Goal: Information Seeking & Learning: Learn about a topic

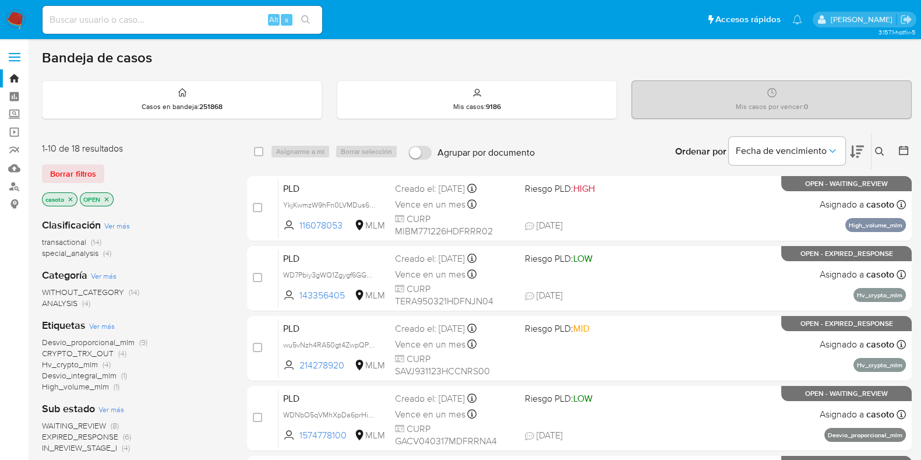
click at [881, 150] on icon at bounding box center [879, 151] width 9 height 9
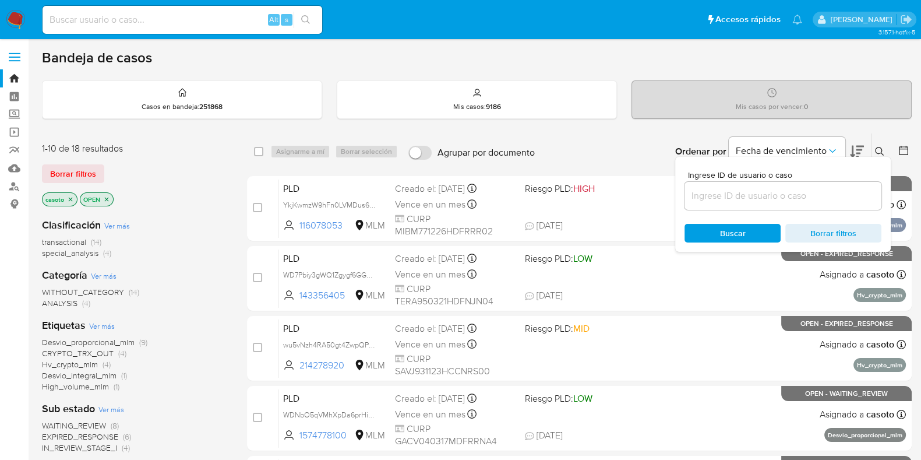
click at [720, 202] on input at bounding box center [783, 195] width 197 height 15
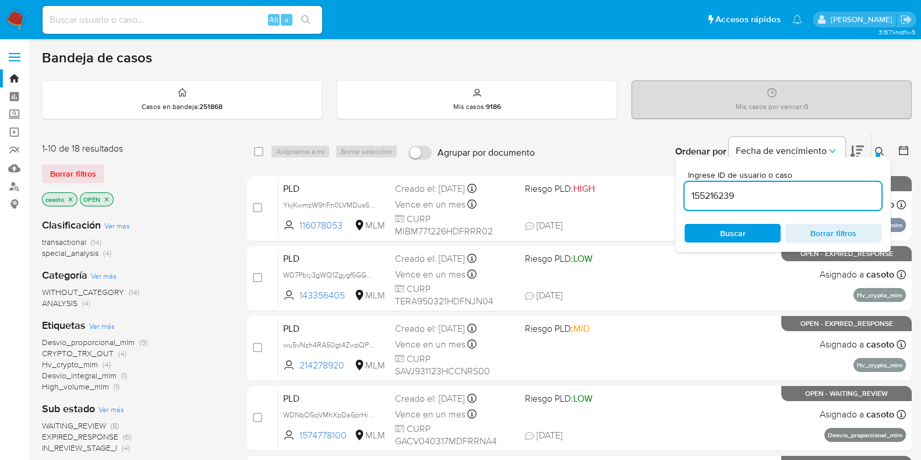
type input "155216239"
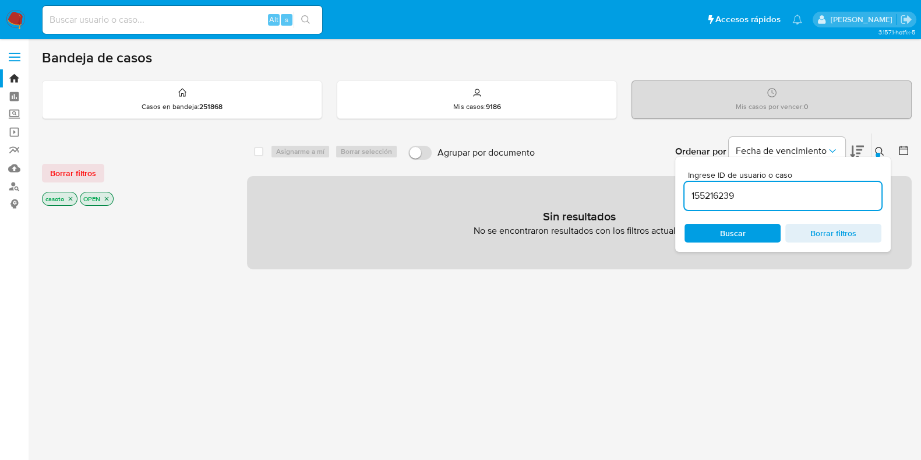
click at [70, 198] on icon "close-filter" at bounding box center [71, 199] width 4 height 4
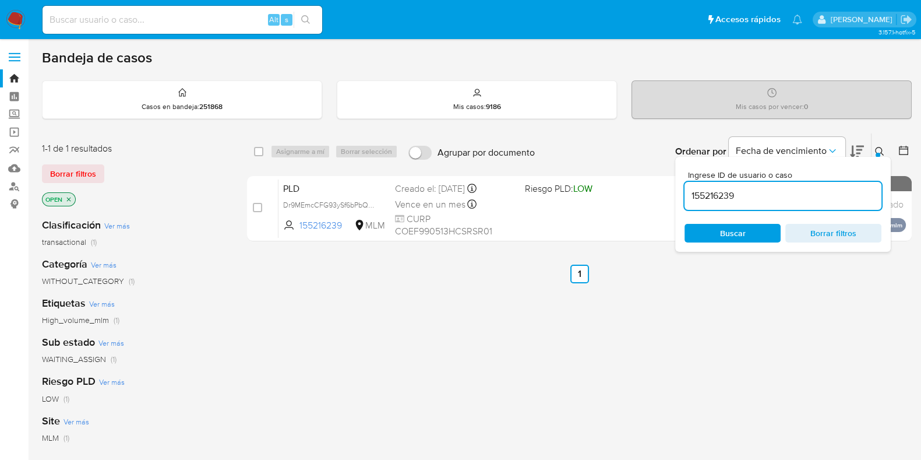
click at [880, 152] on icon at bounding box center [879, 151] width 9 height 9
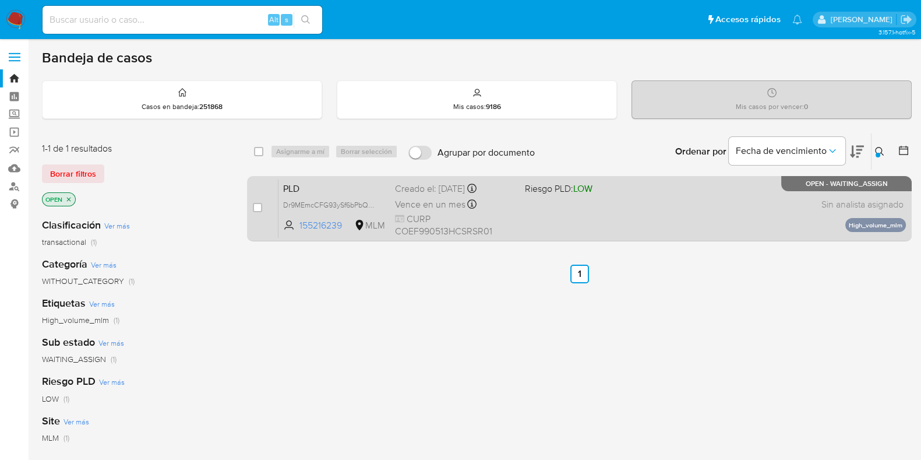
click at [761, 194] on div "PLD Dr9MEmcCFG93ySf6bPbQQWuu 155216239 MLM Riesgo PLD: LOW Creado el: 12/08/202…" at bounding box center [593, 208] width 628 height 59
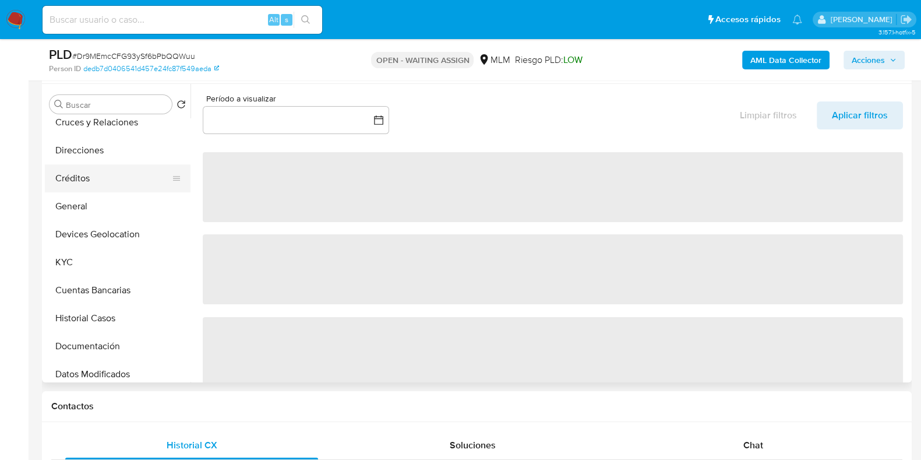
scroll to position [72, 0]
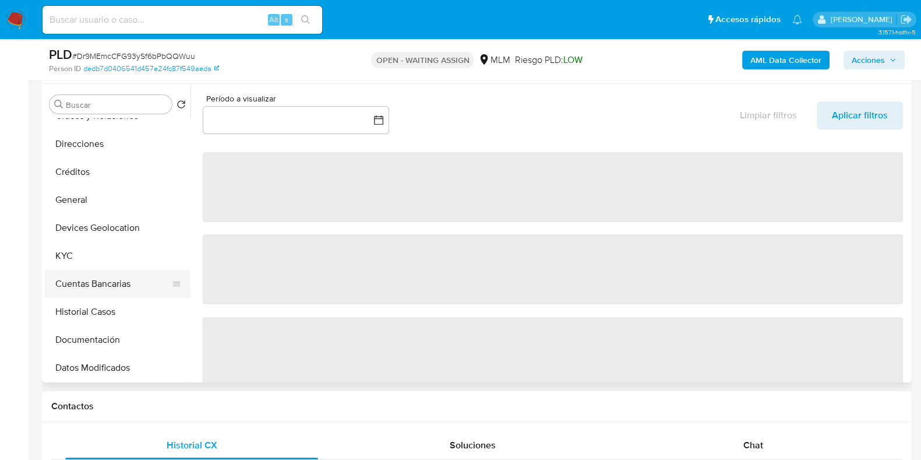
select select "10"
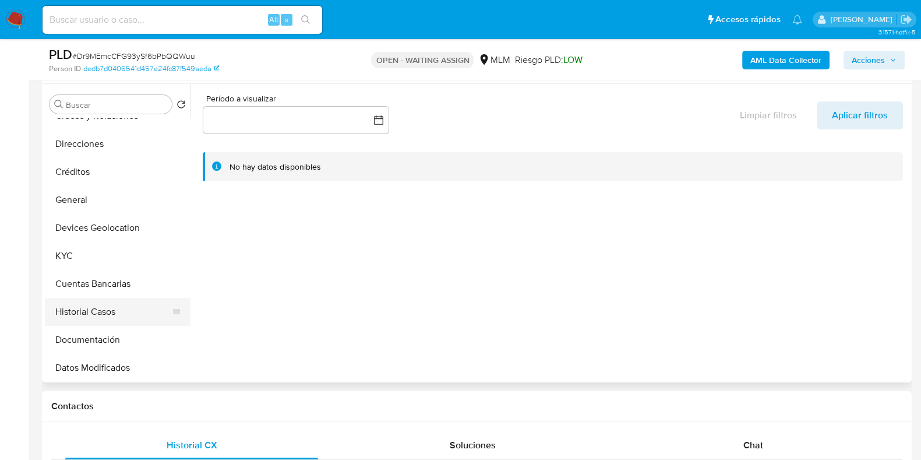
click at [76, 309] on button "Historial Casos" at bounding box center [113, 312] width 136 height 28
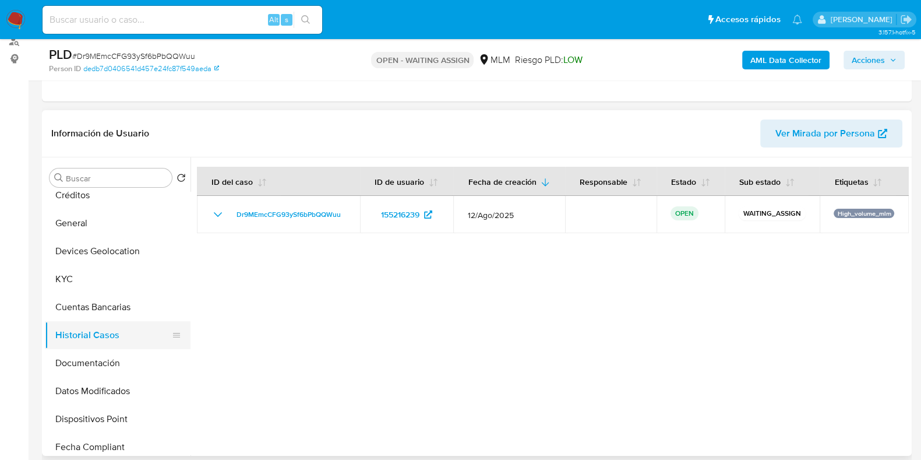
scroll to position [145, 0]
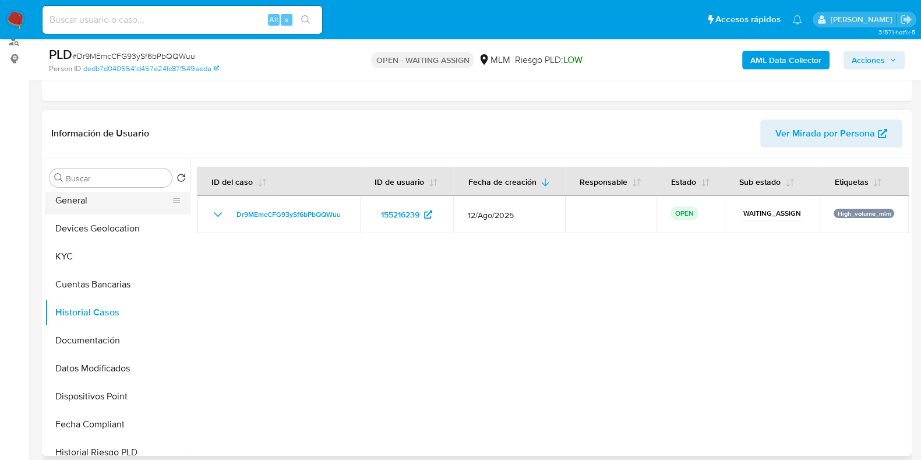
click at [72, 207] on button "General" at bounding box center [113, 201] width 136 height 28
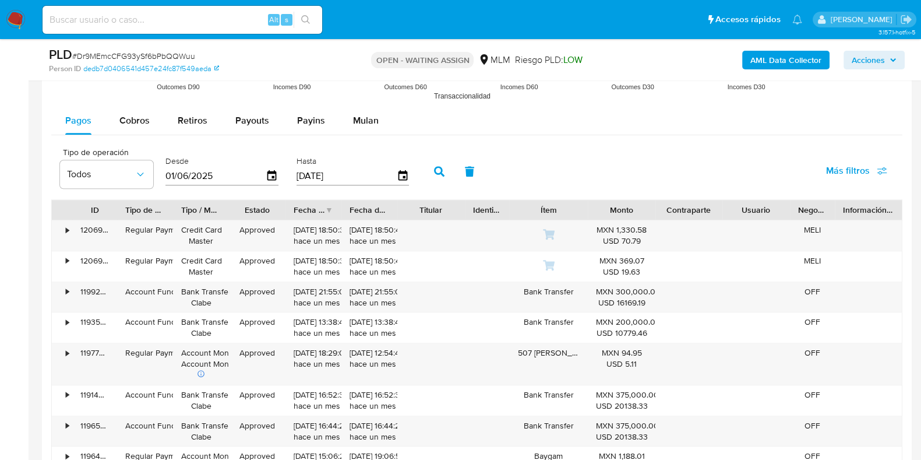
scroll to position [1165, 0]
click at [118, 120] on button "Cobros" at bounding box center [134, 120] width 58 height 28
select select "10"
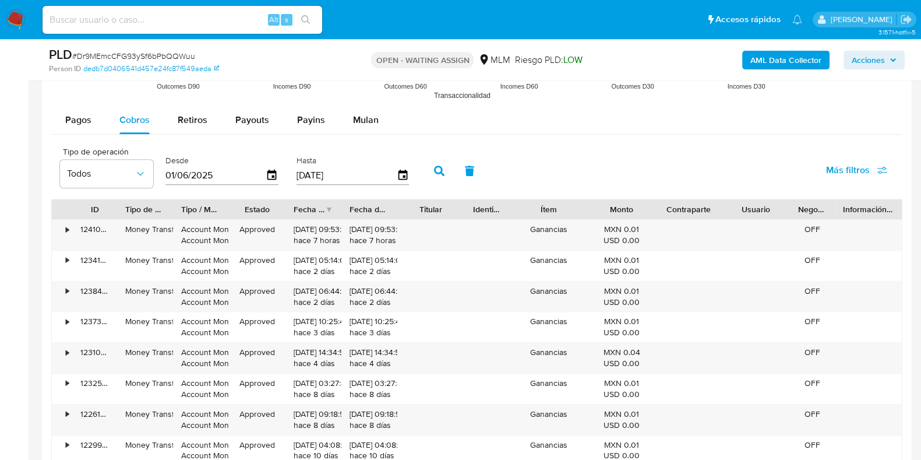
scroll to position [1451, 0]
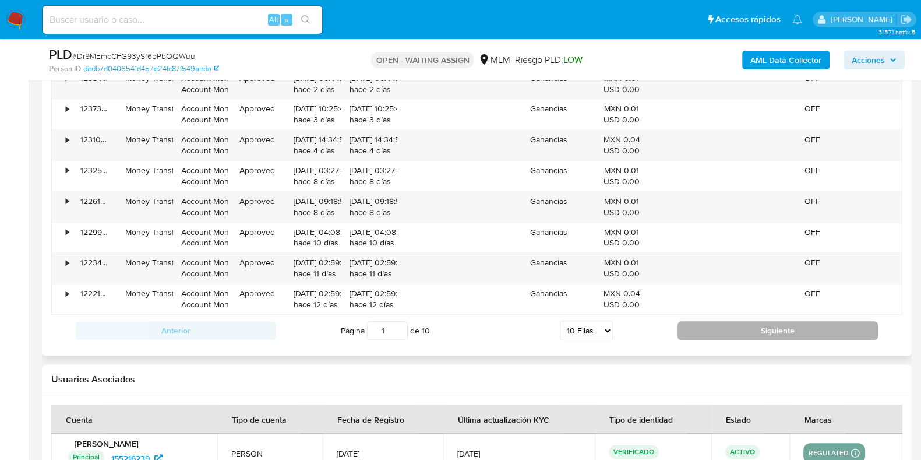
click at [716, 335] on button "Siguiente" at bounding box center [778, 330] width 200 height 19
click at [715, 336] on button "Siguiente" at bounding box center [778, 330] width 200 height 19
type input "3"
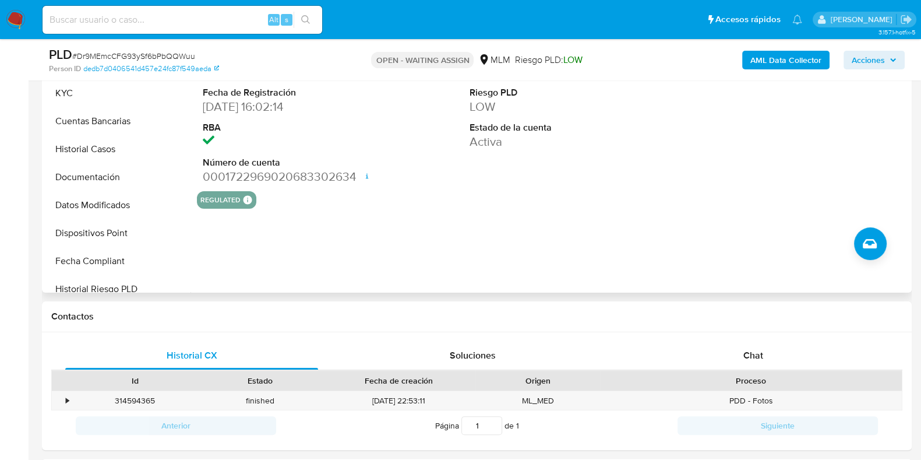
scroll to position [247, 0]
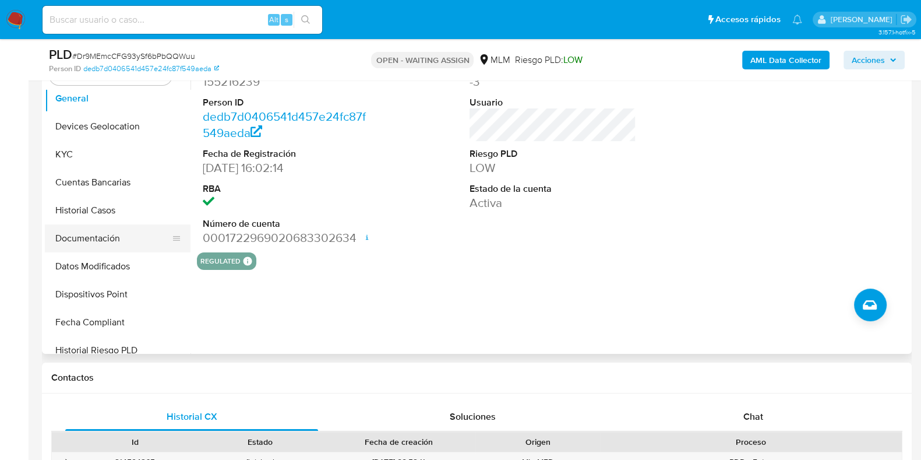
click at [121, 246] on button "Documentación" at bounding box center [113, 238] width 136 height 28
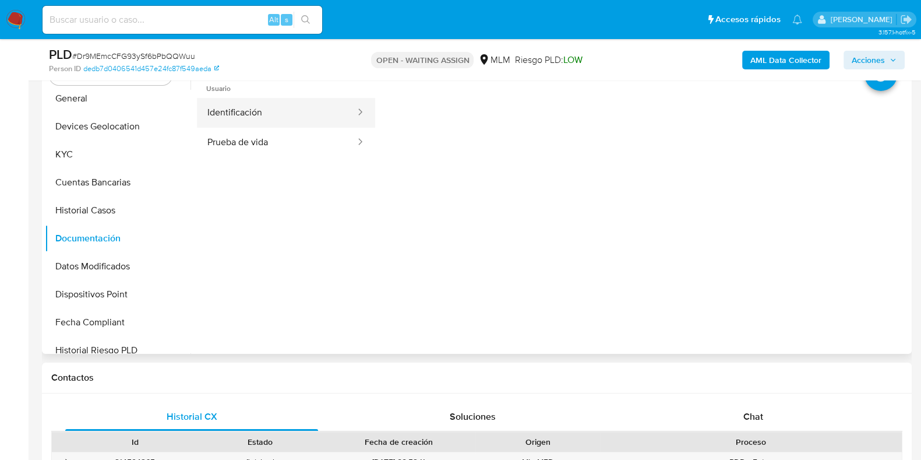
click at [246, 115] on button "Identificación" at bounding box center [277, 113] width 160 height 30
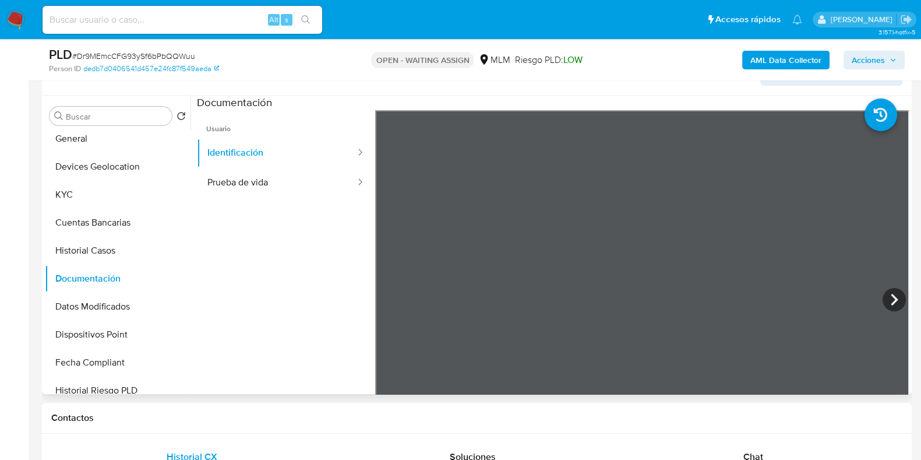
scroll to position [175, 0]
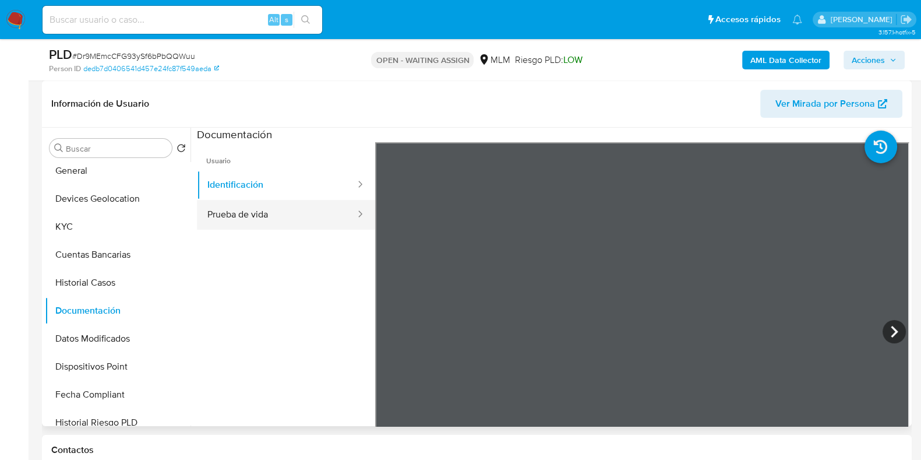
click at [273, 219] on button "Prueba de vida" at bounding box center [277, 215] width 160 height 30
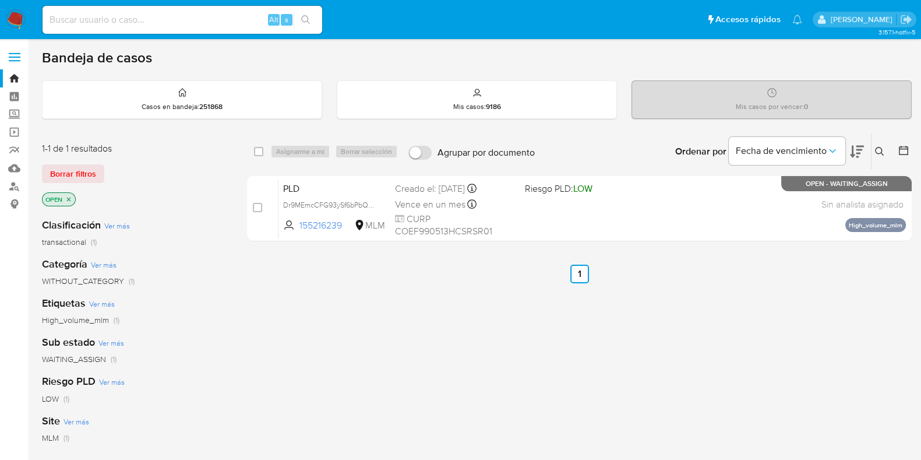
click at [880, 149] on icon at bounding box center [879, 151] width 9 height 9
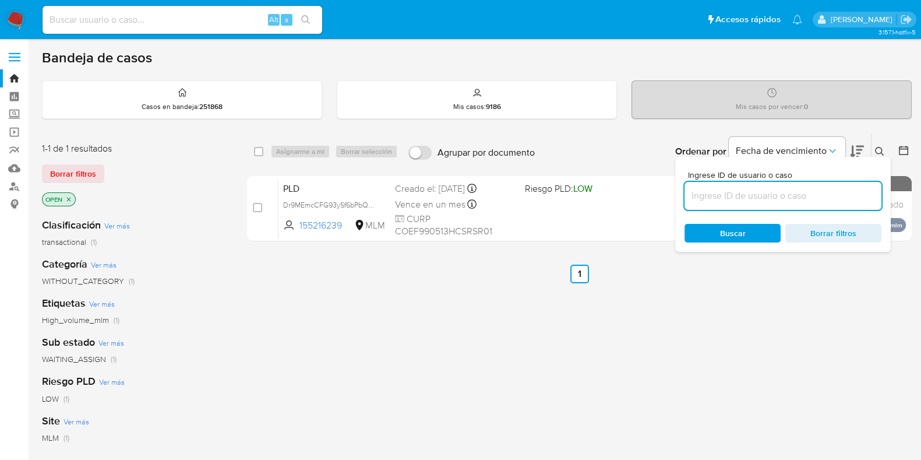
click at [803, 196] on input at bounding box center [783, 195] width 197 height 15
type input "155216239"
click at [877, 148] on icon at bounding box center [879, 151] width 9 height 9
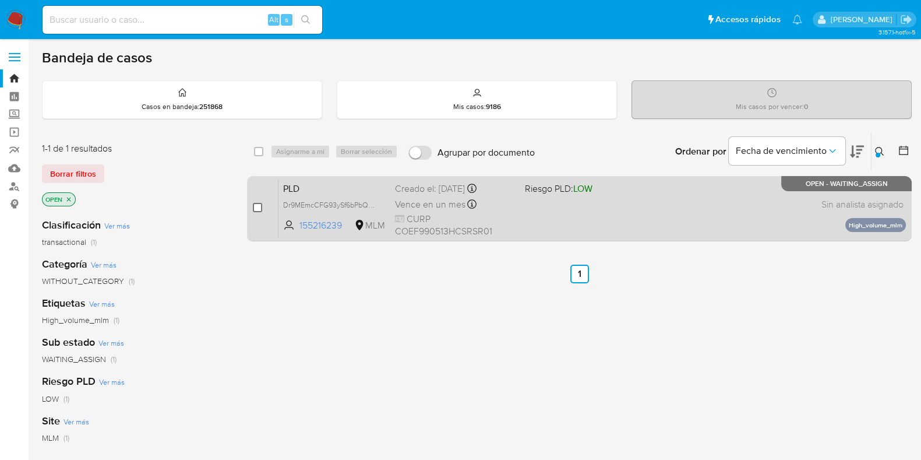
click at [254, 207] on input "checkbox" at bounding box center [257, 207] width 9 height 9
checkbox input "true"
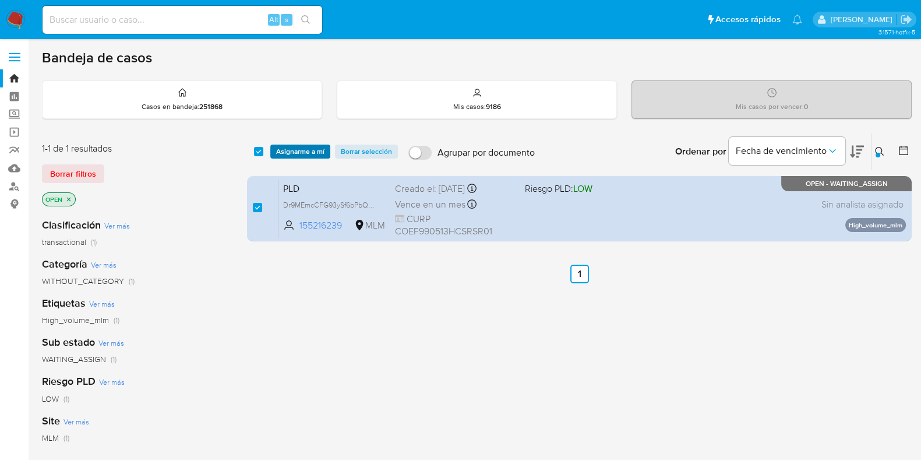
click at [296, 152] on span "Asignarme a mí" at bounding box center [300, 152] width 48 height 12
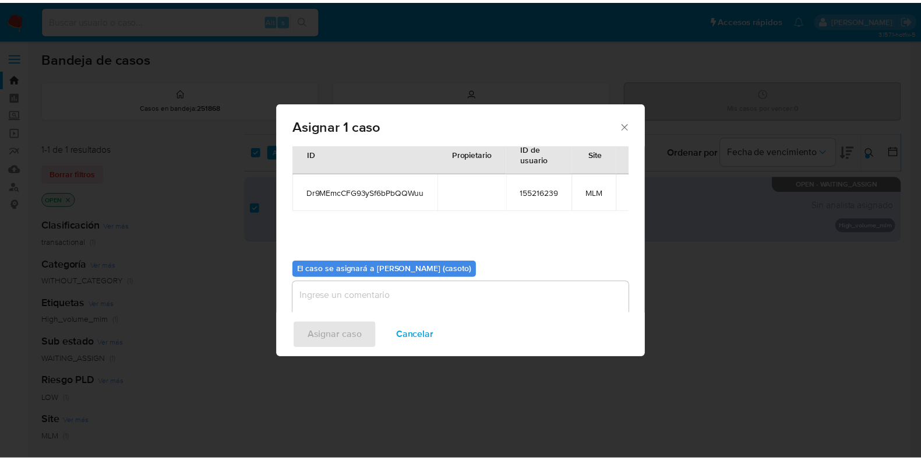
scroll to position [60, 0]
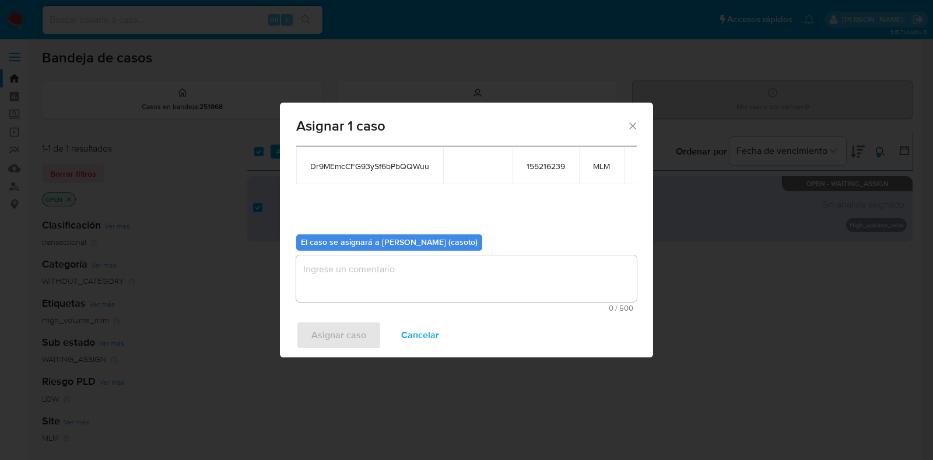
click at [402, 288] on textarea "assign-modal" at bounding box center [466, 278] width 340 height 47
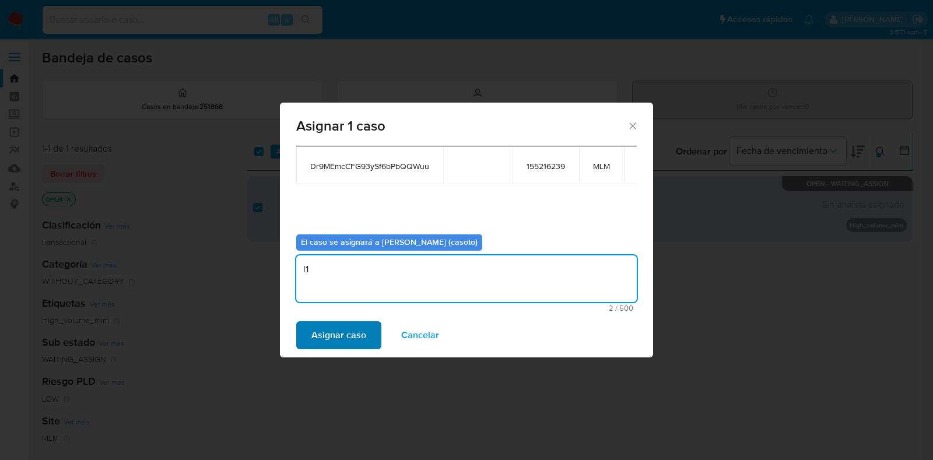
type textarea "l1"
click at [335, 322] on span "Asignar caso" at bounding box center [338, 335] width 55 height 26
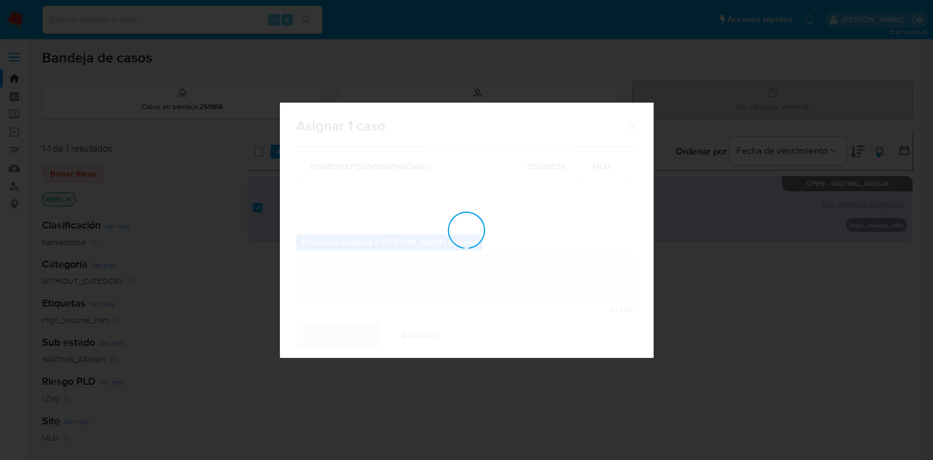
checkbox input "false"
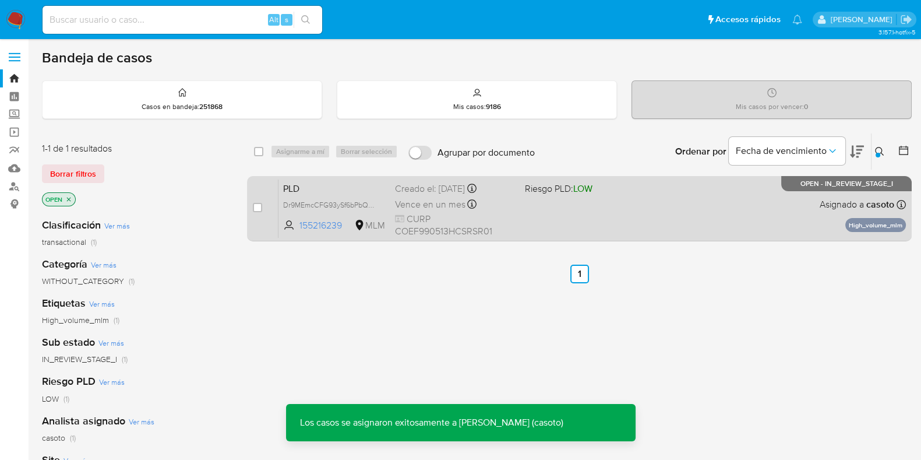
click at [692, 222] on div "PLD Dr9MEmcCFG93ySf6bPbQQWuu 155216239 MLM Riesgo PLD: LOW Creado el: 12/08/202…" at bounding box center [593, 208] width 628 height 59
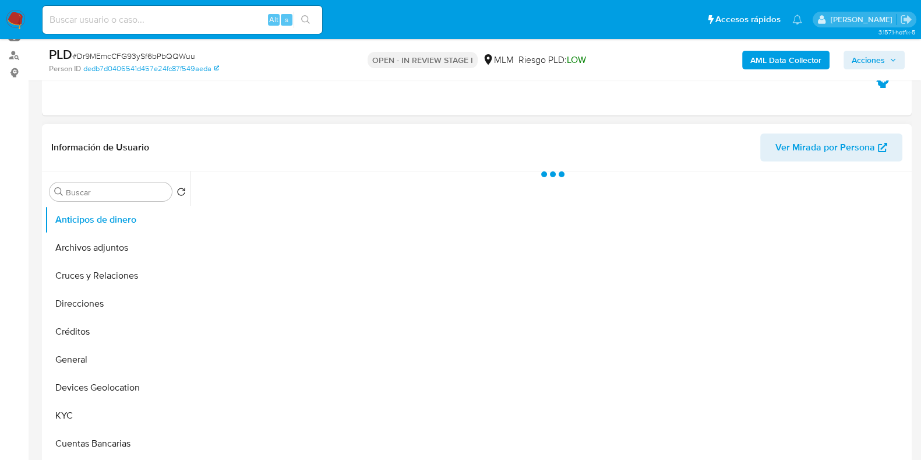
scroll to position [145, 0]
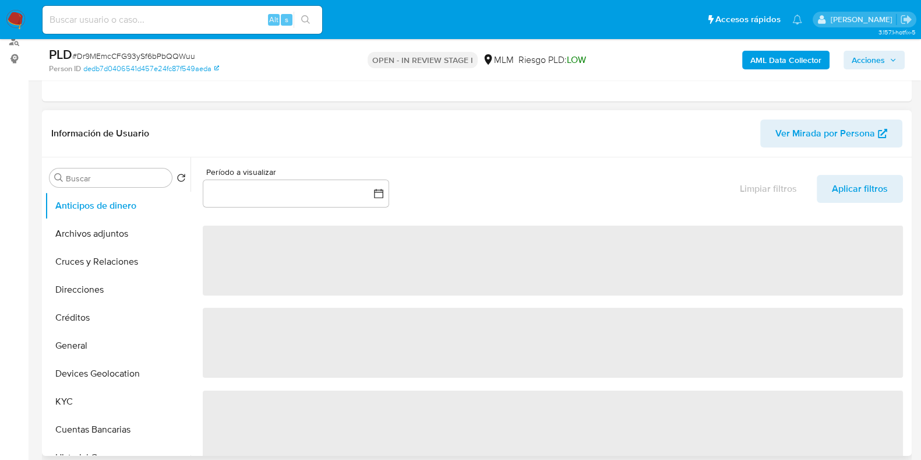
select select "10"
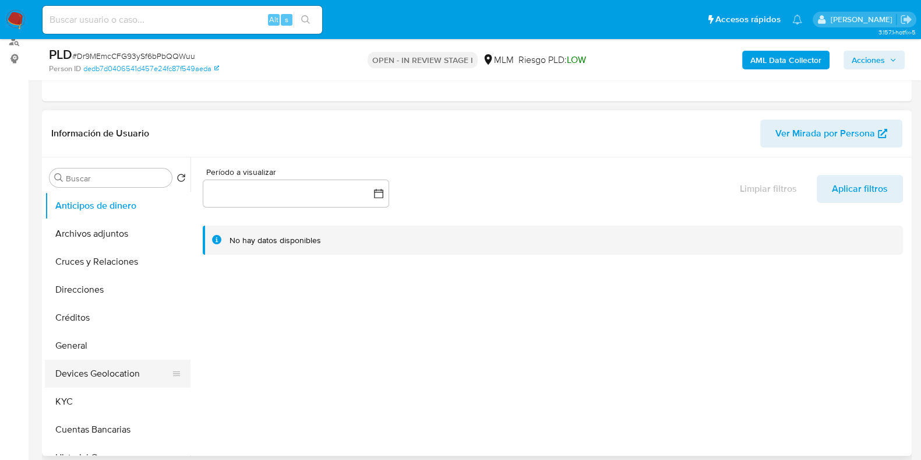
scroll to position [72, 0]
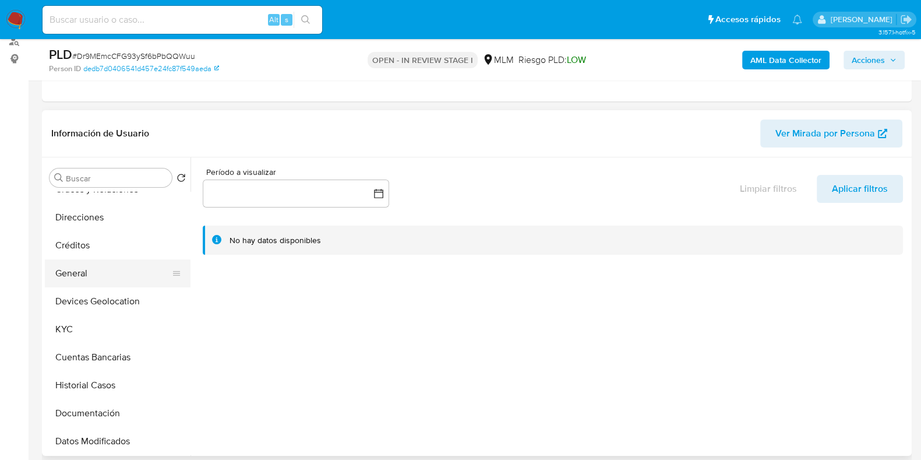
click at [67, 263] on button "General" at bounding box center [113, 273] width 136 height 28
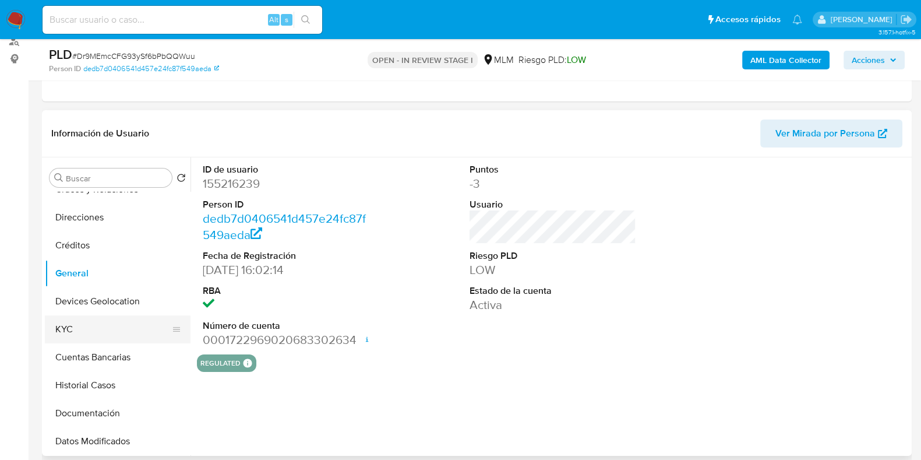
click at [67, 316] on button "KYC" at bounding box center [113, 329] width 136 height 28
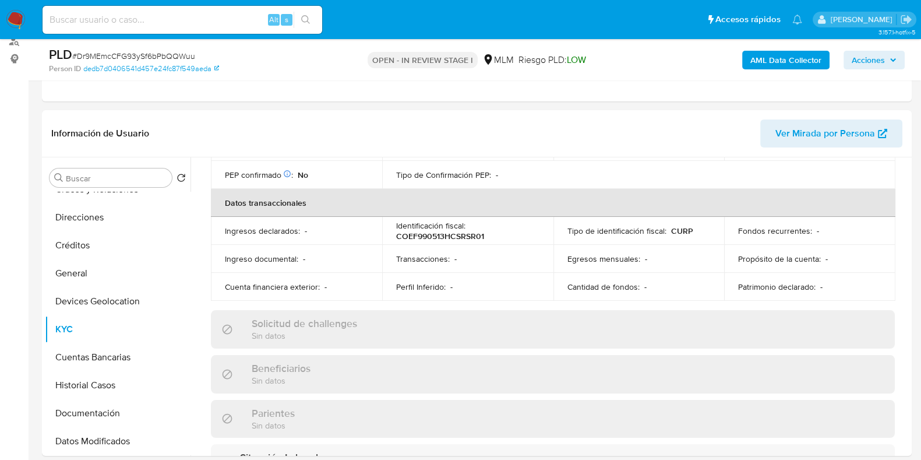
scroll to position [364, 0]
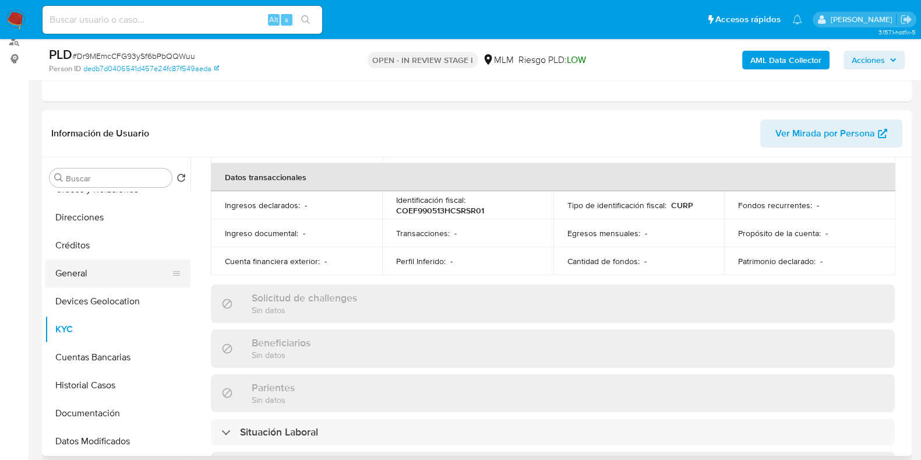
click at [87, 282] on button "General" at bounding box center [113, 273] width 136 height 28
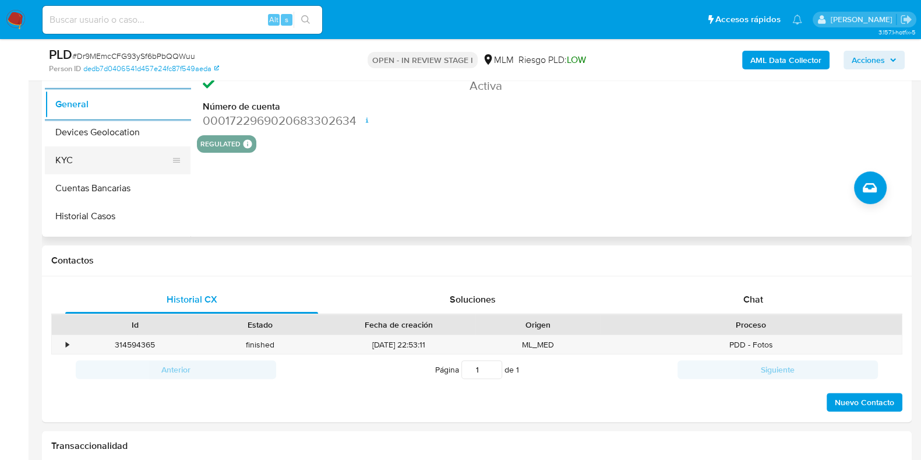
scroll to position [0, 0]
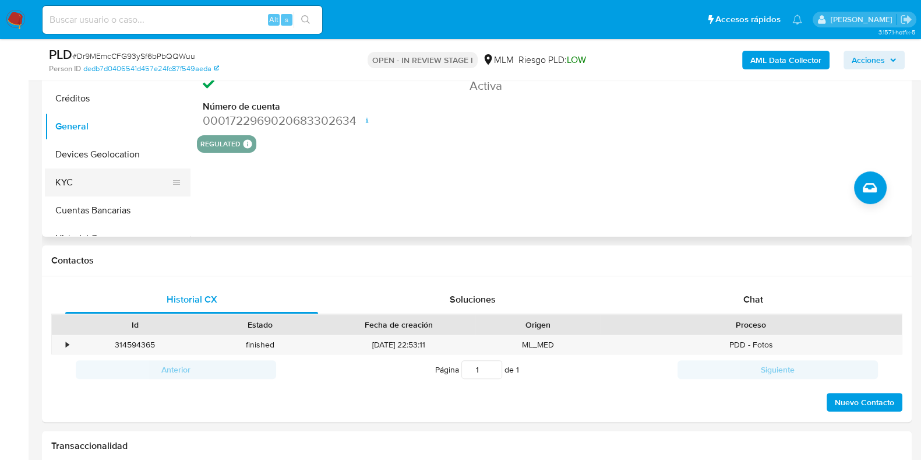
click at [89, 187] on button "KYC" at bounding box center [113, 182] width 136 height 28
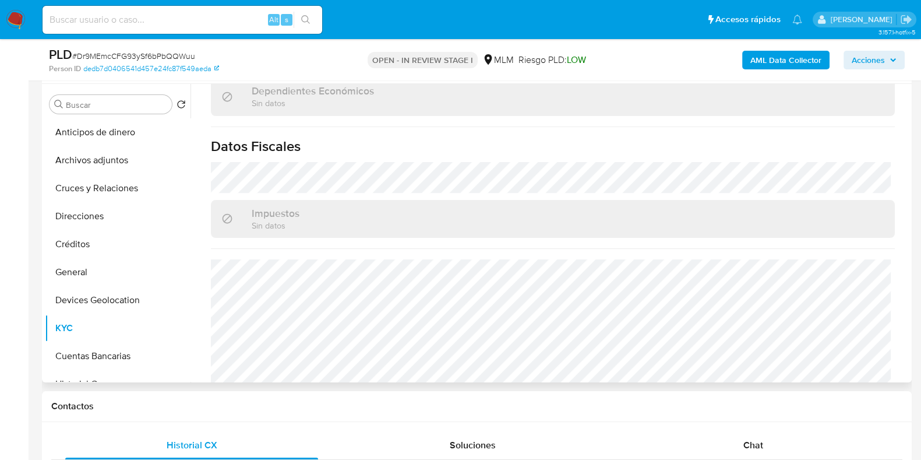
scroll to position [729, 0]
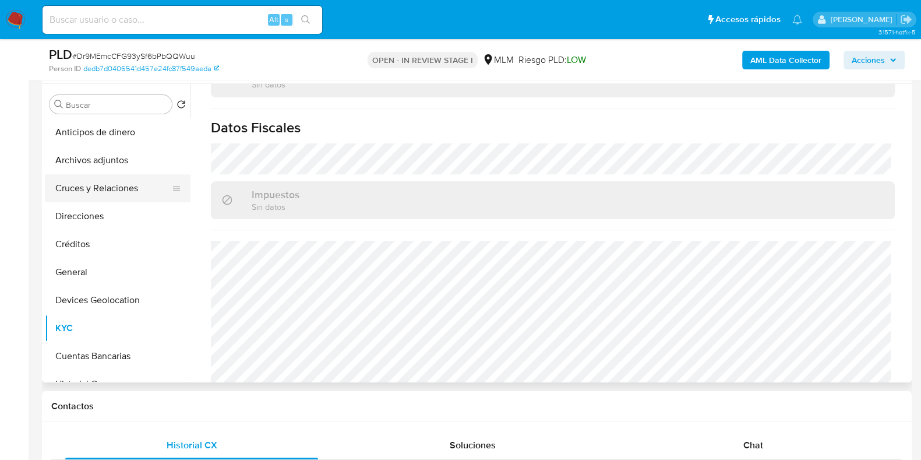
click at [125, 187] on button "Cruces y Relaciones" at bounding box center [113, 188] width 136 height 28
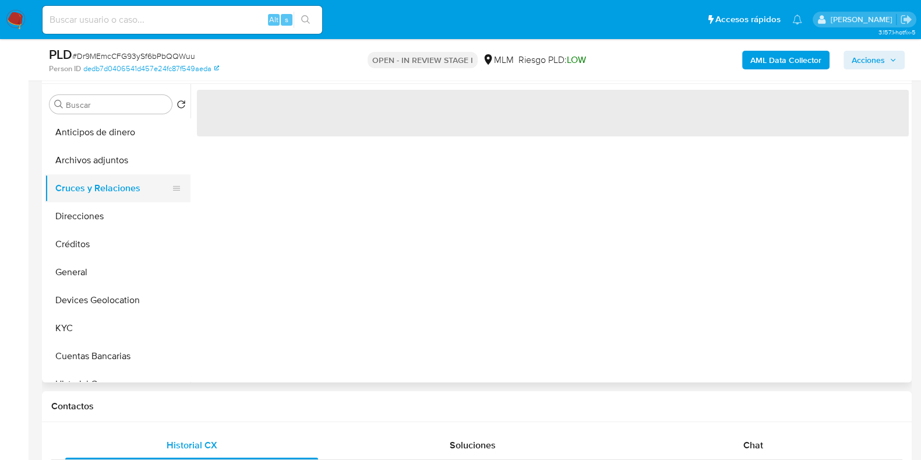
scroll to position [0, 0]
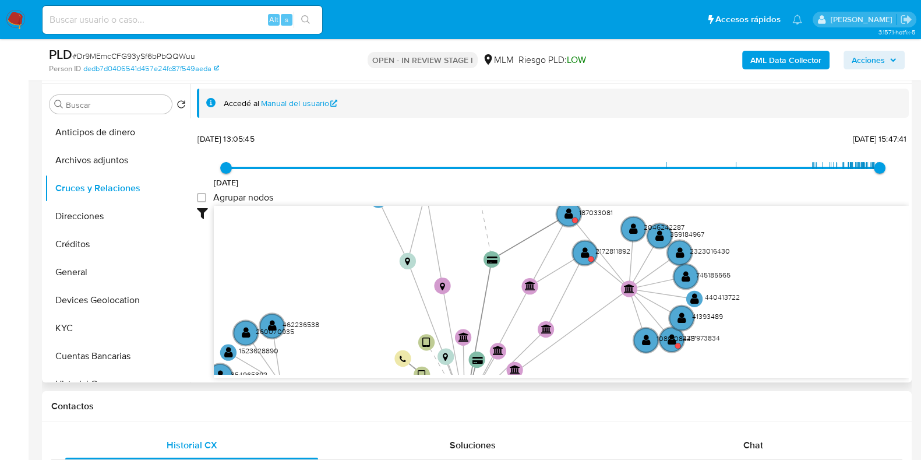
drag, startPoint x: 459, startPoint y: 261, endPoint x: 408, endPoint y: 365, distance: 116.3
click at [408, 365] on icon "device-6136387e08813b0019ec7a71  user-155216239  155216239 device-67d3f7dee69…" at bounding box center [561, 290] width 695 height 169
click at [585, 257] on text "" at bounding box center [585, 253] width 9 height 12
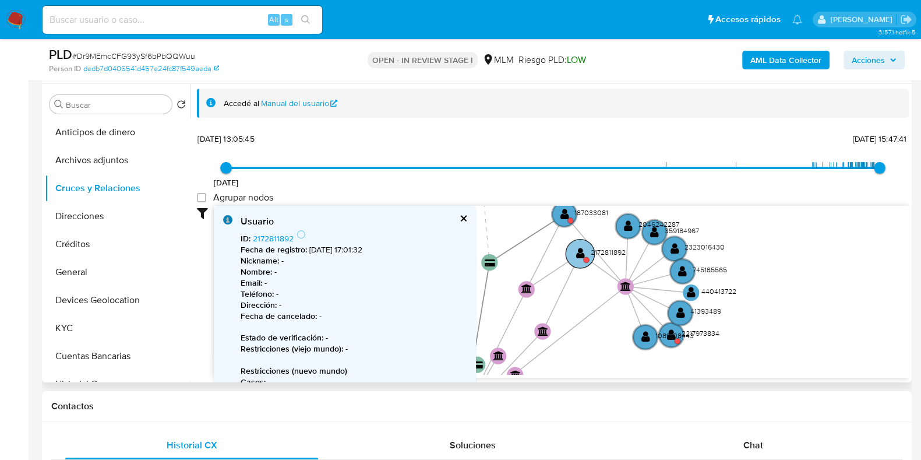
click at [585, 257] on circle at bounding box center [586, 260] width 6 height 6
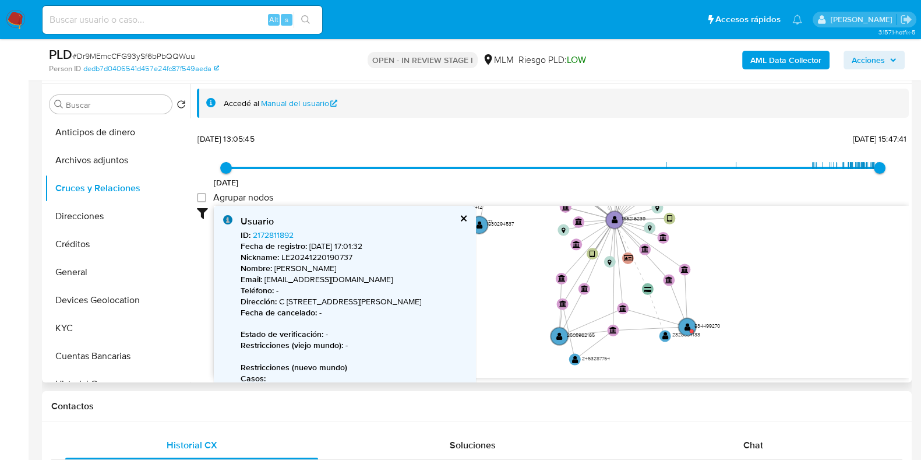
drag, startPoint x: 573, startPoint y: 331, endPoint x: 697, endPoint y: 167, distance: 205.2
click at [697, 167] on div "4/9/2021 4/9/2021, 13:05:45 5/8/2025, 15:47:41 Agrupar nodos Filtros Confianza …" at bounding box center [553, 254] width 712 height 248
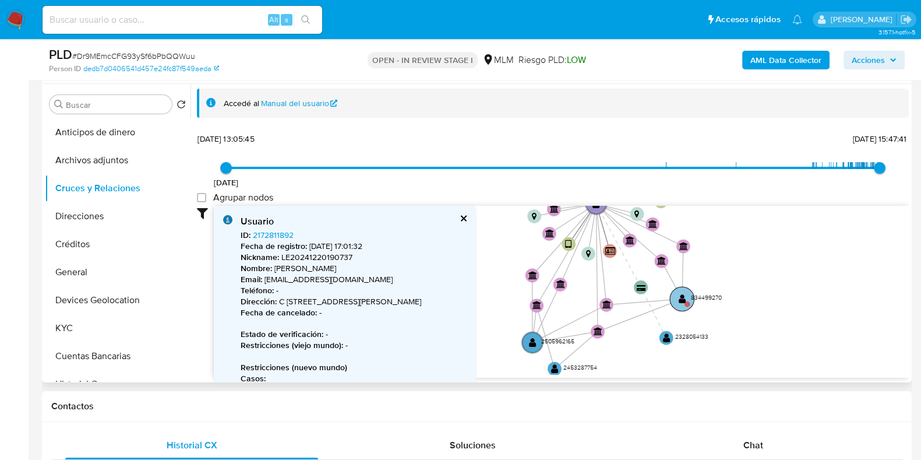
drag, startPoint x: 720, startPoint y: 324, endPoint x: 719, endPoint y: 297, distance: 27.4
click at [719, 297] on text "834499270" at bounding box center [706, 297] width 31 height 9
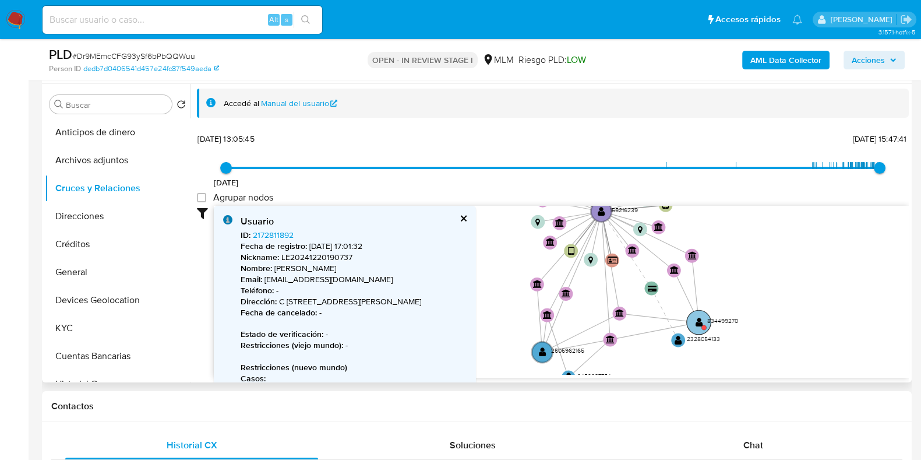
click at [692, 321] on circle at bounding box center [699, 322] width 24 height 24
click at [692, 321] on circle at bounding box center [700, 323] width 24 height 24
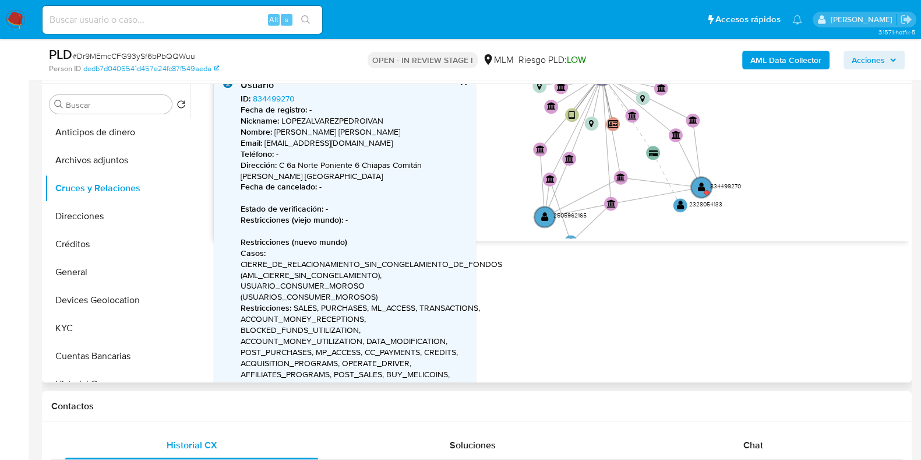
scroll to position [145, 0]
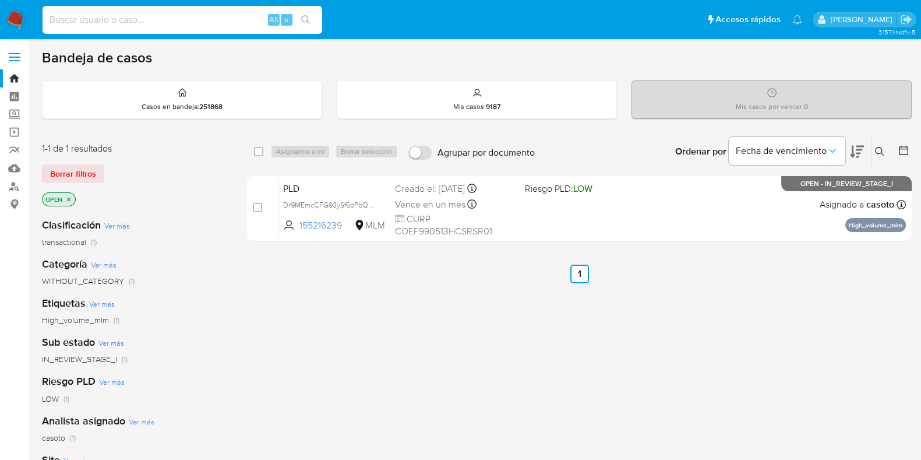
click at [204, 24] on input at bounding box center [183, 19] width 280 height 15
paste input "834499270"
type input "834499270"
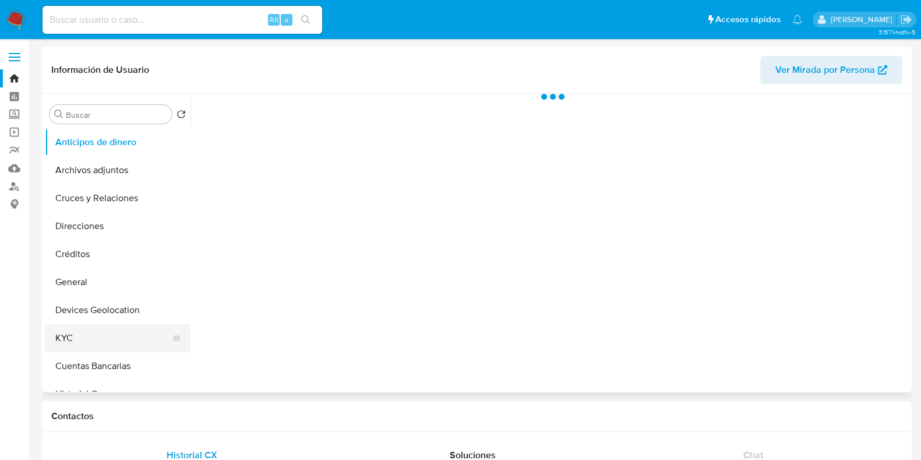
drag, startPoint x: 74, startPoint y: 329, endPoint x: 81, endPoint y: 326, distance: 7.6
click at [74, 330] on button "KYC" at bounding box center [113, 338] width 136 height 28
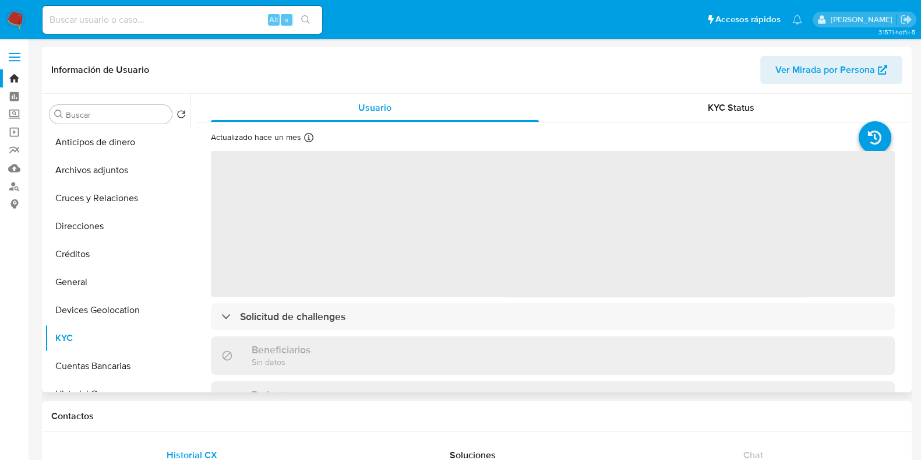
select select "10"
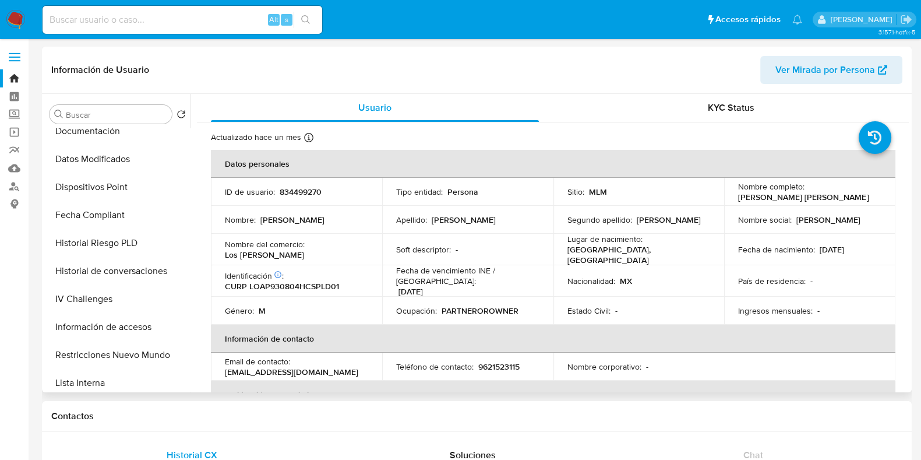
scroll to position [364, 0]
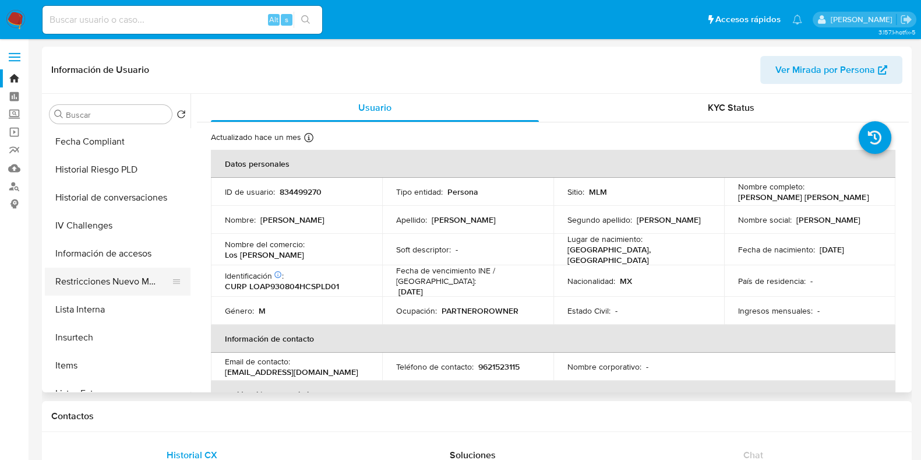
click at [110, 290] on button "Restricciones Nuevo Mundo" at bounding box center [113, 282] width 136 height 28
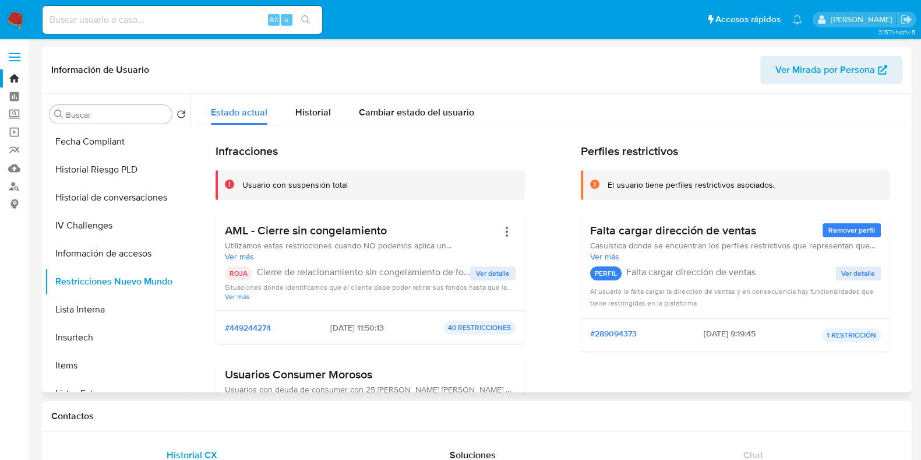
click at [491, 277] on span "Ver detalle" at bounding box center [493, 274] width 34 height 12
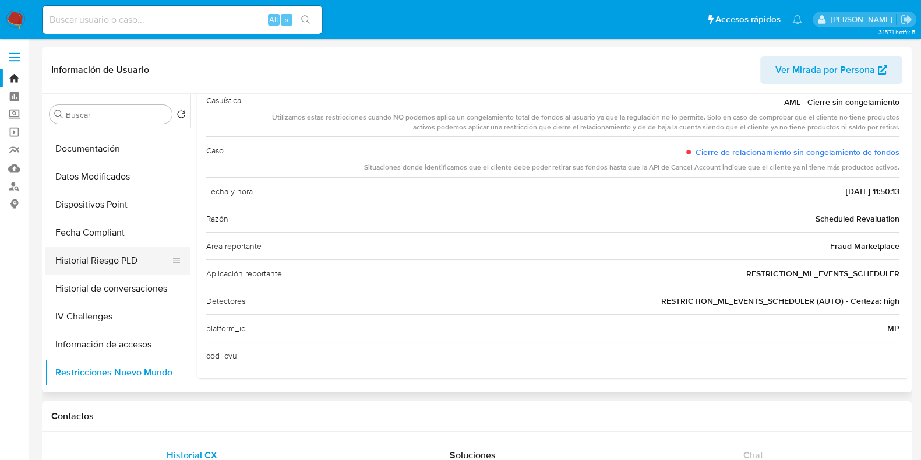
scroll to position [201, 0]
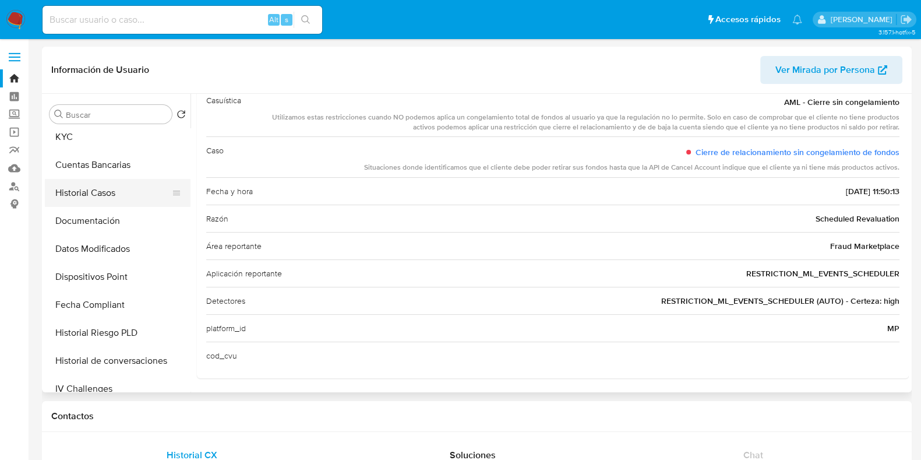
click at [101, 192] on button "Historial Casos" at bounding box center [113, 193] width 136 height 28
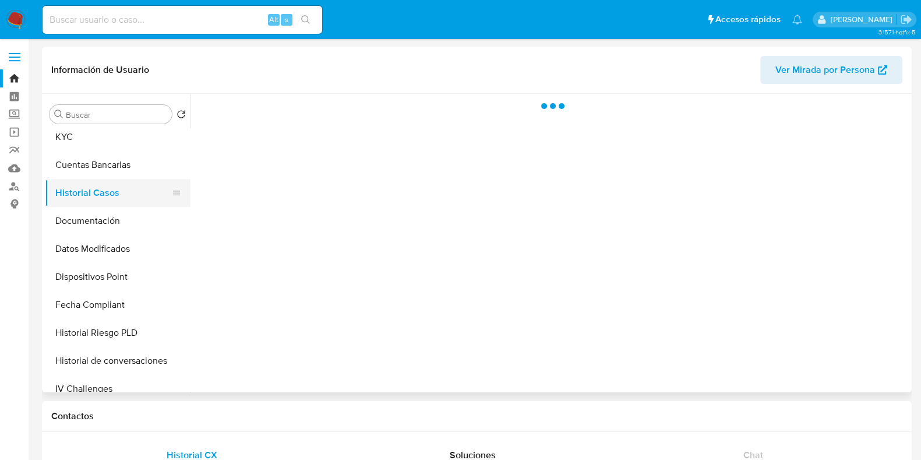
scroll to position [0, 0]
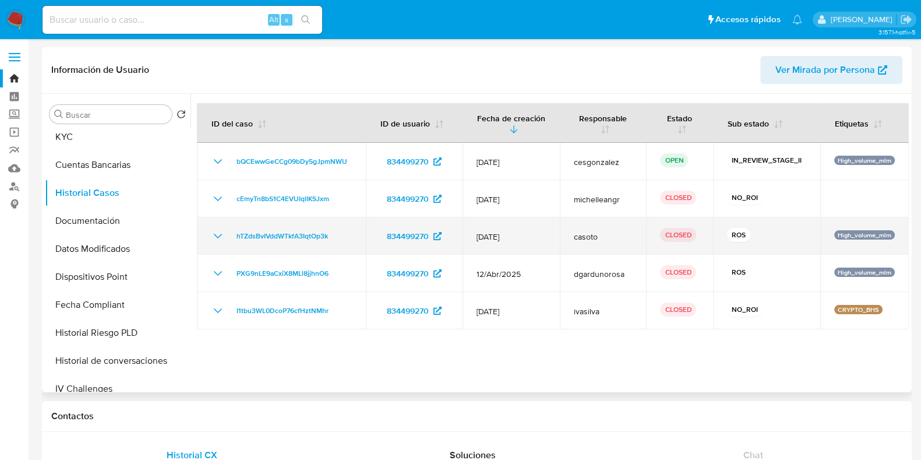
click at [220, 236] on icon "Mostrar/Ocultar" at bounding box center [218, 236] width 14 height 14
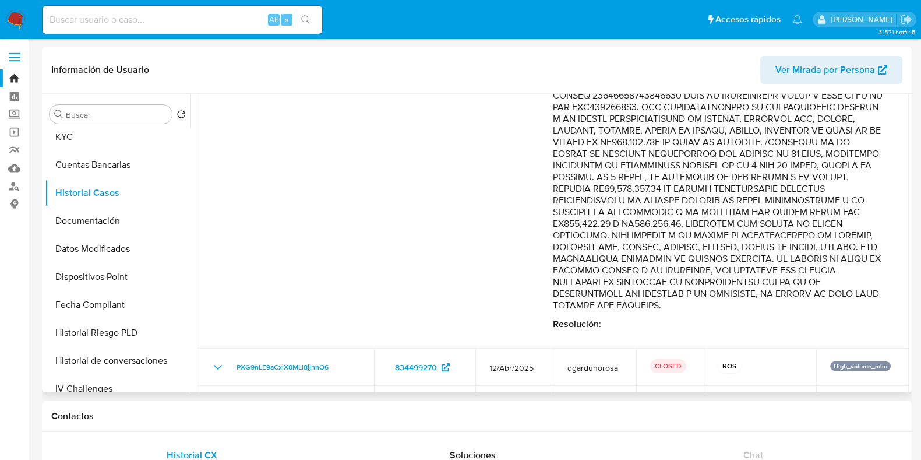
scroll to position [437, 0]
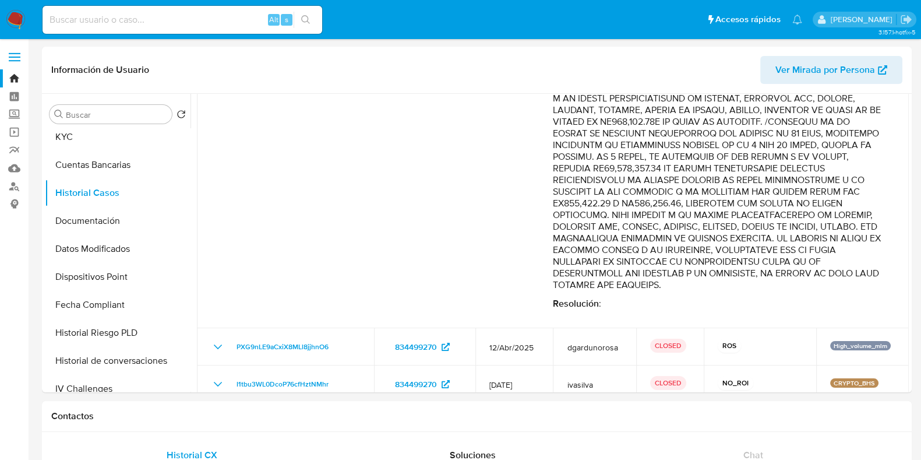
click at [157, 23] on input at bounding box center [183, 19] width 280 height 15
paste input "2217973834"
type input "2217973834"
click at [312, 24] on button "search-icon" at bounding box center [306, 20] width 24 height 16
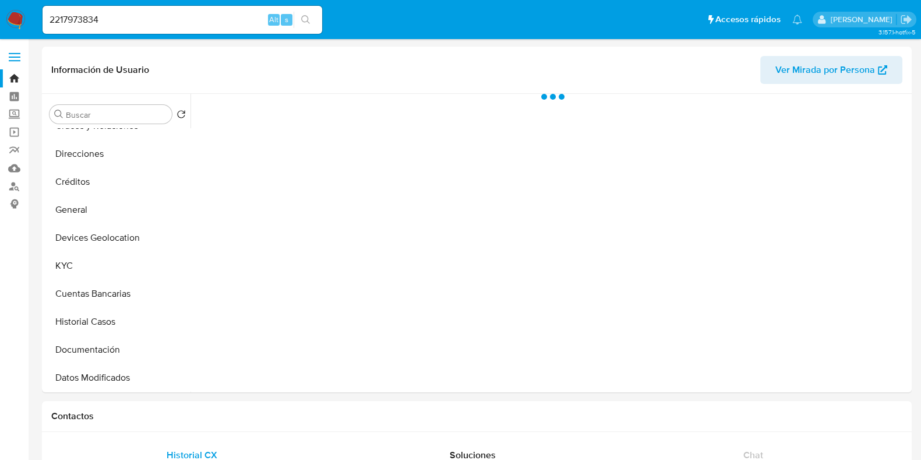
scroll to position [145, 0]
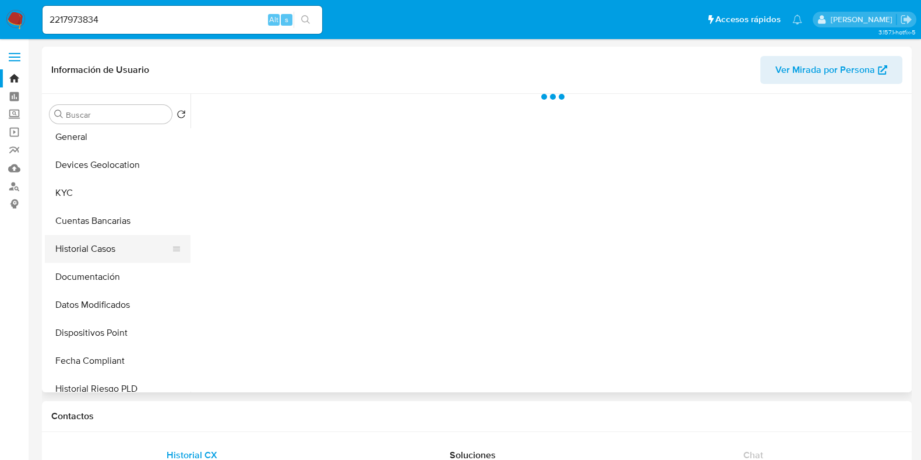
click at [101, 259] on button "Historial Casos" at bounding box center [113, 249] width 136 height 28
select select "10"
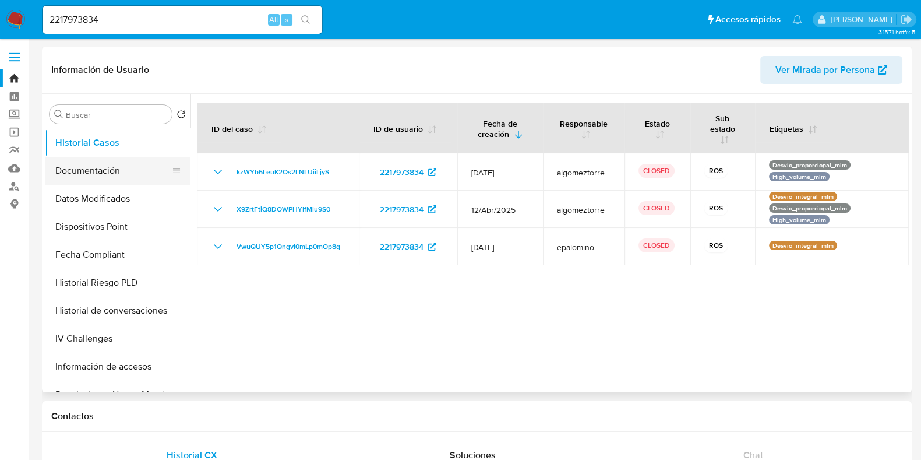
scroll to position [291, 0]
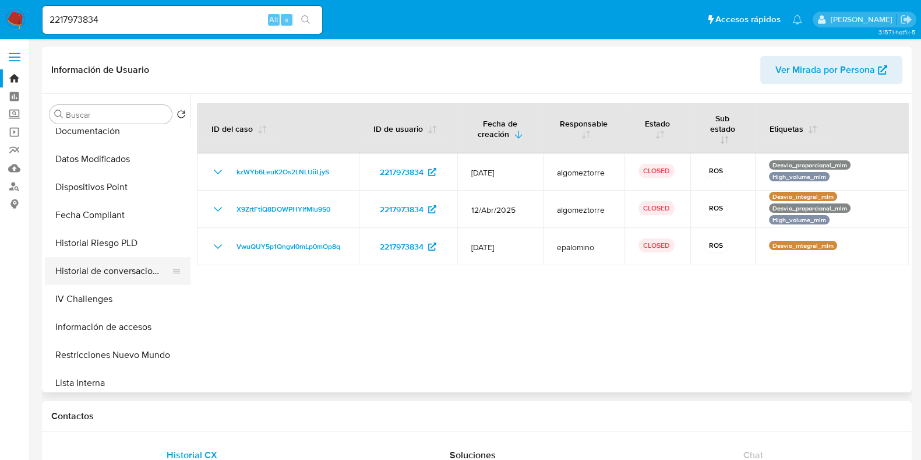
click at [121, 274] on button "Historial de conversaciones" at bounding box center [113, 271] width 136 height 28
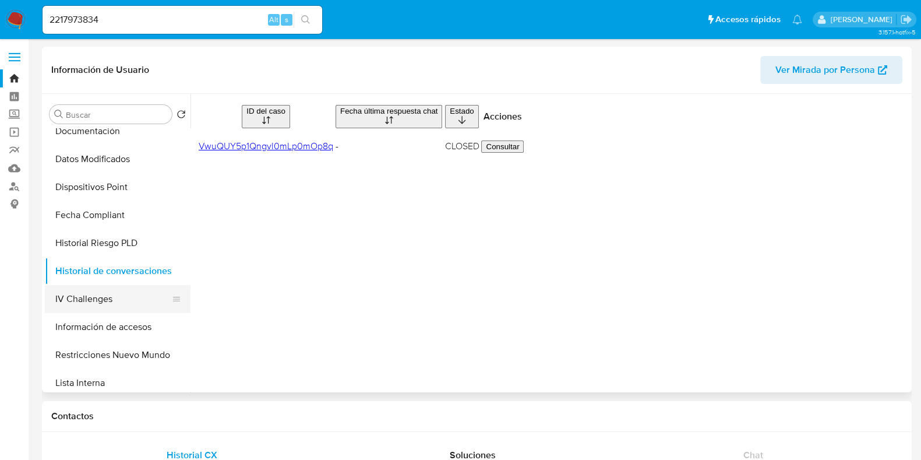
scroll to position [364, 0]
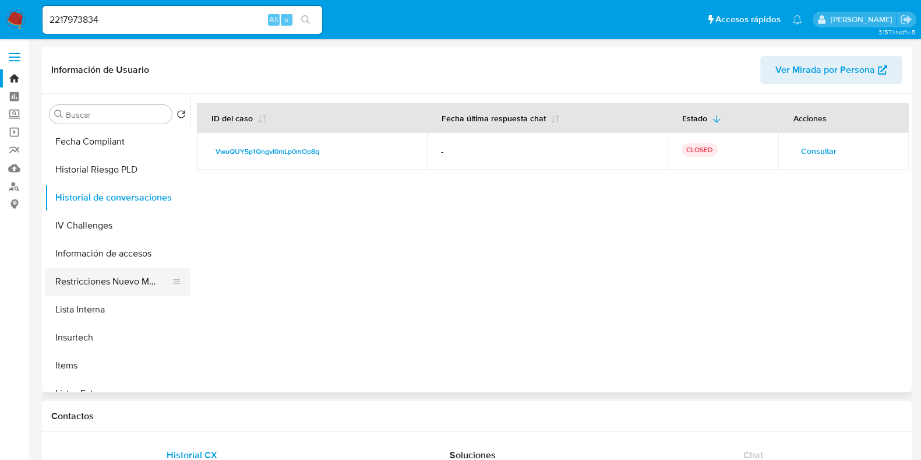
click at [125, 282] on button "Restricciones Nuevo Mundo" at bounding box center [113, 282] width 136 height 28
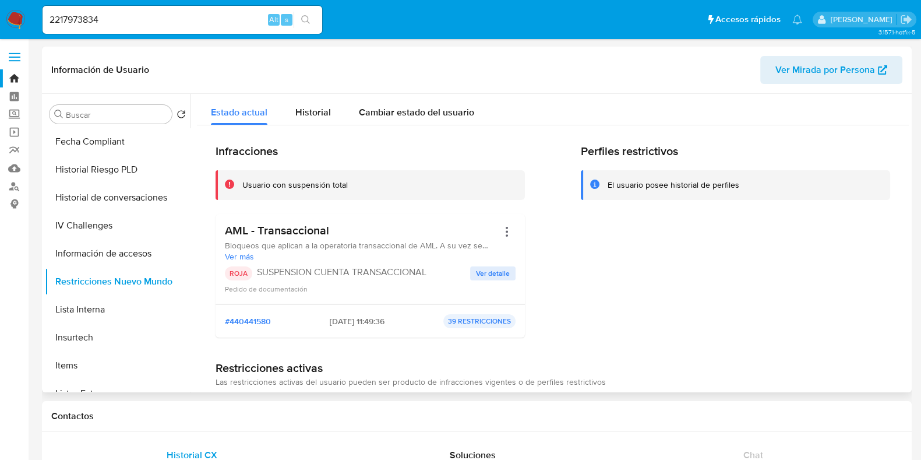
click at [476, 270] on span "Ver detalle" at bounding box center [493, 274] width 34 height 12
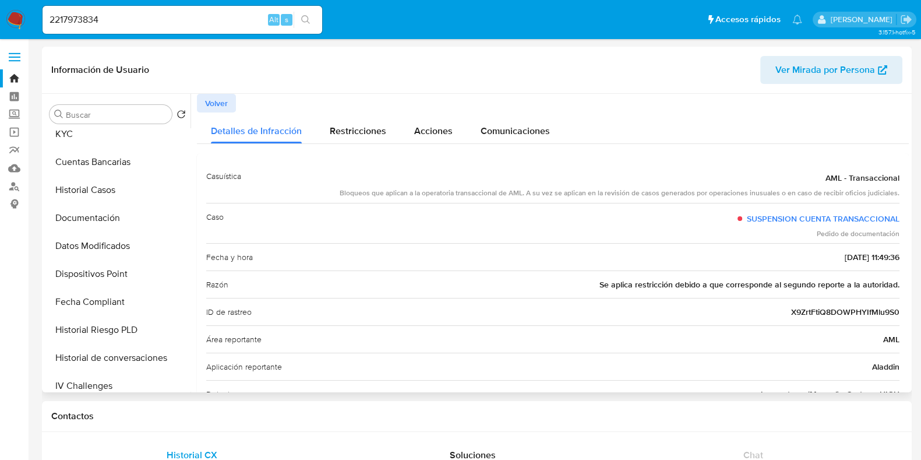
scroll to position [128, 0]
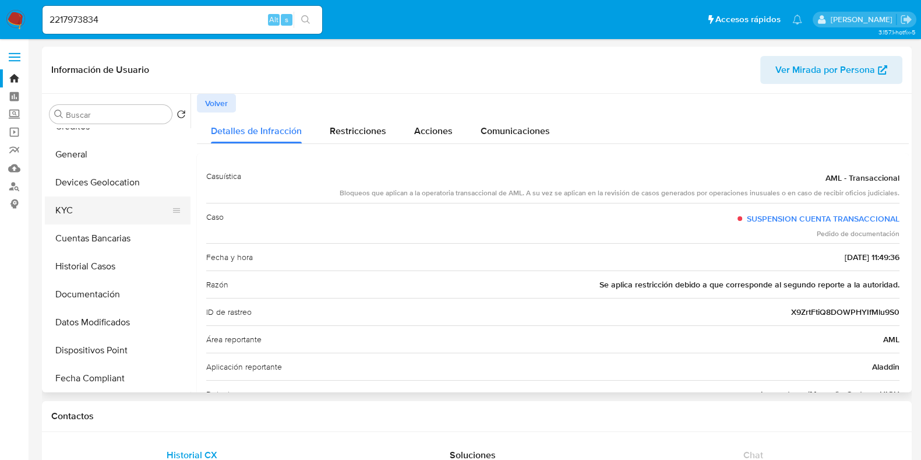
click at [73, 199] on button "KYC" at bounding box center [113, 210] width 136 height 28
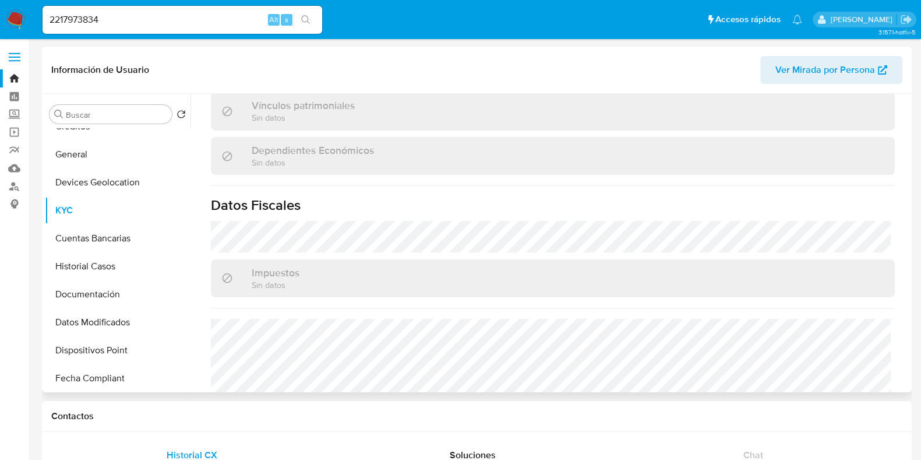
scroll to position [656, 0]
click at [175, 15] on input "2217973834" at bounding box center [183, 19] width 280 height 15
paste input "386082418"
type input "386082418"
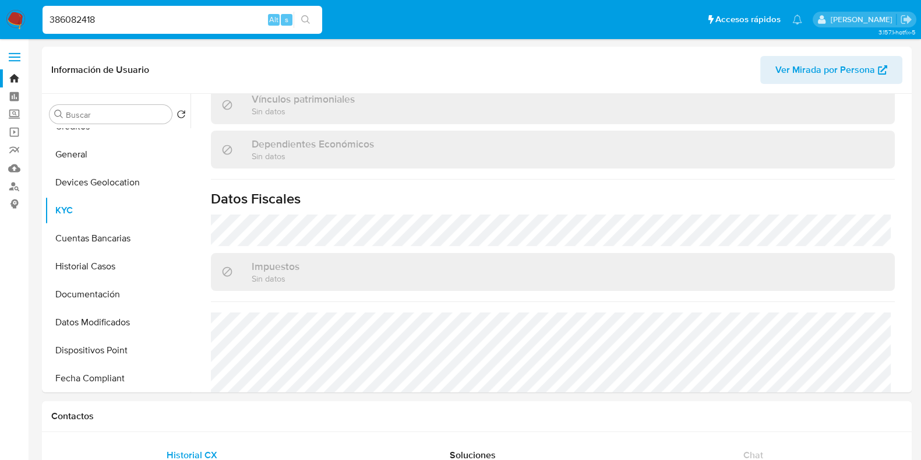
click at [301, 17] on icon "search-icon" at bounding box center [305, 19] width 9 height 9
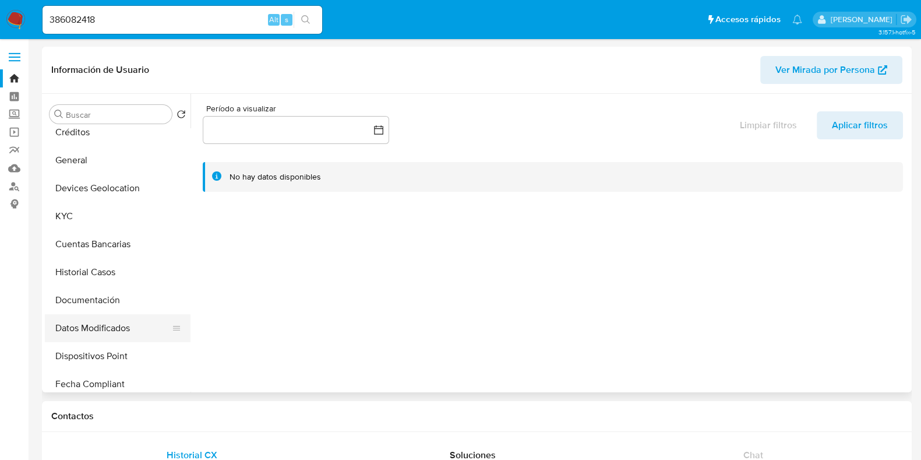
scroll to position [145, 0]
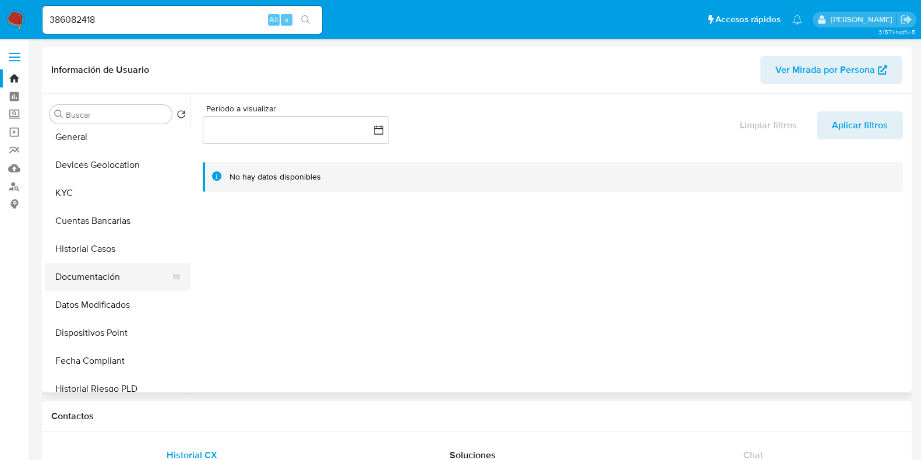
select select "10"
click at [75, 191] on button "KYC" at bounding box center [113, 193] width 136 height 28
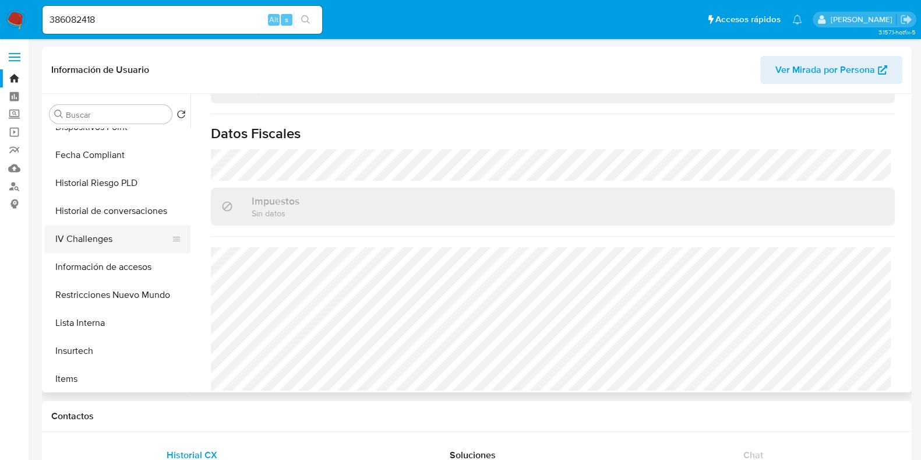
scroll to position [364, 0]
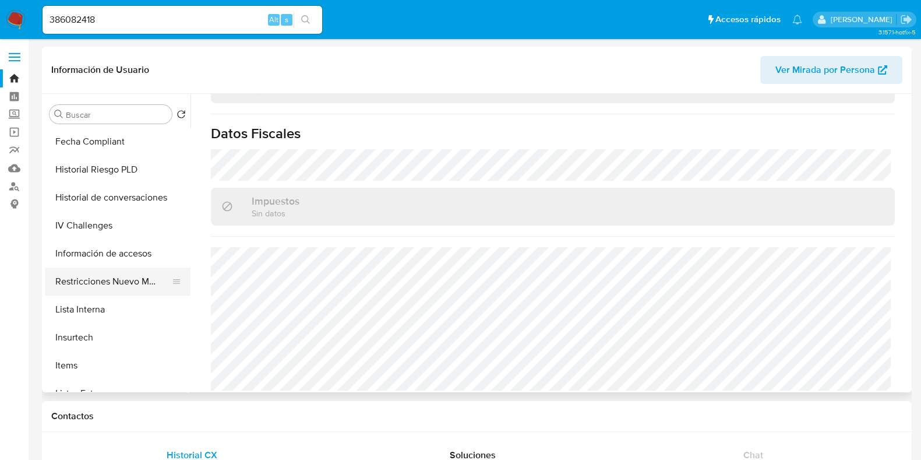
click at [105, 272] on button "Restricciones Nuevo Mundo" at bounding box center [113, 282] width 136 height 28
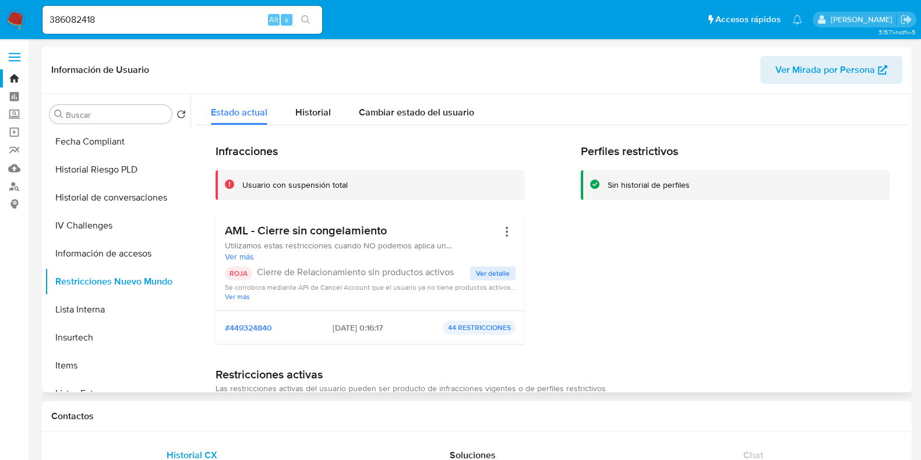
click at [484, 272] on span "Ver detalle" at bounding box center [493, 274] width 34 height 12
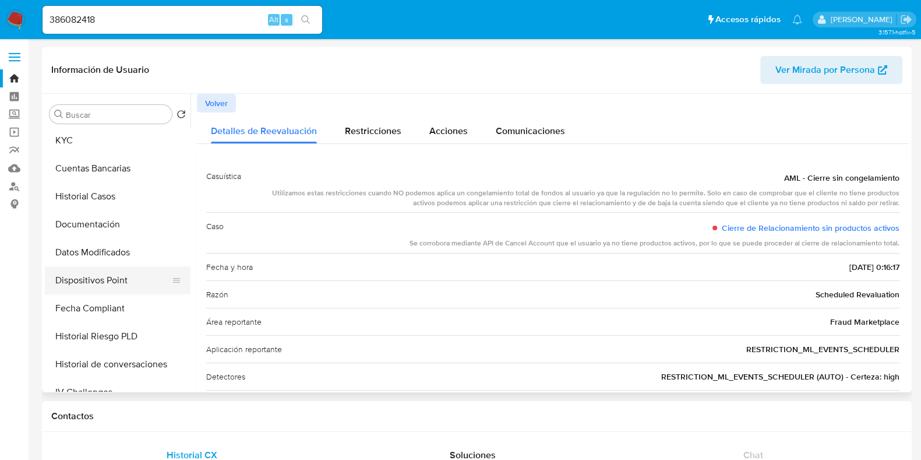
scroll to position [201, 0]
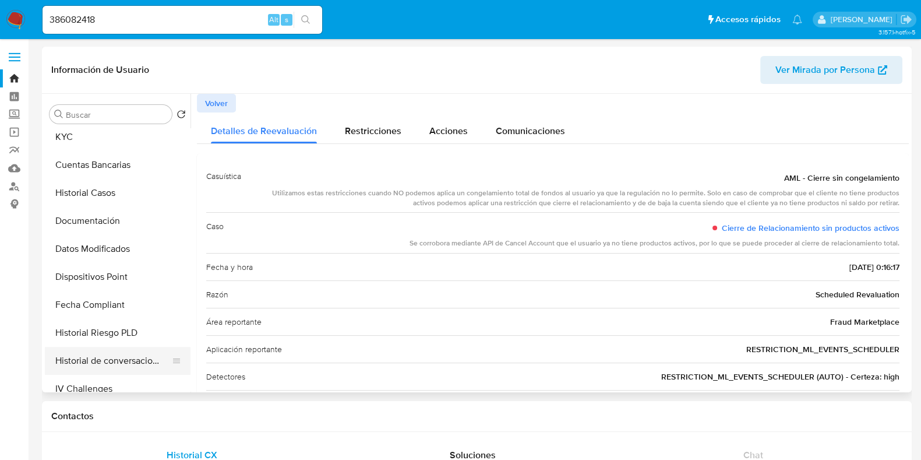
click at [117, 362] on button "Historial de conversaciones" at bounding box center [113, 361] width 136 height 28
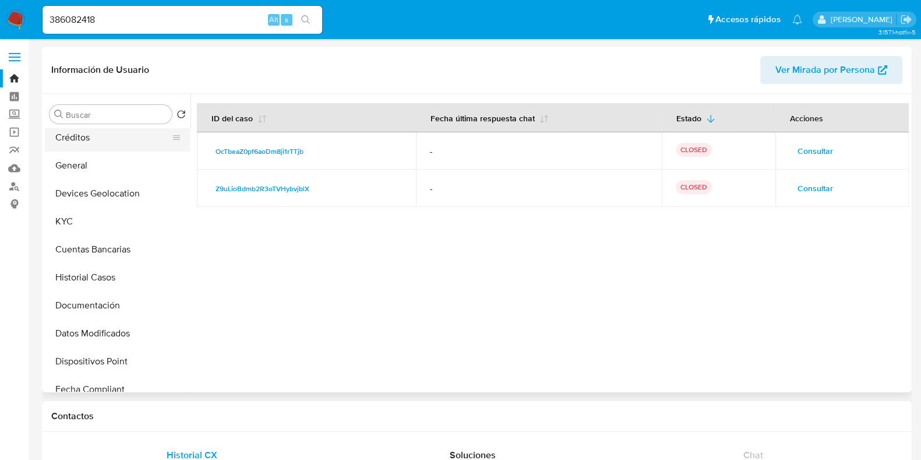
scroll to position [145, 0]
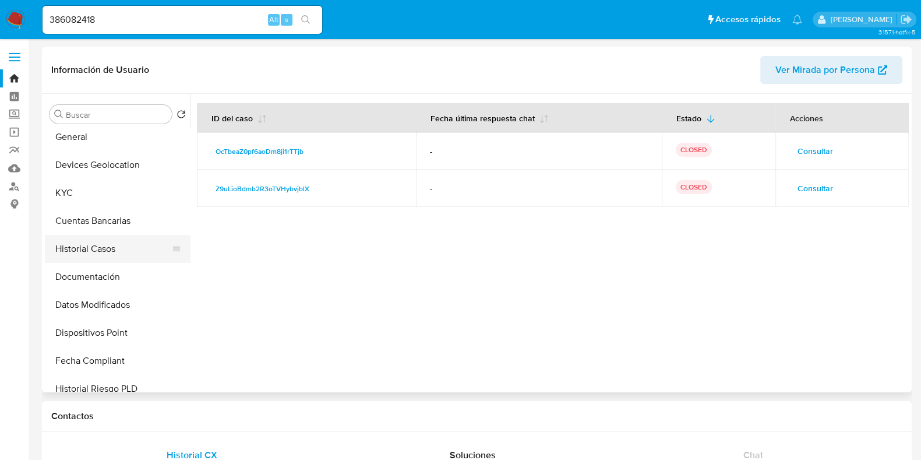
click at [103, 253] on button "Historial Casos" at bounding box center [113, 249] width 136 height 28
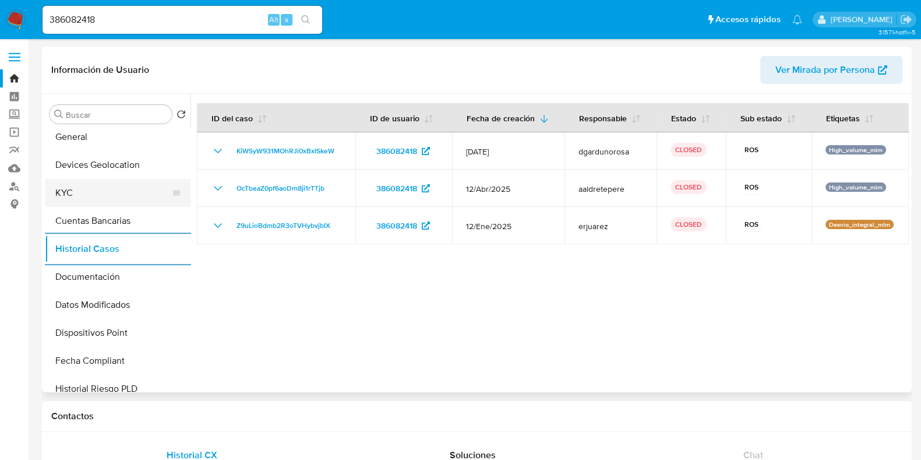
click at [83, 194] on button "KYC" at bounding box center [113, 193] width 136 height 28
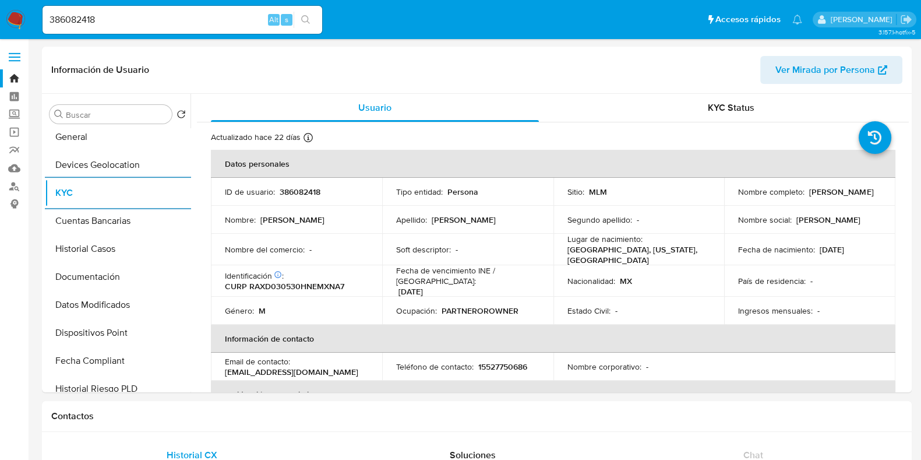
click at [80, 16] on input "386082418" at bounding box center [183, 19] width 280 height 15
paste input "187033081"
type input "187033081"
click at [311, 22] on button "search-icon" at bounding box center [306, 20] width 24 height 16
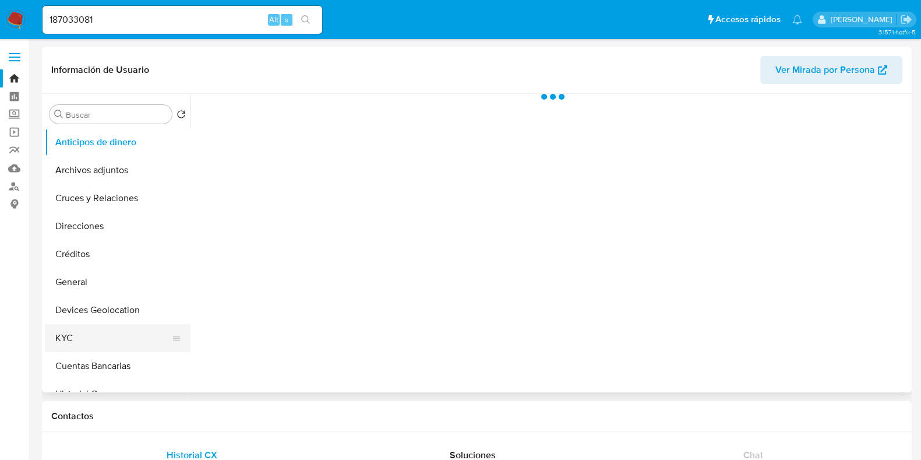
click at [84, 330] on button "KYC" at bounding box center [113, 338] width 136 height 28
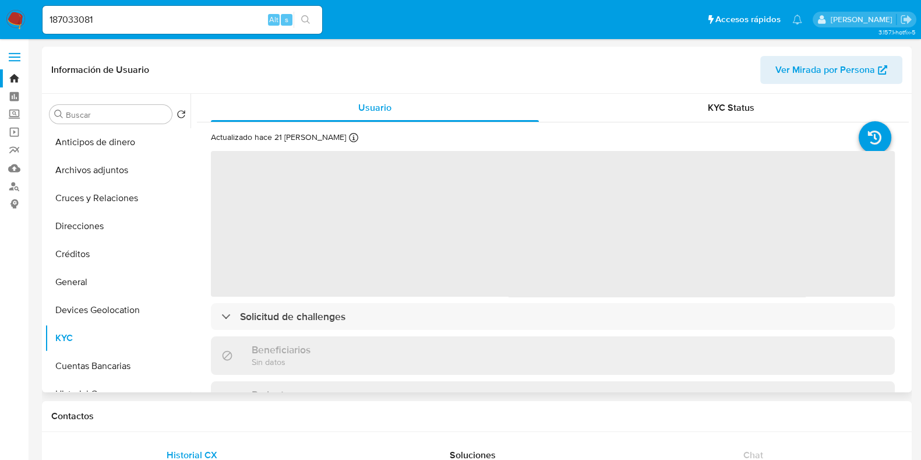
select select "10"
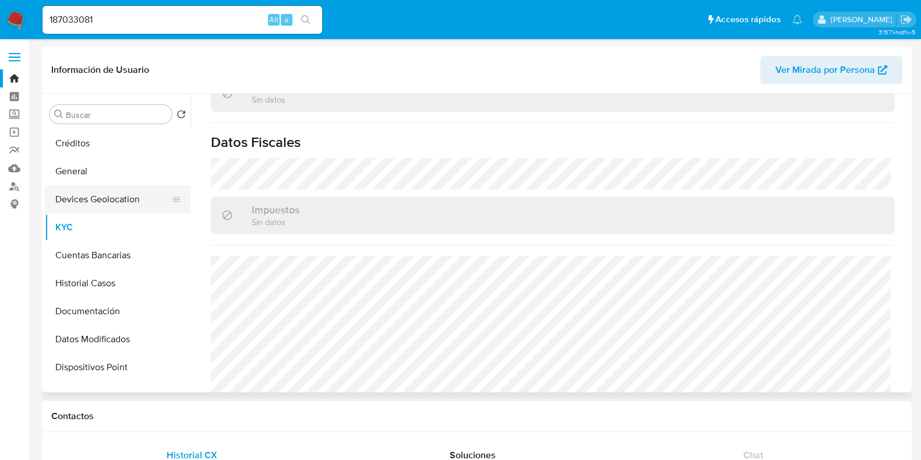
scroll to position [145, 0]
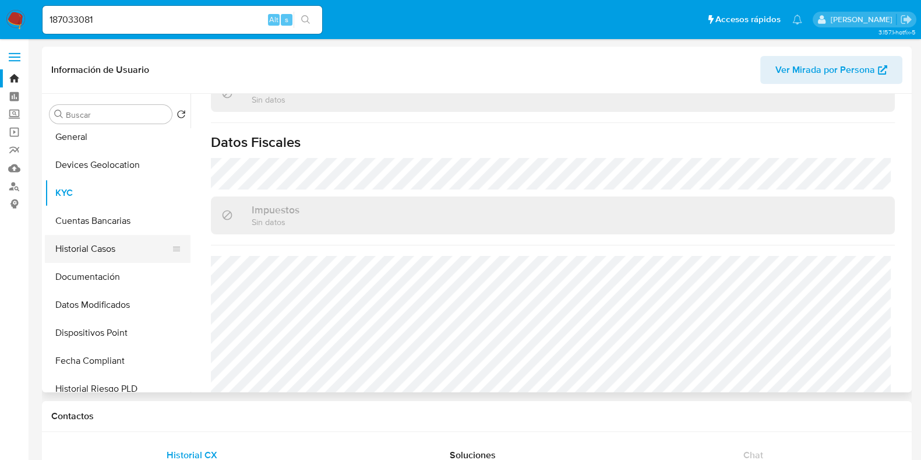
click at [91, 255] on button "Historial Casos" at bounding box center [113, 249] width 136 height 28
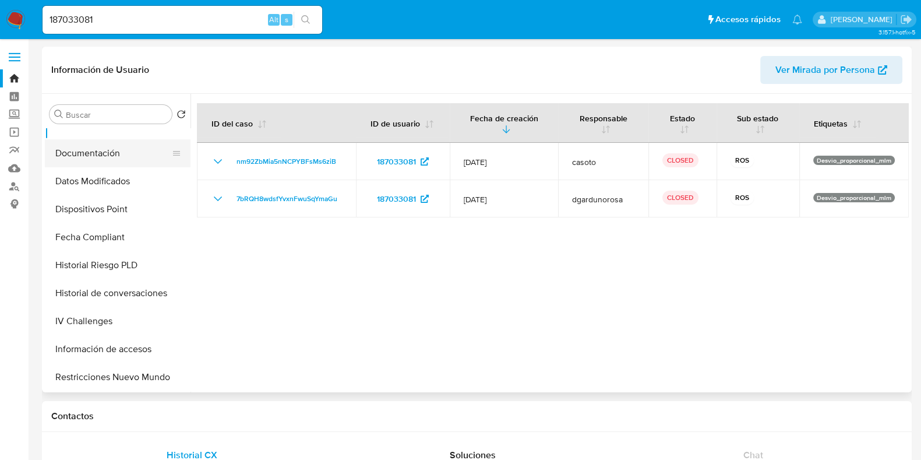
scroll to position [291, 0]
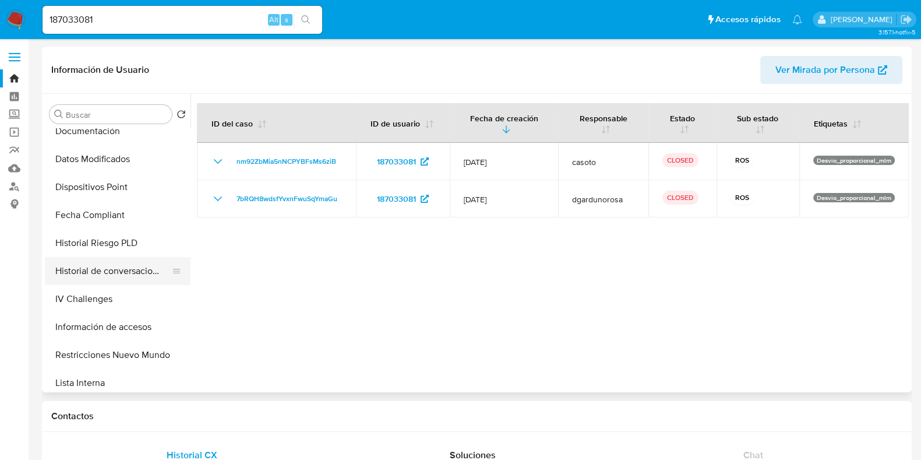
click at [115, 280] on button "Historial de conversaciones" at bounding box center [113, 271] width 136 height 28
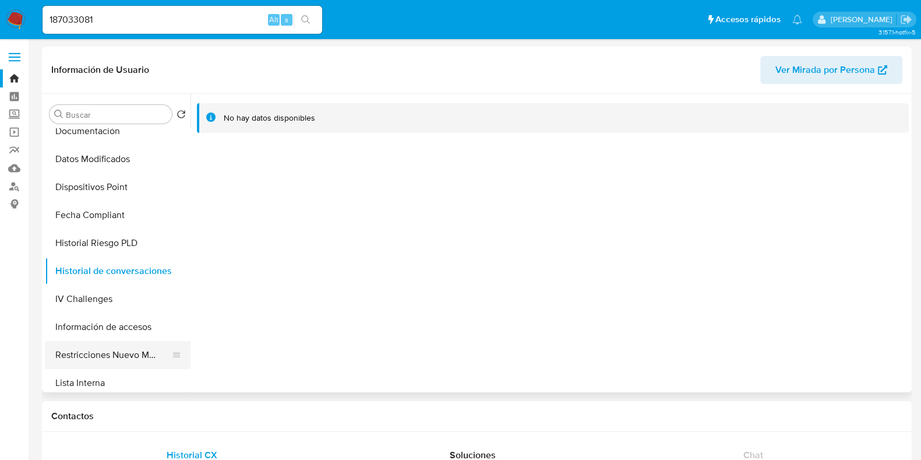
click at [128, 351] on button "Restricciones Nuevo Mundo" at bounding box center [113, 355] width 136 height 28
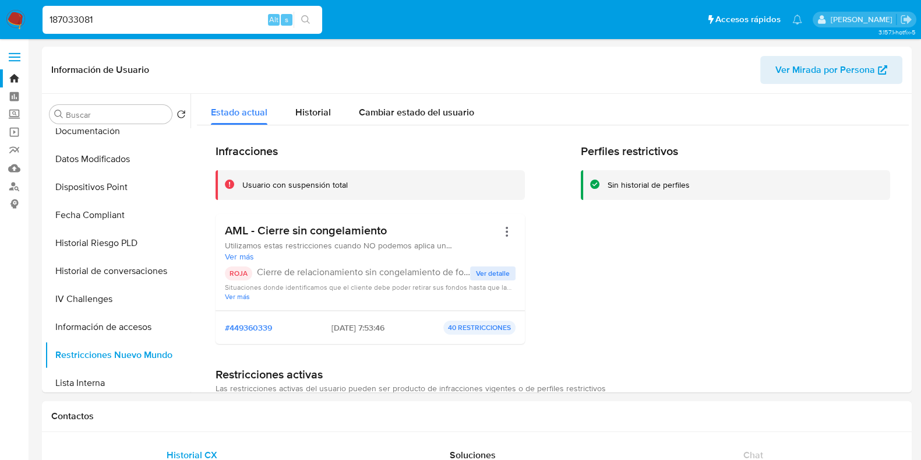
click at [93, 16] on input "187033081" at bounding box center [183, 19] width 280 height 15
paste input "2172811892"
type input "2172811892"
click at [312, 23] on button "search-icon" at bounding box center [306, 20] width 24 height 16
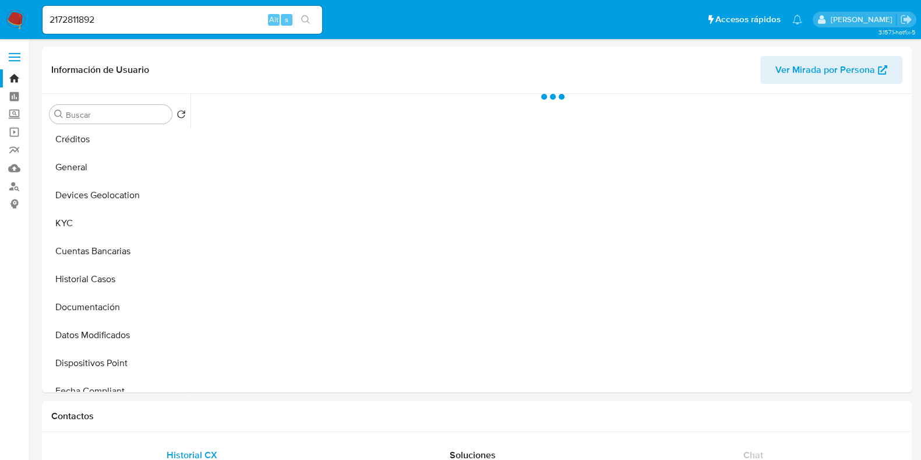
scroll to position [145, 0]
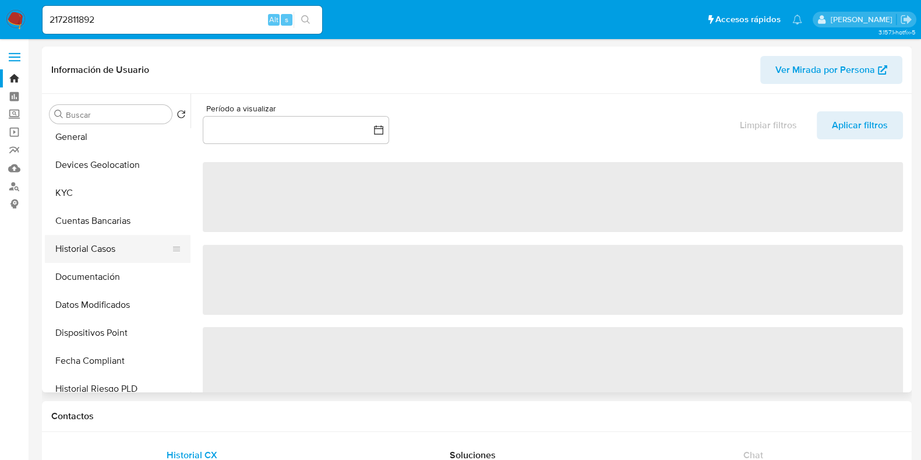
select select "10"
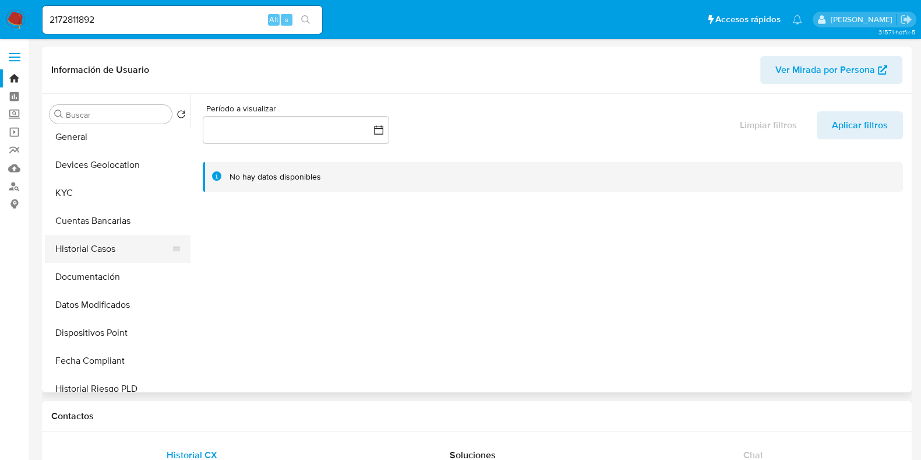
click at [94, 249] on button "Historial Casos" at bounding box center [113, 249] width 136 height 28
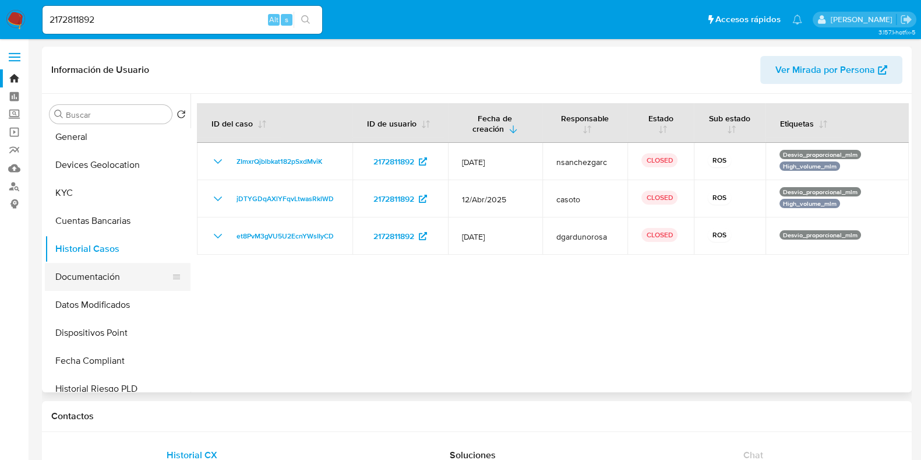
scroll to position [219, 0]
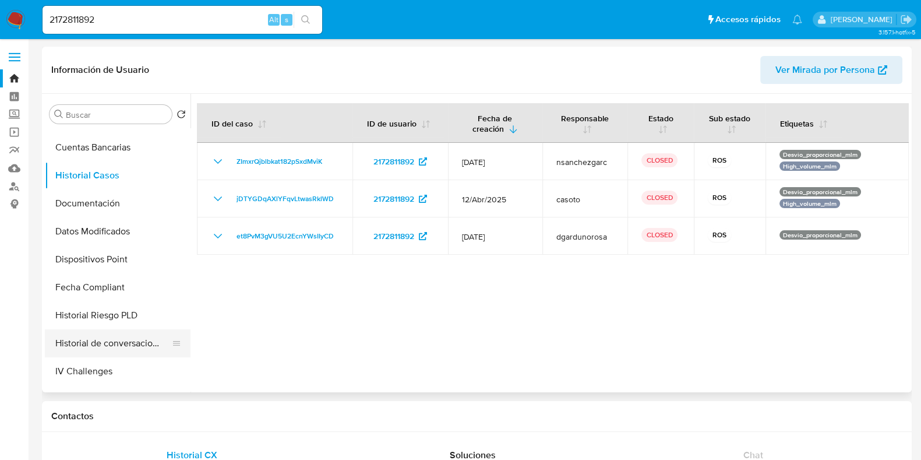
click at [117, 343] on button "Historial de conversaciones" at bounding box center [113, 343] width 136 height 28
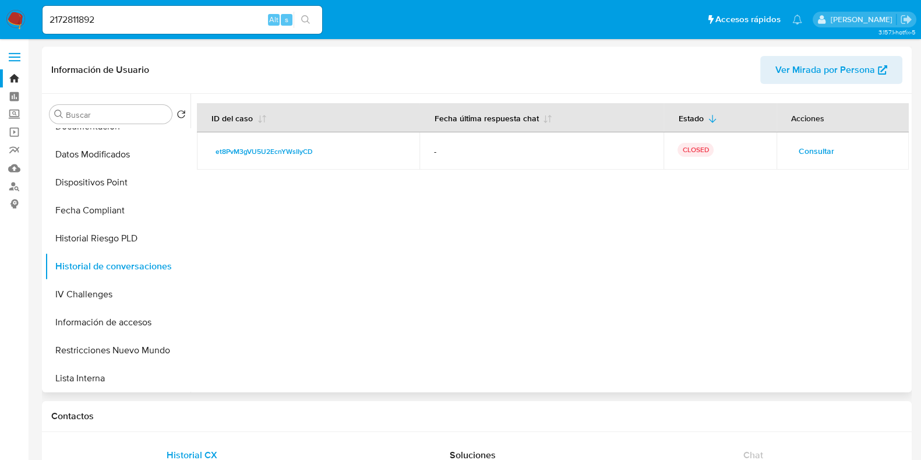
scroll to position [273, 0]
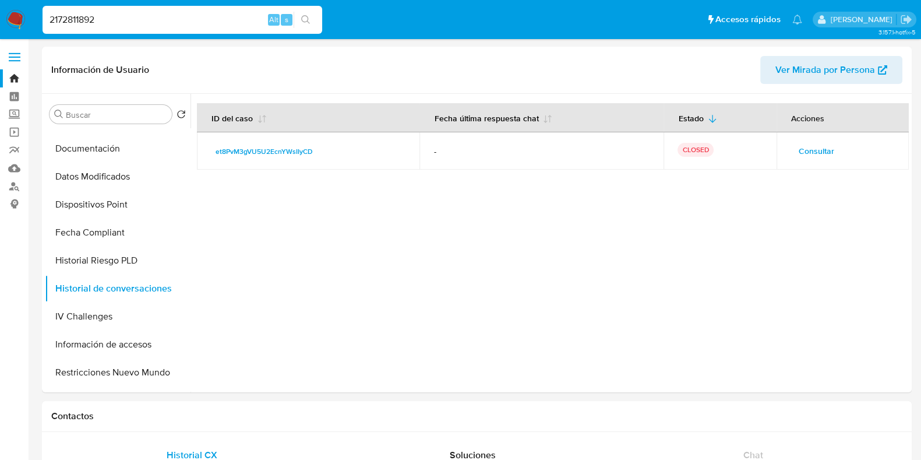
click at [78, 23] on input "2172811892" at bounding box center [183, 19] width 280 height 15
paste input "745185565"
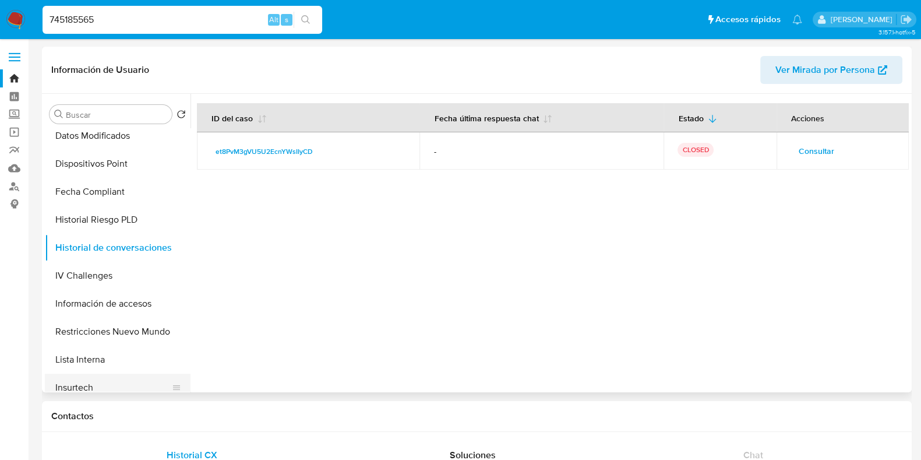
scroll to position [201, 0]
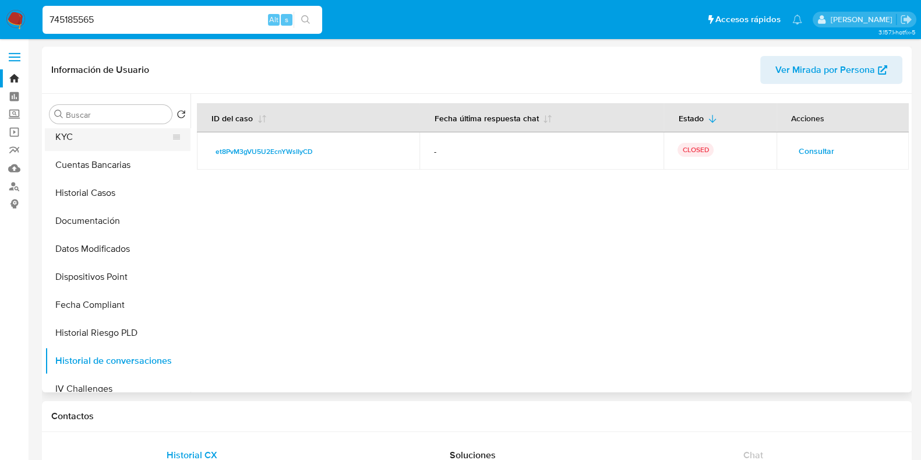
type input "745185565"
click at [67, 142] on button "KYC" at bounding box center [113, 137] width 136 height 28
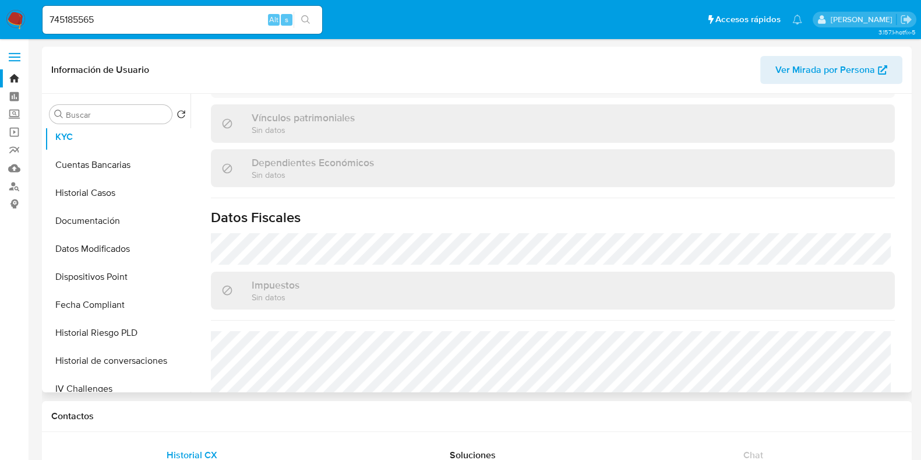
scroll to position [724, 0]
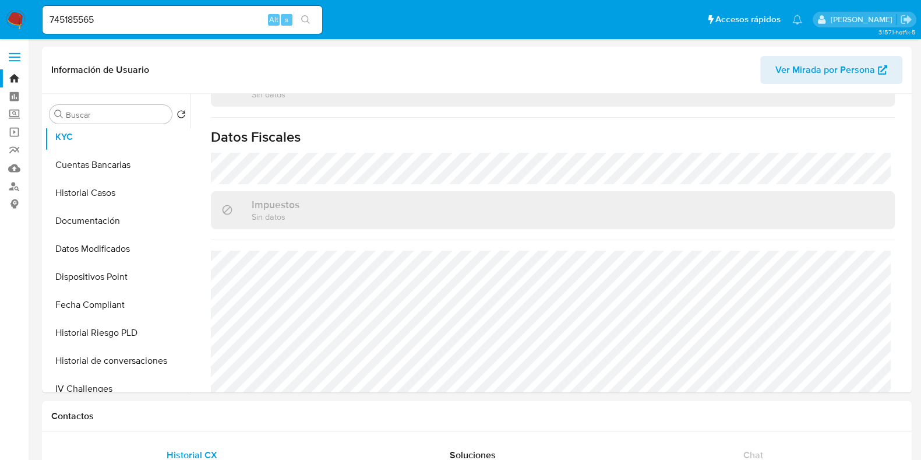
click at [302, 14] on button "search-icon" at bounding box center [306, 20] width 24 height 16
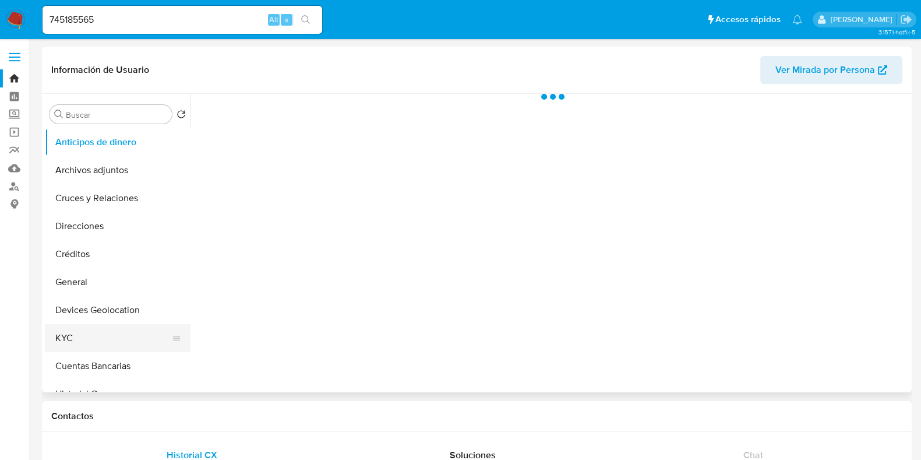
click at [71, 335] on button "KYC" at bounding box center [113, 338] width 136 height 28
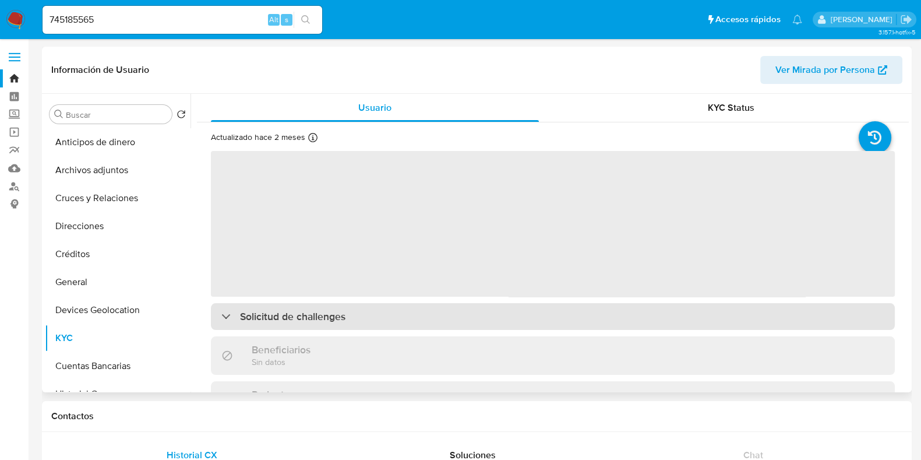
select select "10"
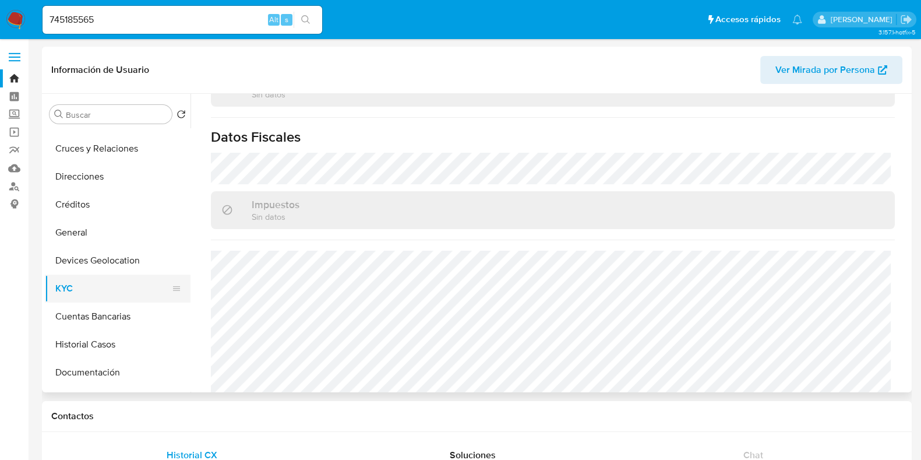
scroll to position [72, 0]
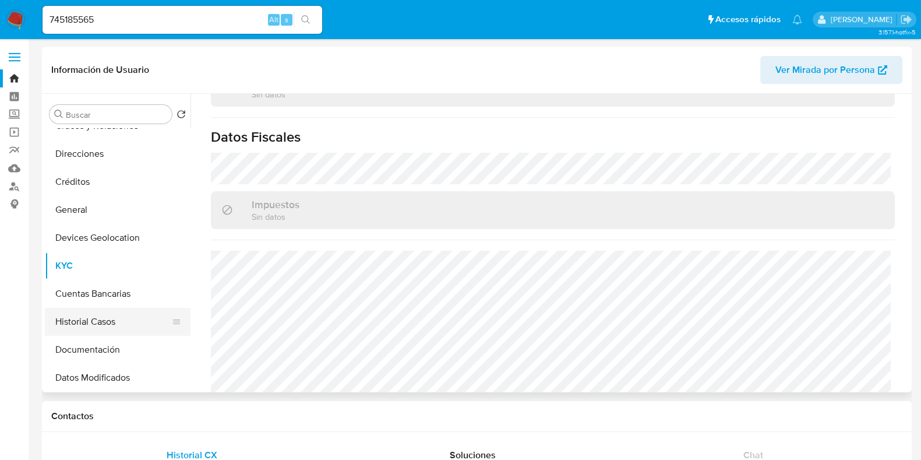
click at [93, 327] on button "Historial Casos" at bounding box center [113, 322] width 136 height 28
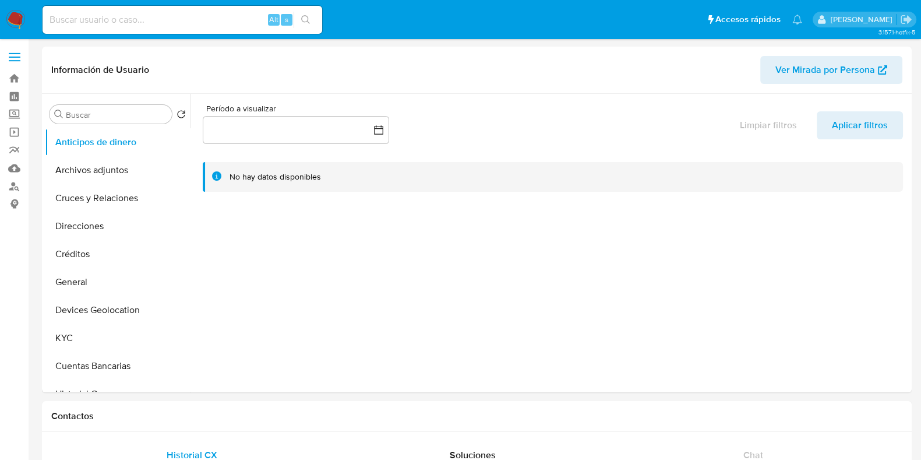
select select "10"
click at [205, 12] on input at bounding box center [183, 19] width 280 height 15
paste input "2453287754"
type input "2453287754"
click at [307, 21] on icon "search-icon" at bounding box center [305, 19] width 9 height 9
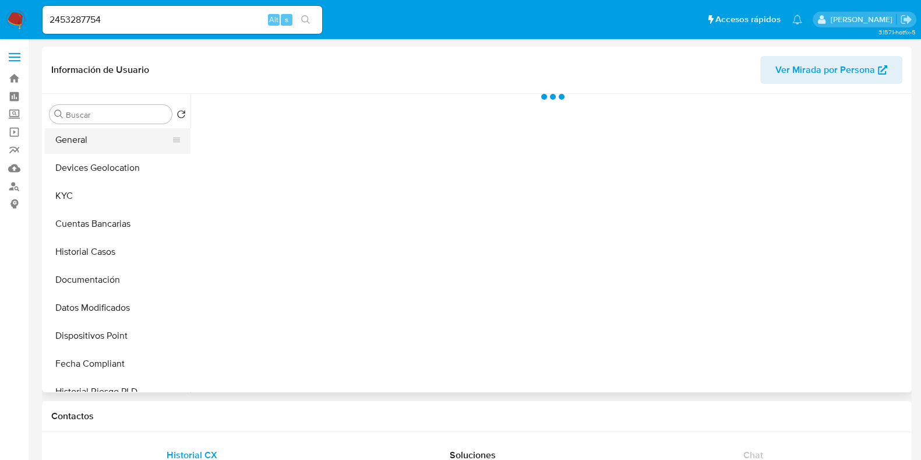
scroll to position [145, 0]
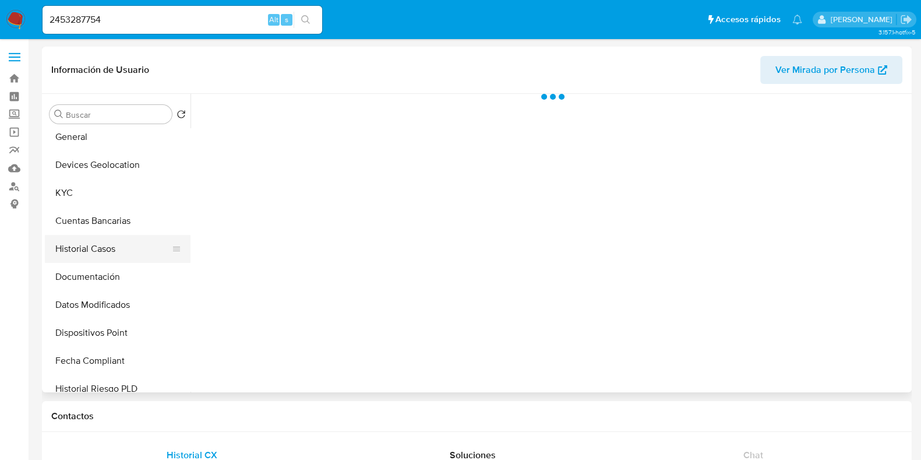
click at [101, 254] on button "Historial Casos" at bounding box center [113, 249] width 136 height 28
select select "10"
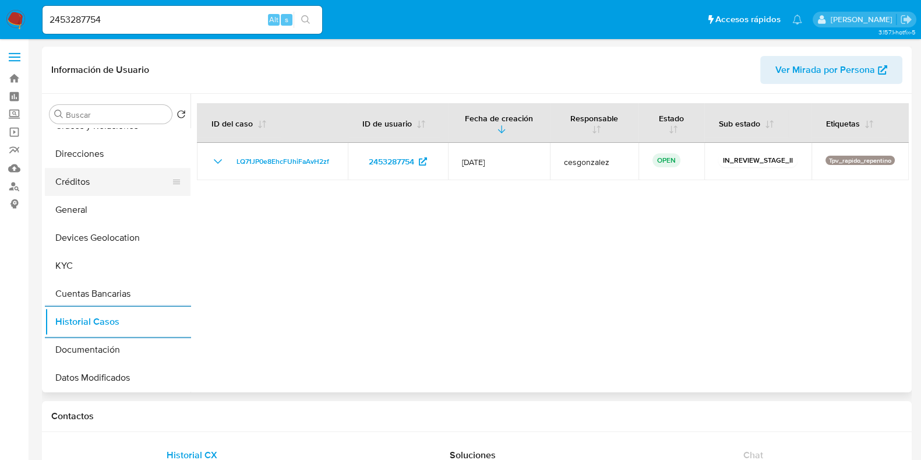
scroll to position [0, 0]
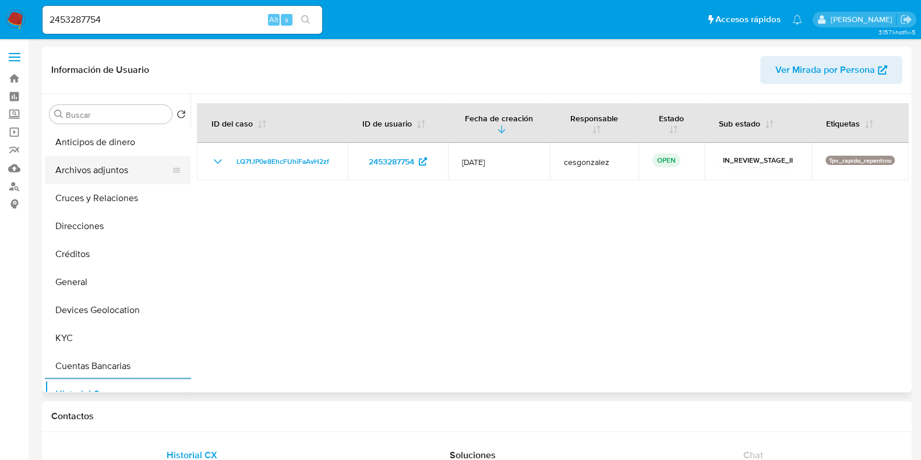
click at [98, 176] on button "Archivos adjuntos" at bounding box center [113, 170] width 136 height 28
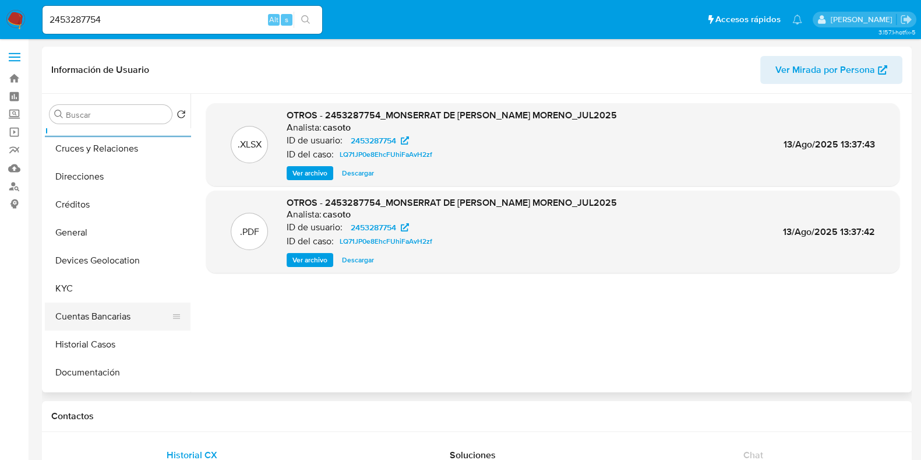
scroll to position [72, 0]
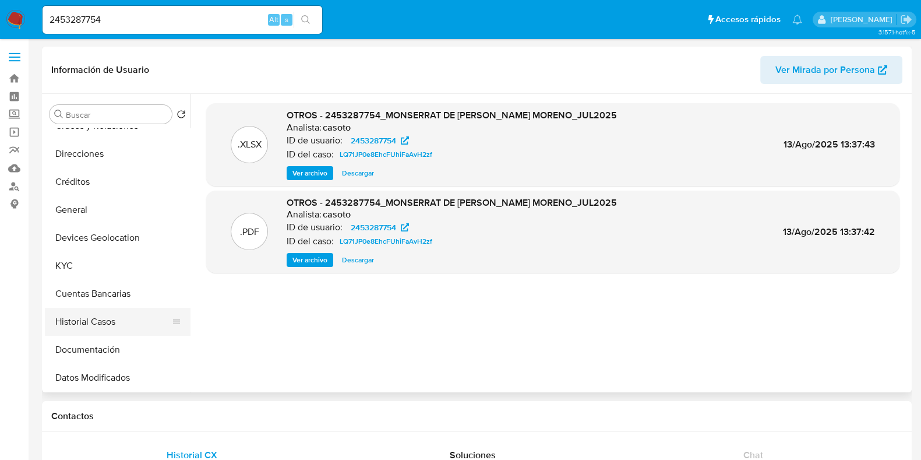
click at [93, 328] on button "Historial Casos" at bounding box center [113, 322] width 136 height 28
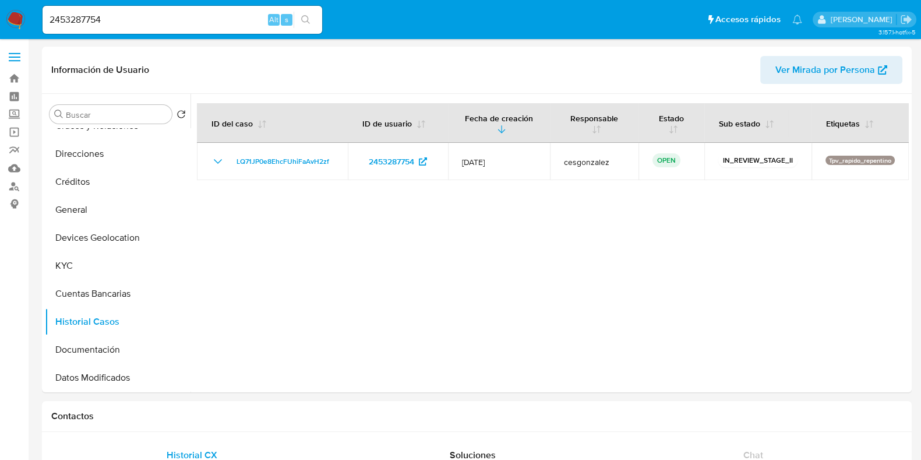
click at [20, 16] on img at bounding box center [16, 20] width 20 height 20
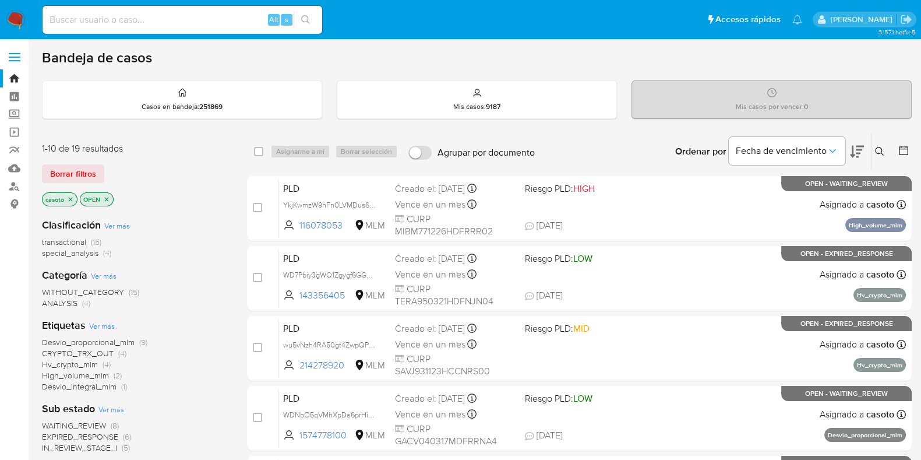
click at [884, 147] on icon at bounding box center [879, 151] width 9 height 9
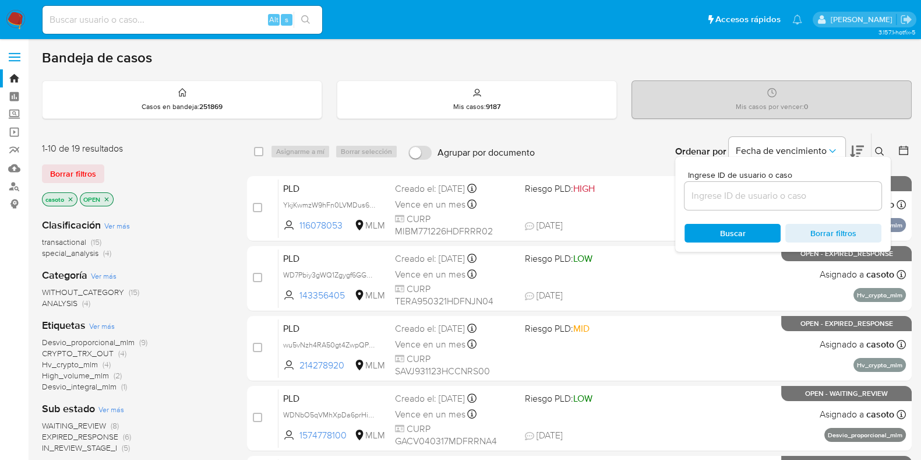
click at [824, 185] on div at bounding box center [783, 196] width 197 height 28
click at [806, 191] on input at bounding box center [783, 195] width 197 height 15
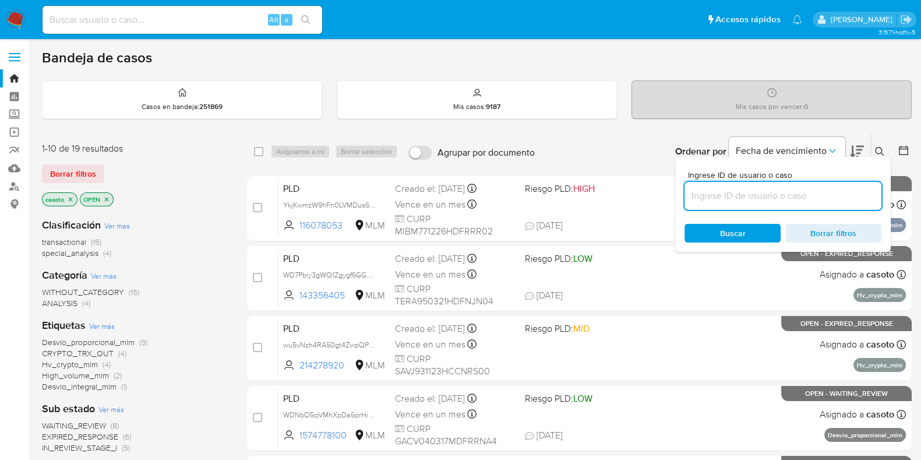
paste input "155216239"
type input "155216239"
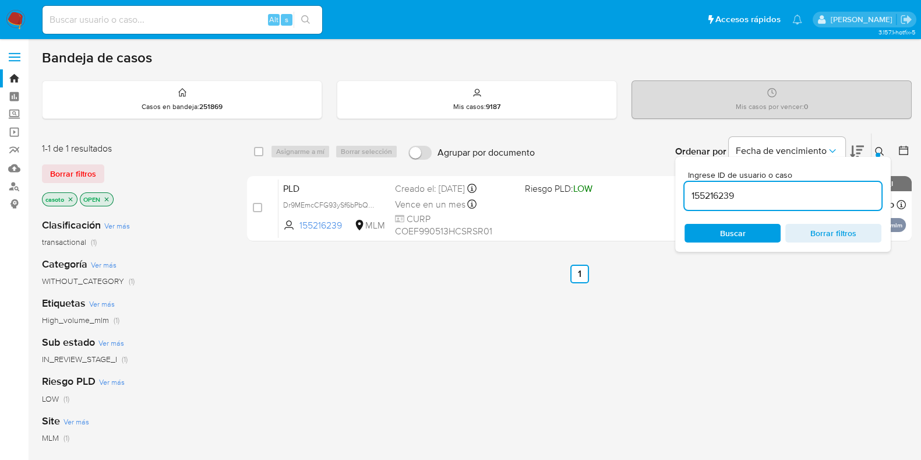
click at [875, 147] on icon at bounding box center [879, 151] width 9 height 9
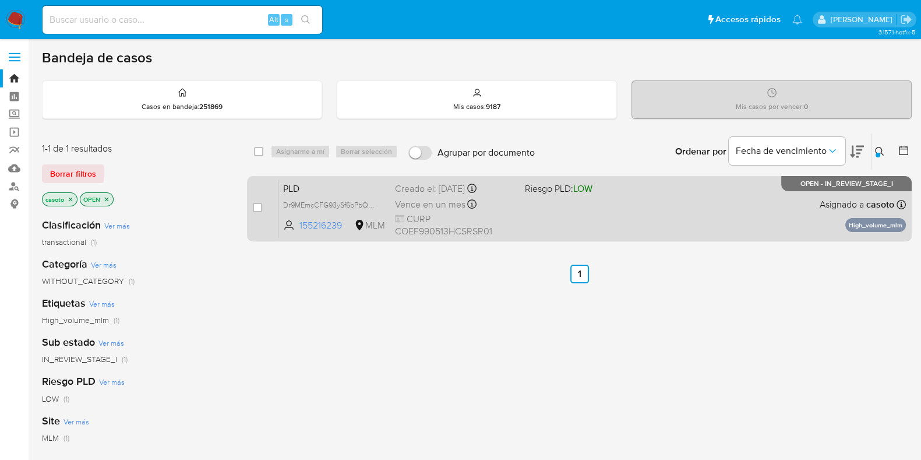
click at [676, 195] on div "PLD Dr9MEmcCFG93ySf6bPbQQWuu 155216239 MLM Riesgo PLD: LOW Creado el: 12/08/202…" at bounding box center [593, 208] width 628 height 59
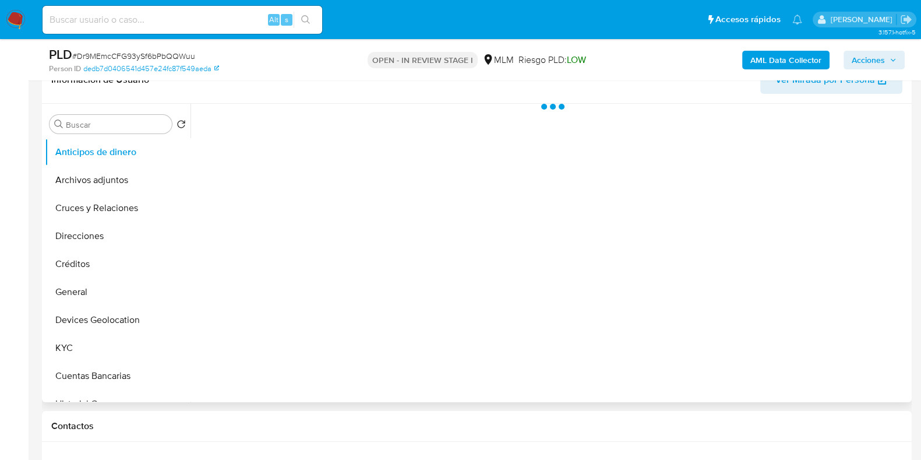
scroll to position [219, 0]
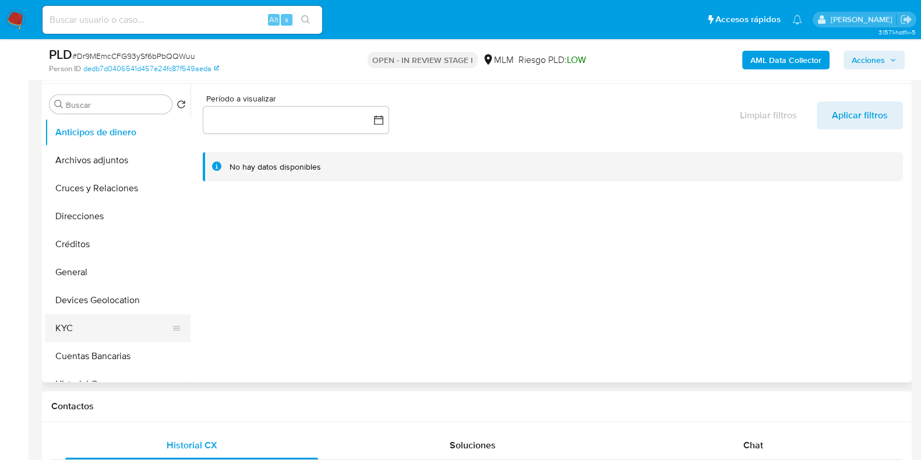
select select "10"
click at [105, 301] on button "Devices Geolocation" at bounding box center [113, 300] width 136 height 28
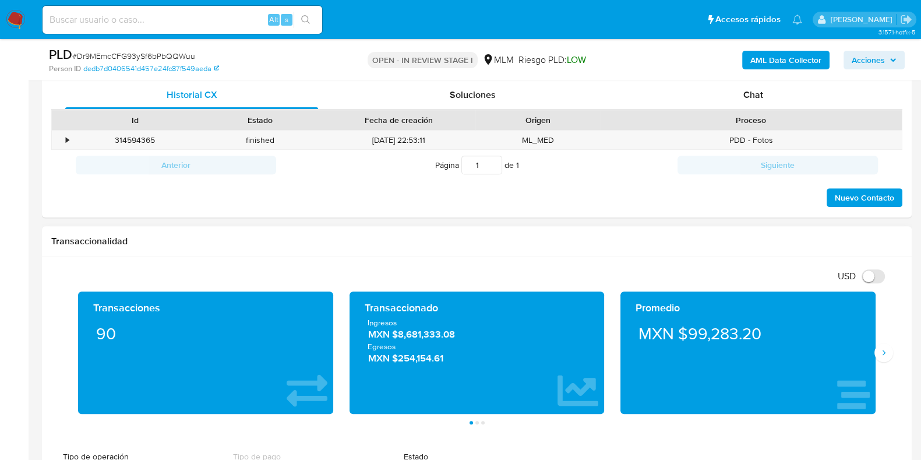
scroll to position [582, 0]
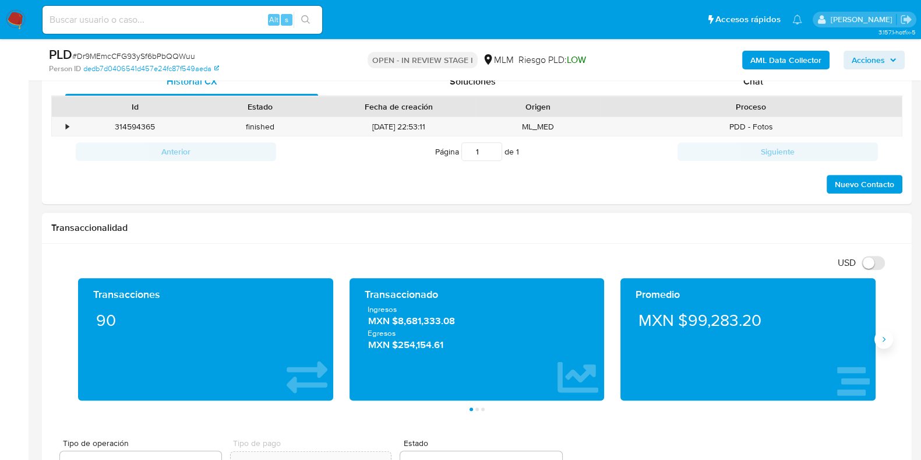
click at [877, 333] on button "Siguiente" at bounding box center [884, 339] width 19 height 19
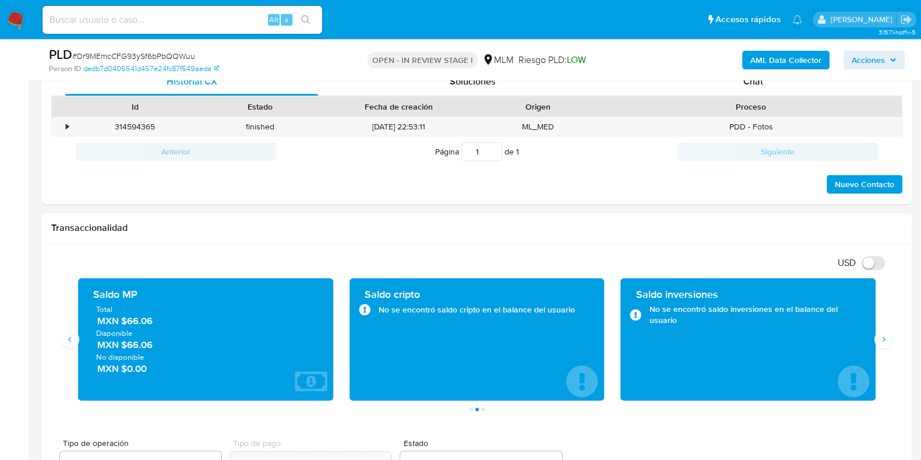
click at [145, 322] on span "MXN $66.06" at bounding box center [206, 321] width 218 height 13
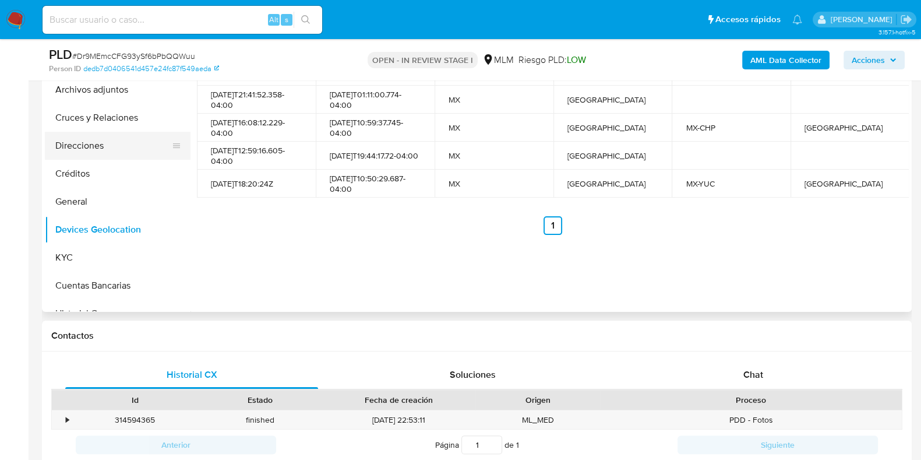
scroll to position [219, 0]
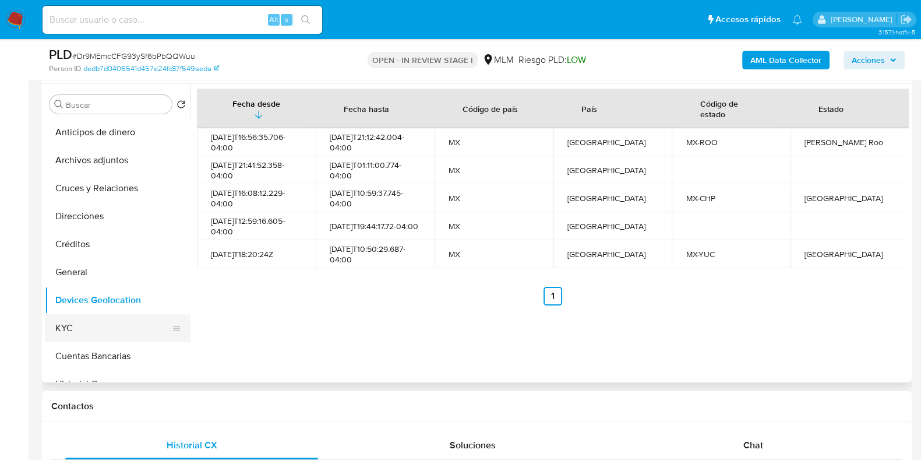
drag, startPoint x: 65, startPoint y: 327, endPoint x: 119, endPoint y: 334, distance: 54.7
click at [66, 328] on button "KYC" at bounding box center [113, 328] width 136 height 28
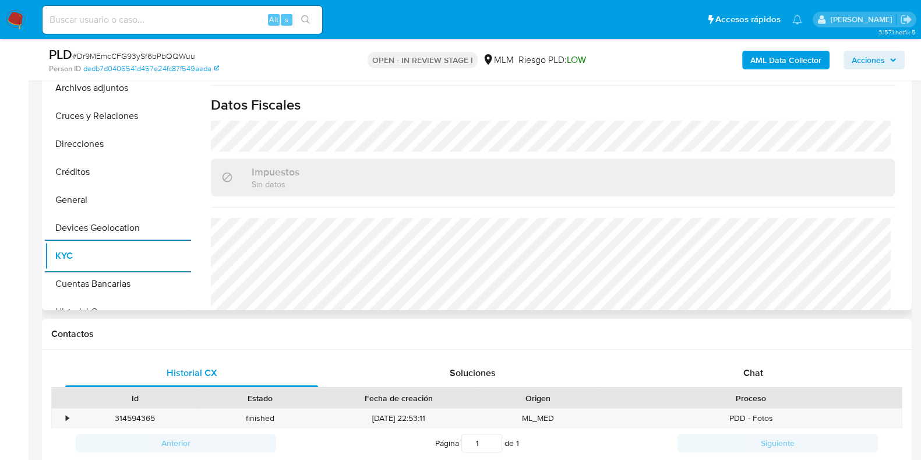
scroll to position [729, 0]
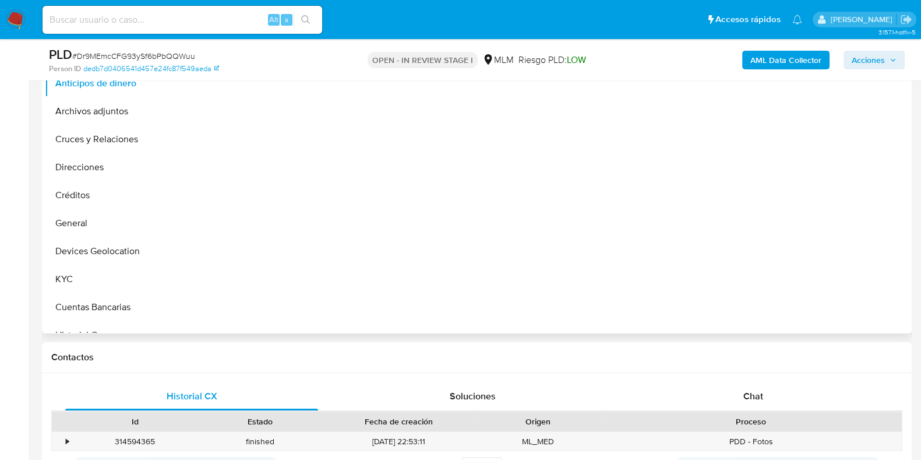
scroll to position [291, 0]
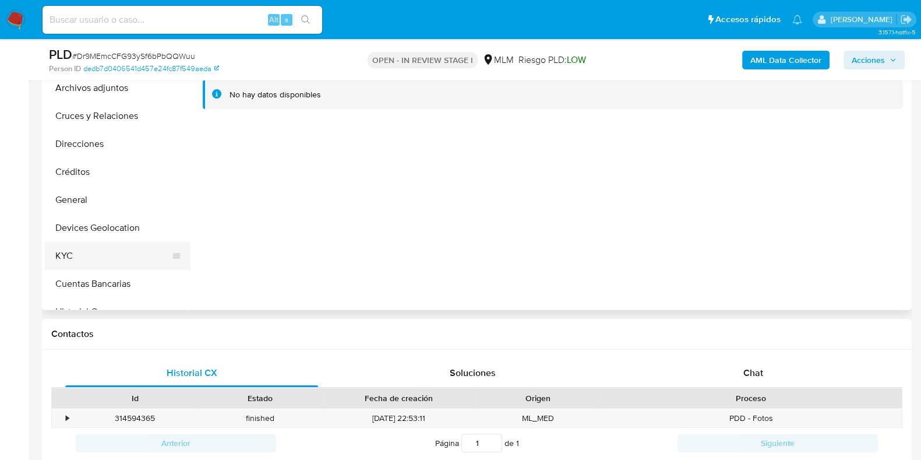
select select "10"
click at [87, 202] on button "General" at bounding box center [113, 200] width 136 height 28
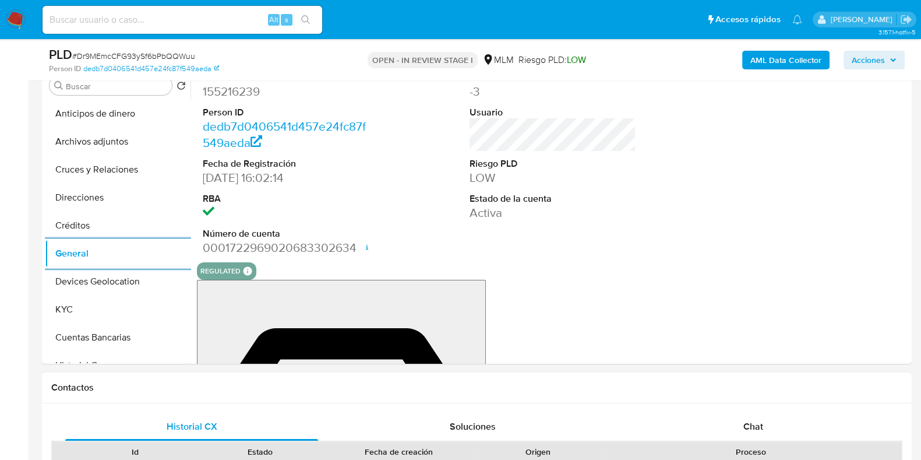
scroll to position [219, 0]
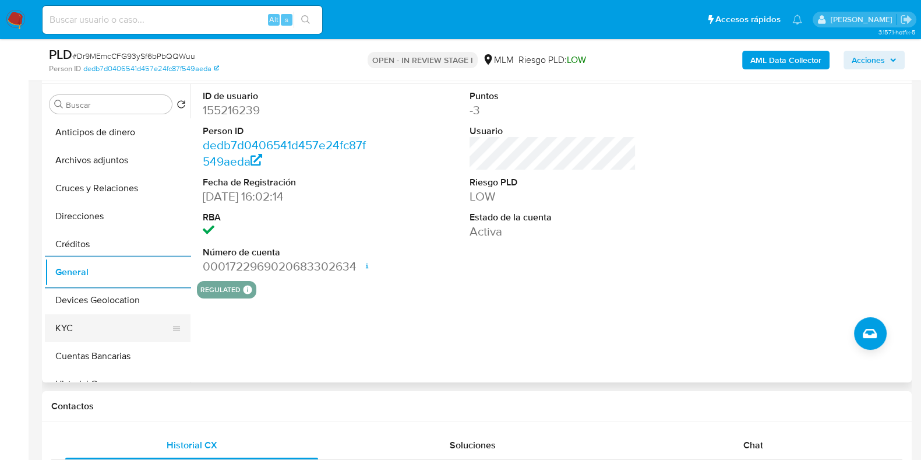
click at [122, 322] on button "KYC" at bounding box center [113, 328] width 136 height 28
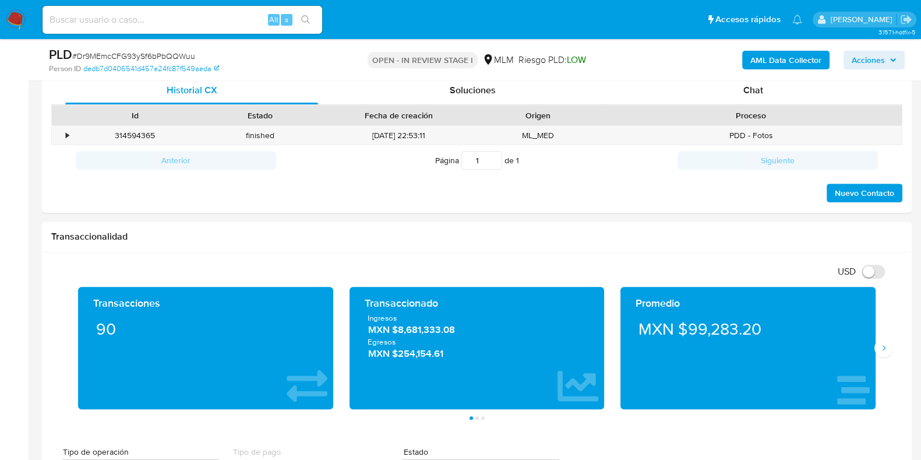
scroll to position [656, 0]
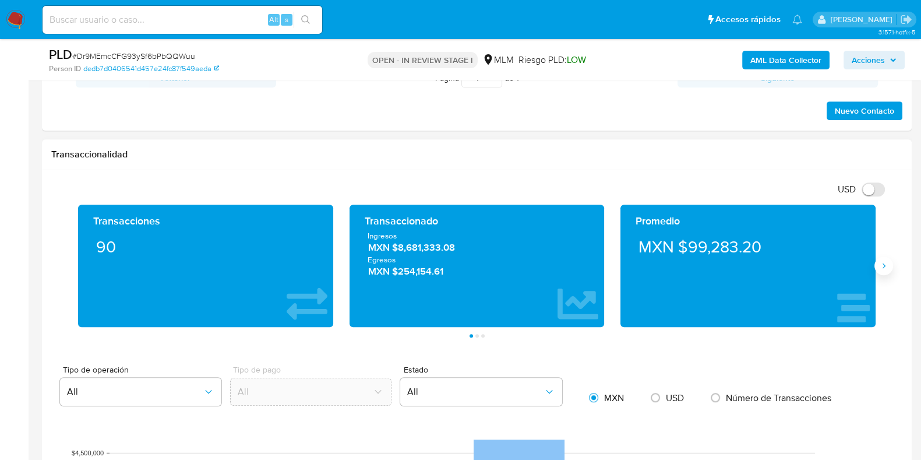
click at [881, 262] on icon "Siguiente" at bounding box center [884, 265] width 9 height 9
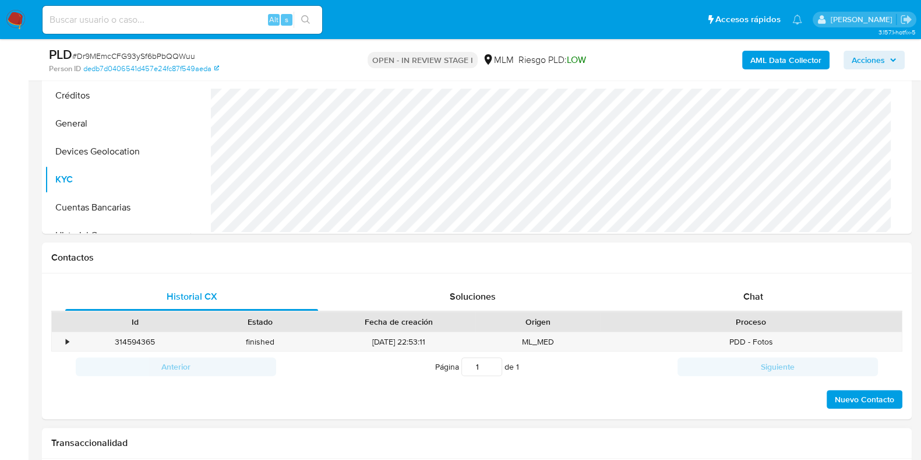
scroll to position [219, 0]
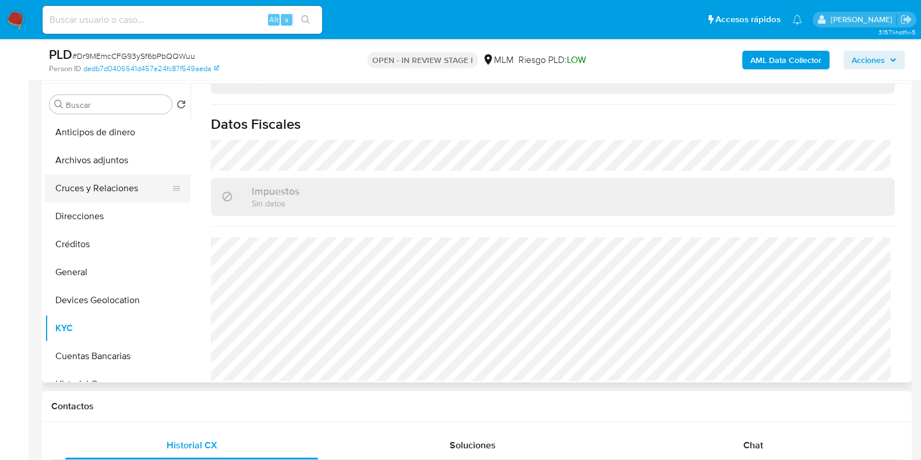
click at [119, 189] on button "Cruces y Relaciones" at bounding box center [113, 188] width 136 height 28
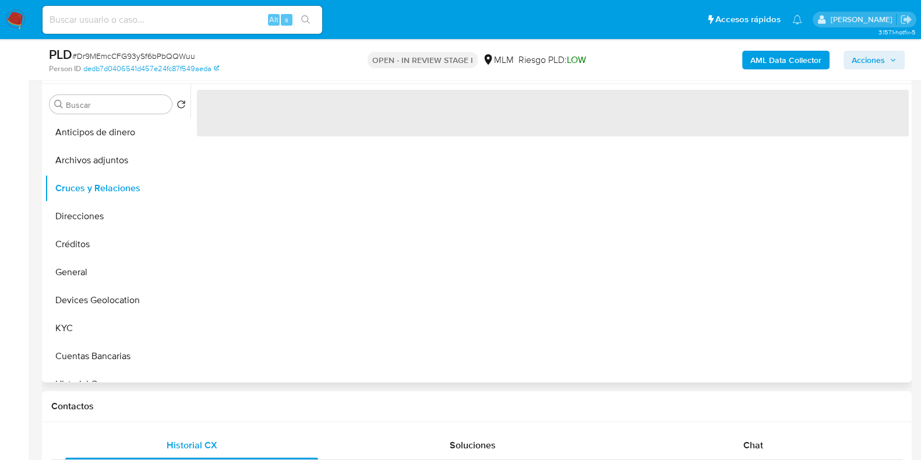
scroll to position [0, 0]
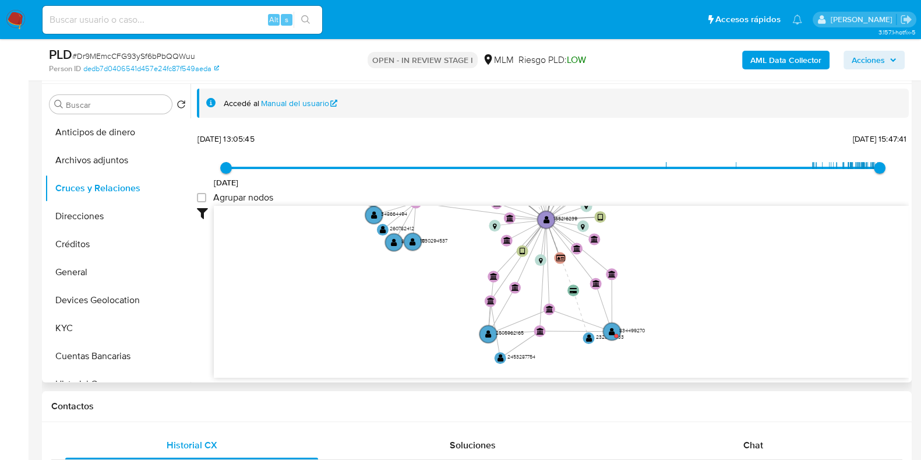
drag, startPoint x: 793, startPoint y: 337, endPoint x: 737, endPoint y: 271, distance: 87.2
click at [747, 243] on icon "device-6136387e08813b0019ec7a71  user-155216239  155216239 device-67d3f7dee69…" at bounding box center [561, 290] width 695 height 169
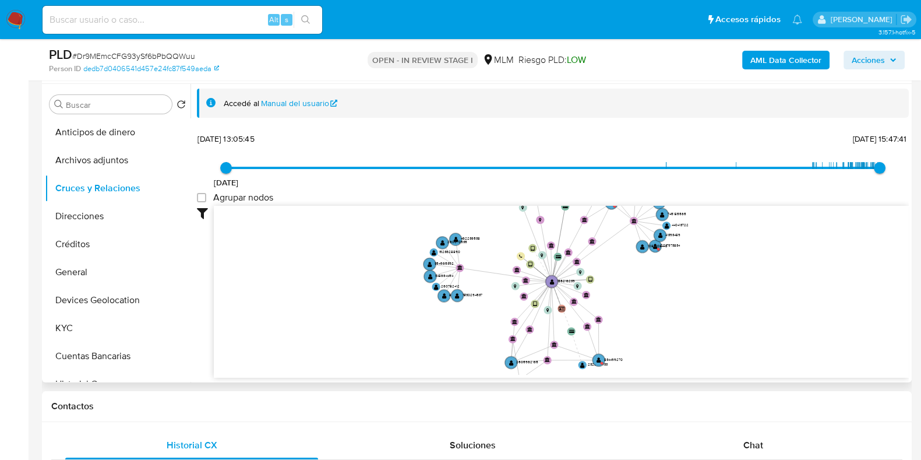
drag, startPoint x: 761, startPoint y: 286, endPoint x: 728, endPoint y: 293, distance: 33.5
click at [728, 293] on icon "device-6136387e08813b0019ec7a71  user-155216239  155216239 device-67d3f7dee69…" at bounding box center [561, 290] width 695 height 169
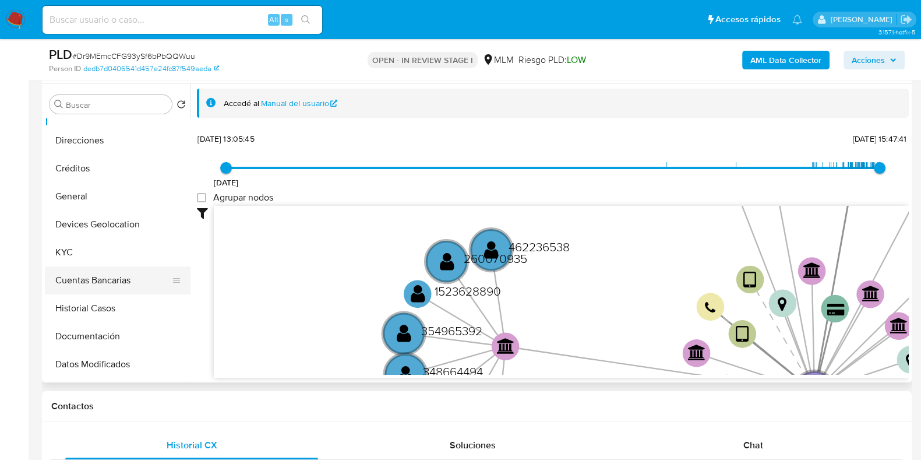
scroll to position [72, 0]
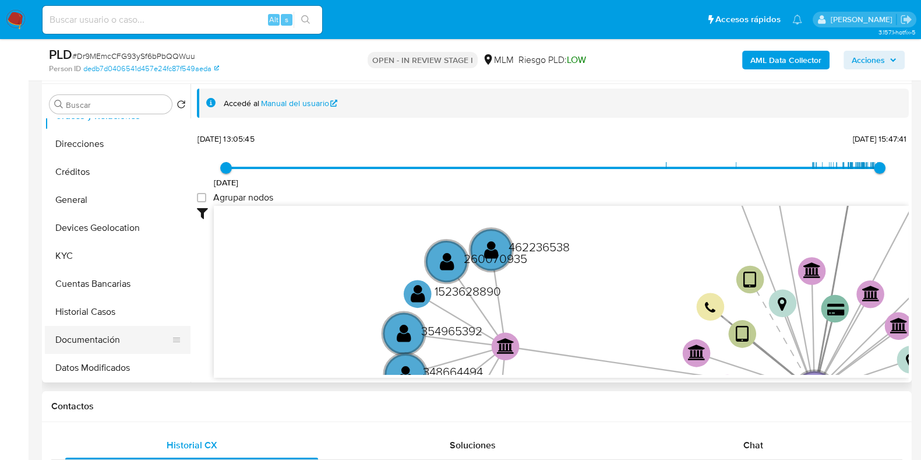
click at [93, 335] on button "Documentación" at bounding box center [113, 340] width 136 height 28
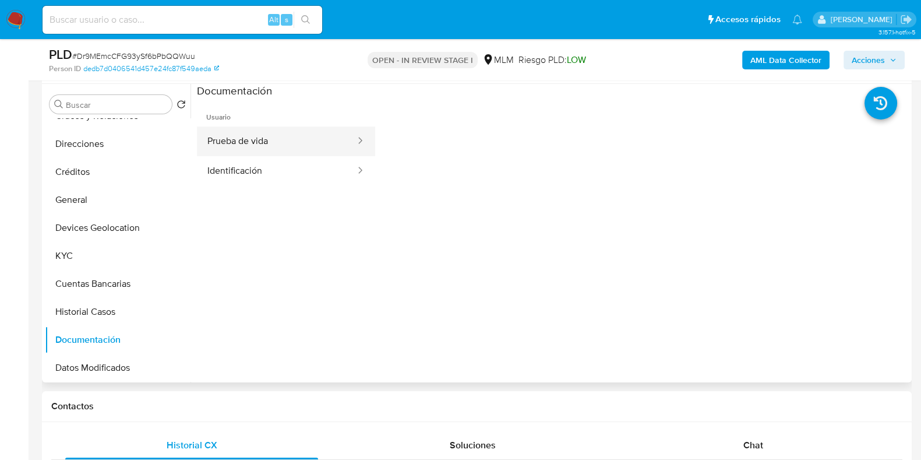
click at [296, 147] on button "Prueba de vida" at bounding box center [277, 141] width 160 height 30
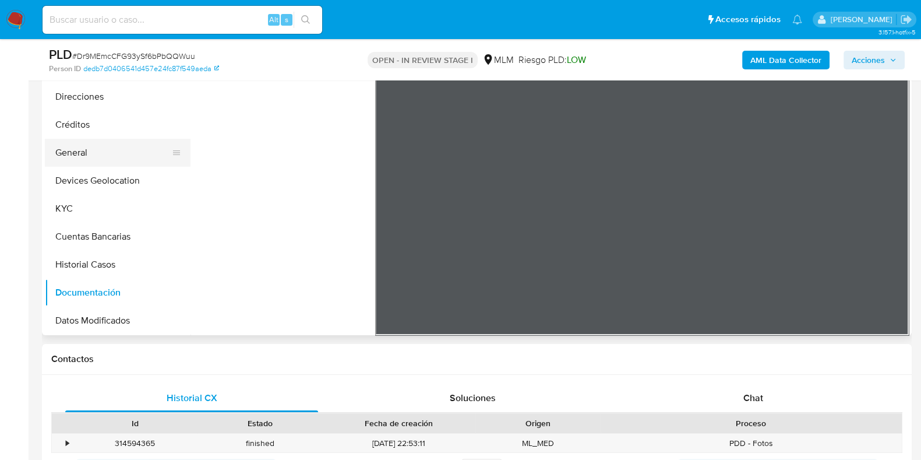
scroll to position [219, 0]
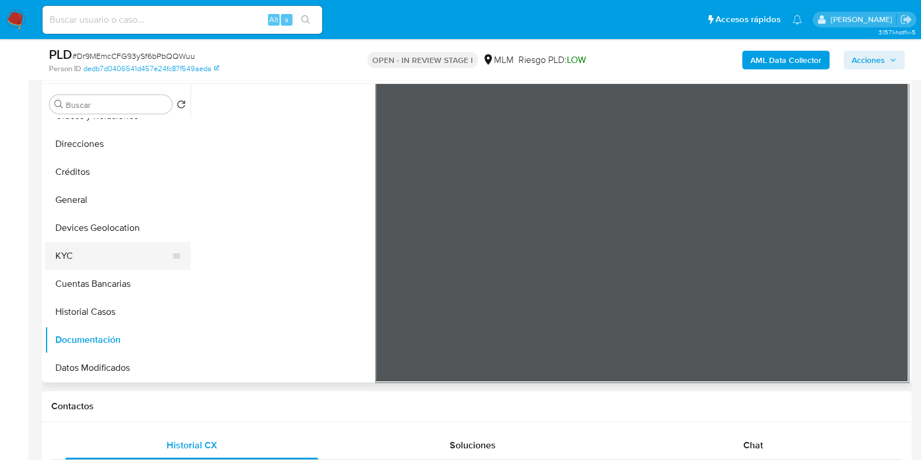
click at [54, 247] on button "KYC" at bounding box center [113, 256] width 136 height 28
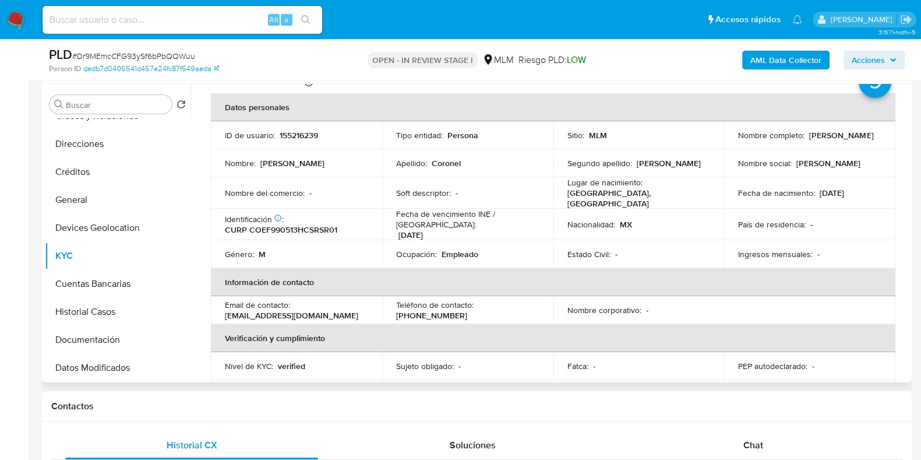
scroll to position [3, 0]
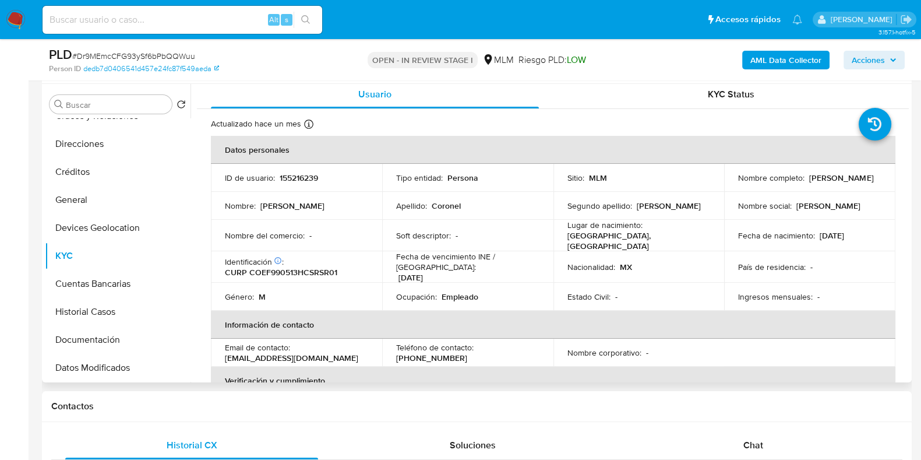
drag, startPoint x: 840, startPoint y: 185, endPoint x: 731, endPoint y: 185, distance: 108.4
click at [731, 185] on td "Nombre completo : Fernando Coronel Escobar" at bounding box center [809, 178] width 171 height 28
copy p "[PERSON_NAME]"
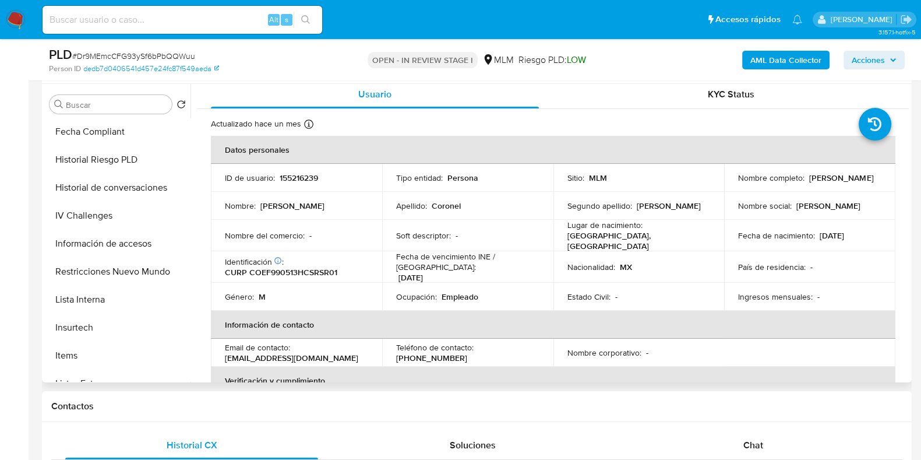
scroll to position [437, 0]
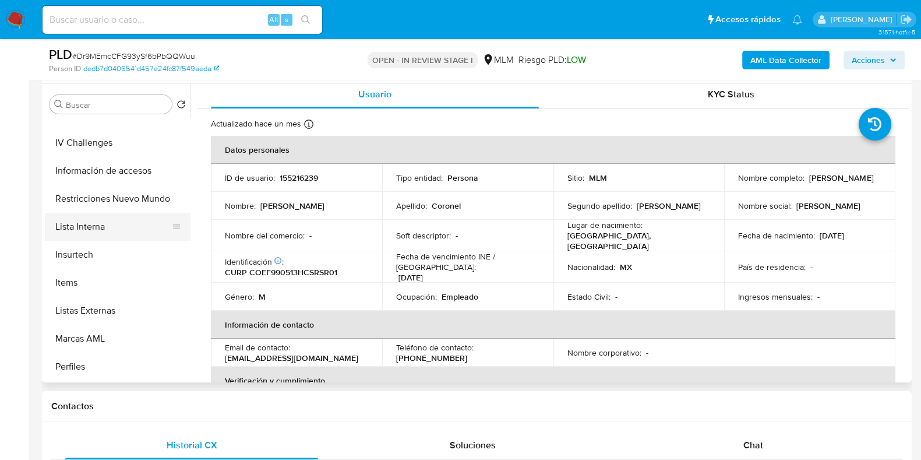
click at [103, 230] on button "Lista Interna" at bounding box center [113, 227] width 136 height 28
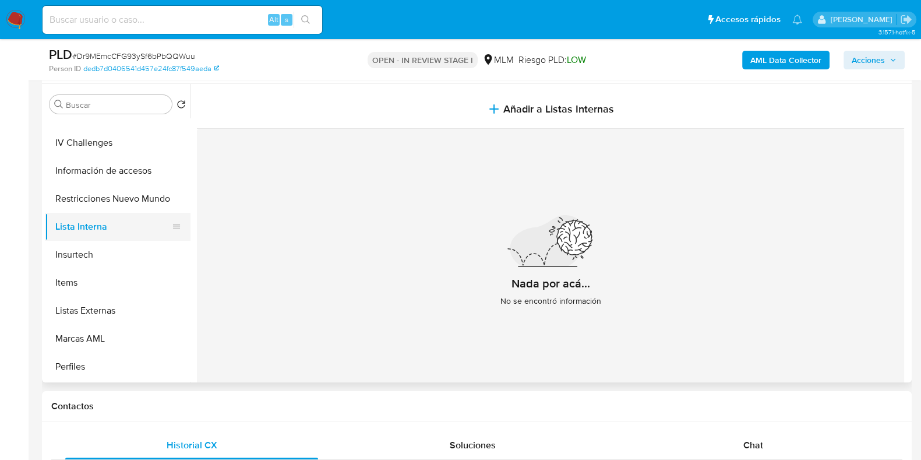
scroll to position [364, 0]
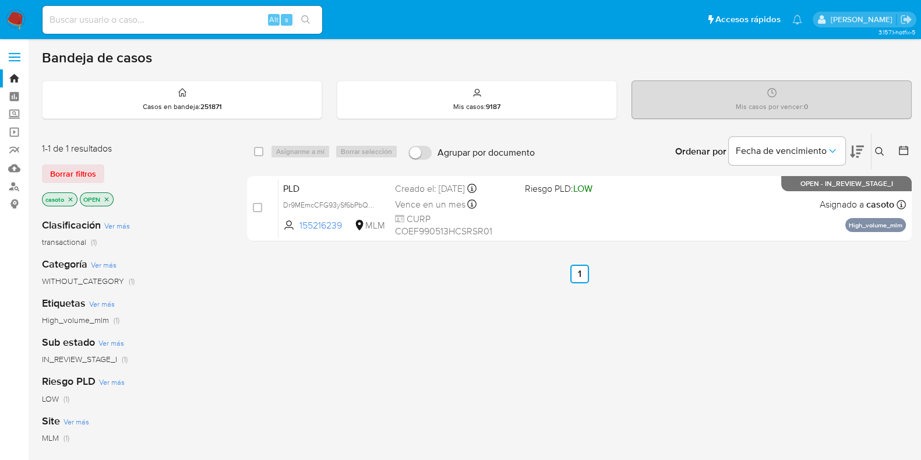
click at [882, 149] on icon at bounding box center [879, 151] width 9 height 9
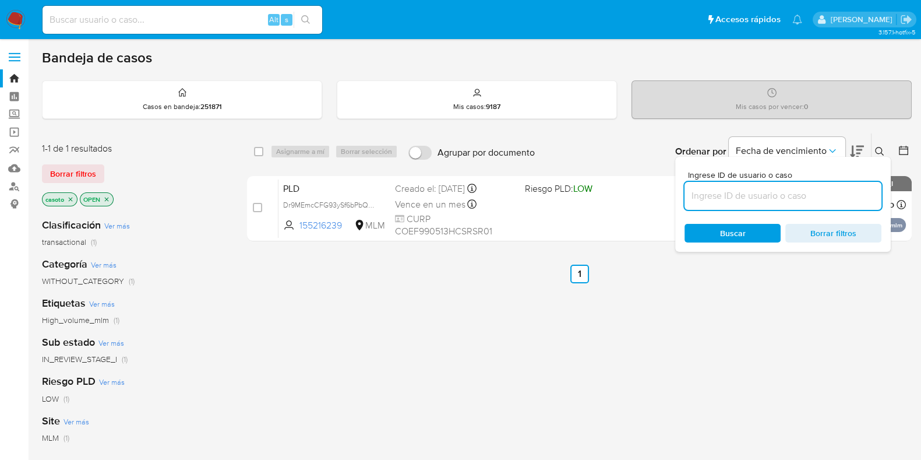
click at [774, 196] on input at bounding box center [783, 195] width 197 height 15
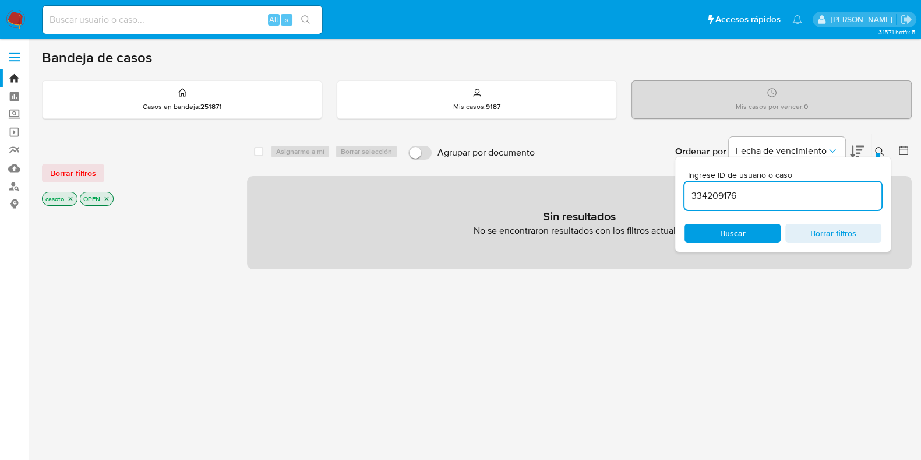
click at [875, 150] on icon at bounding box center [879, 151] width 9 height 9
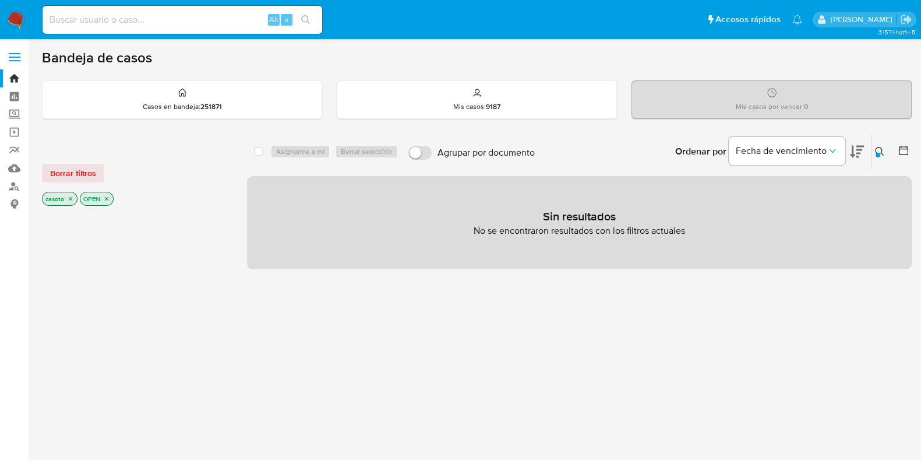
click at [71, 196] on icon "close-filter" at bounding box center [70, 198] width 7 height 7
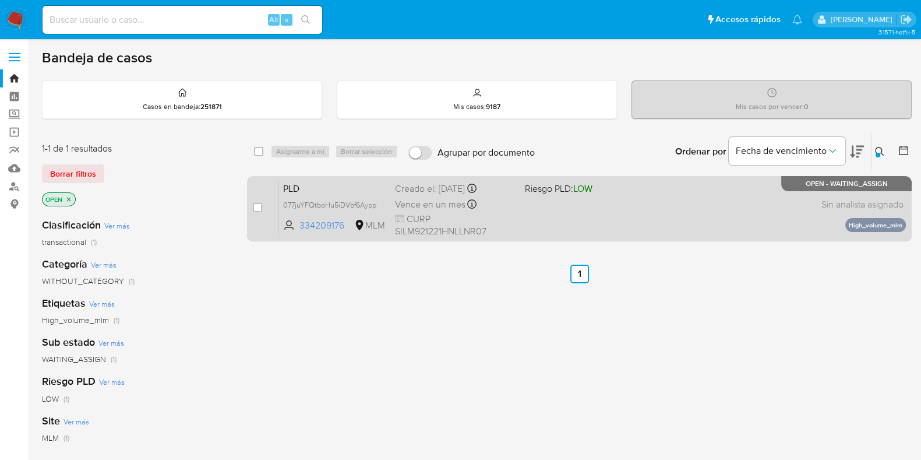
click at [662, 226] on div "PLD 077juYFQtboHu5iDVbf6Aypp 334209176 MLM Riesgo PLD: LOW Creado el: 12/08/202…" at bounding box center [593, 208] width 628 height 59
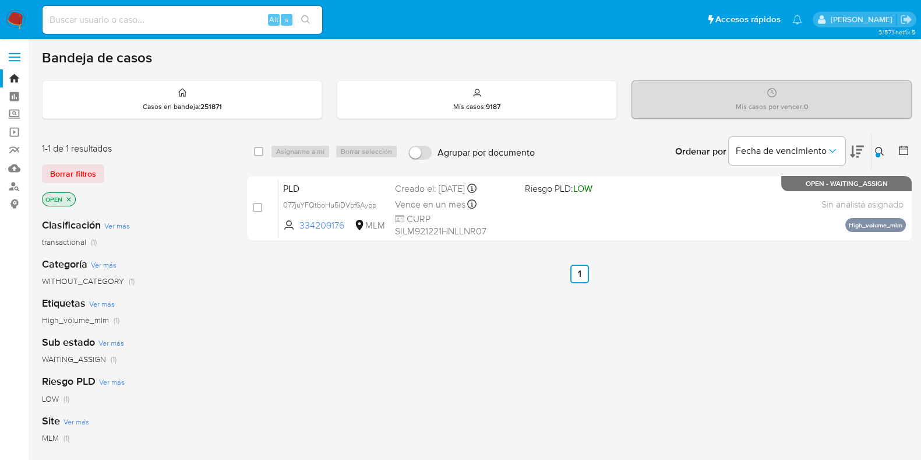
click at [880, 149] on icon at bounding box center [879, 151] width 9 height 9
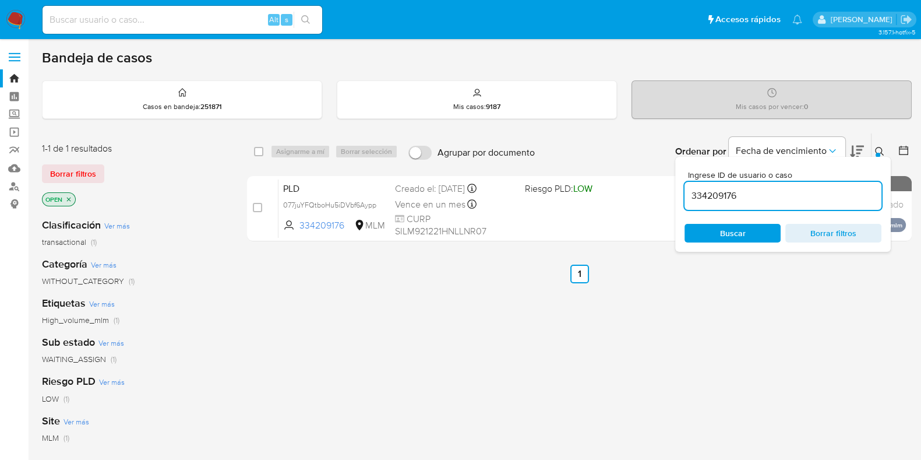
click at [735, 193] on input "334209176" at bounding box center [783, 195] width 197 height 15
click at [876, 153] on div at bounding box center [878, 155] width 5 height 5
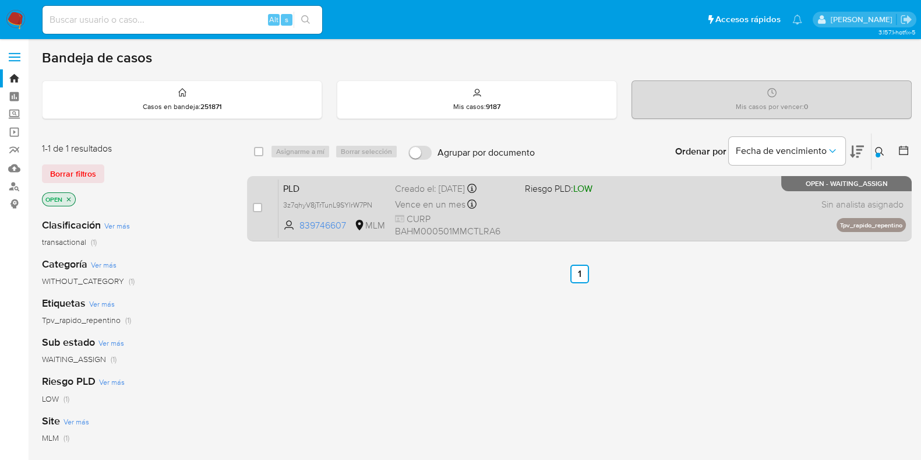
click at [632, 208] on div "PLD 3z7qhyV8jTrTunL9SYIrW7PN 839746607 MLM Riesgo PLD: LOW Creado el: 12/08/202…" at bounding box center [593, 208] width 628 height 59
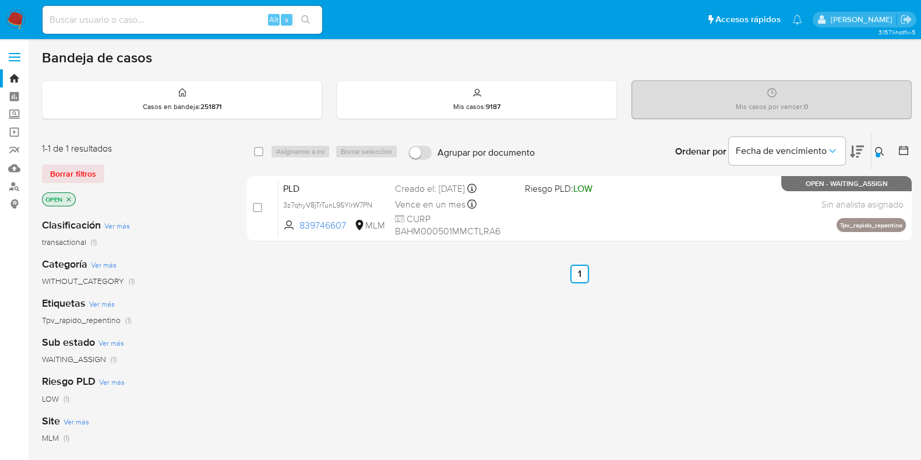
click at [881, 153] on icon at bounding box center [879, 151] width 9 height 9
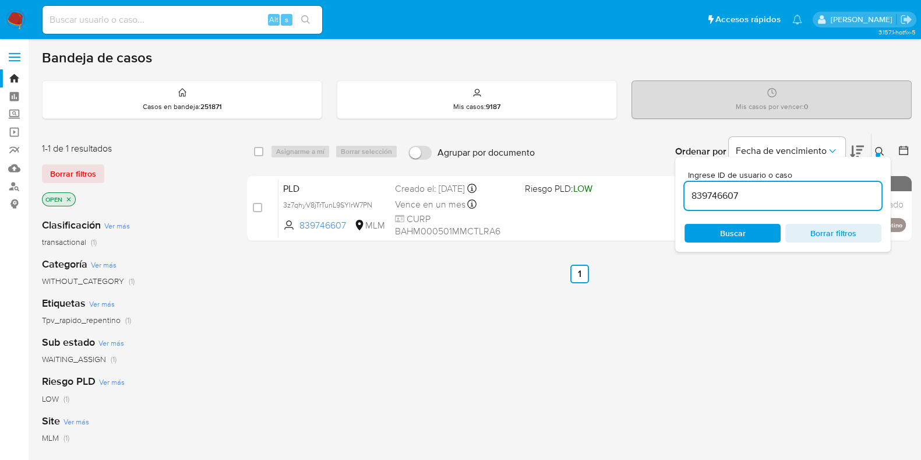
click at [766, 189] on input "839746607" at bounding box center [783, 195] width 197 height 15
type input "1098814202"
click at [875, 147] on icon at bounding box center [879, 151] width 9 height 9
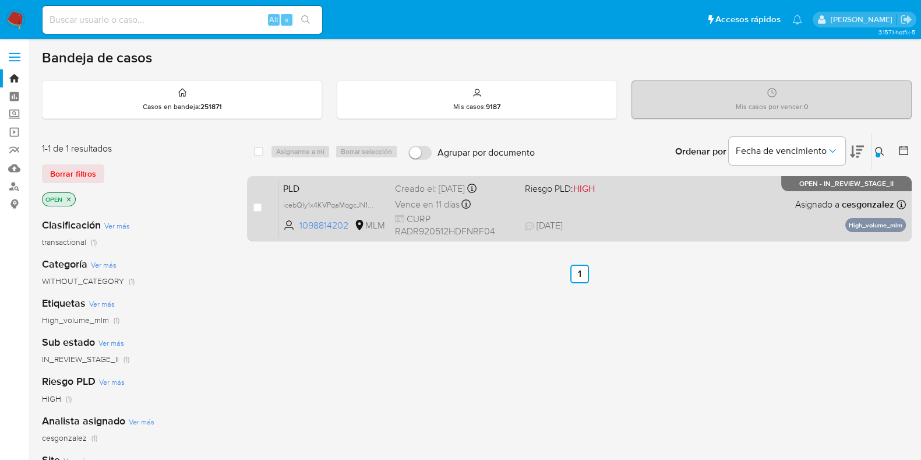
click at [717, 212] on div "PLD icebQly1x4KVPqaMqgcJN1CY 1098814202 MLM Riesgo PLD: HIGH Creado el: 12/07/2…" at bounding box center [593, 208] width 628 height 59
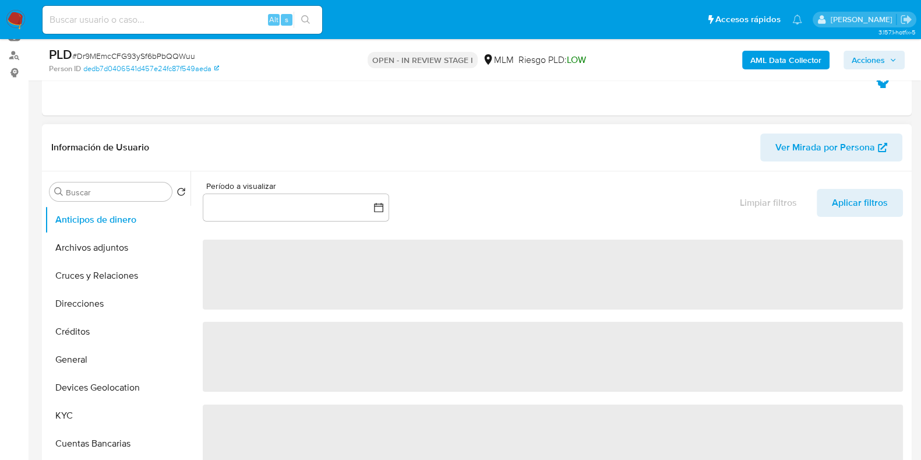
select select "10"
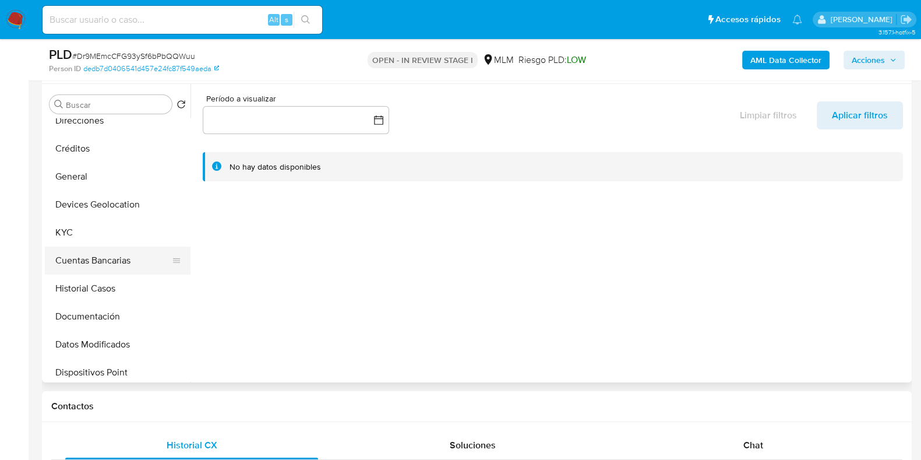
scroll to position [72, 0]
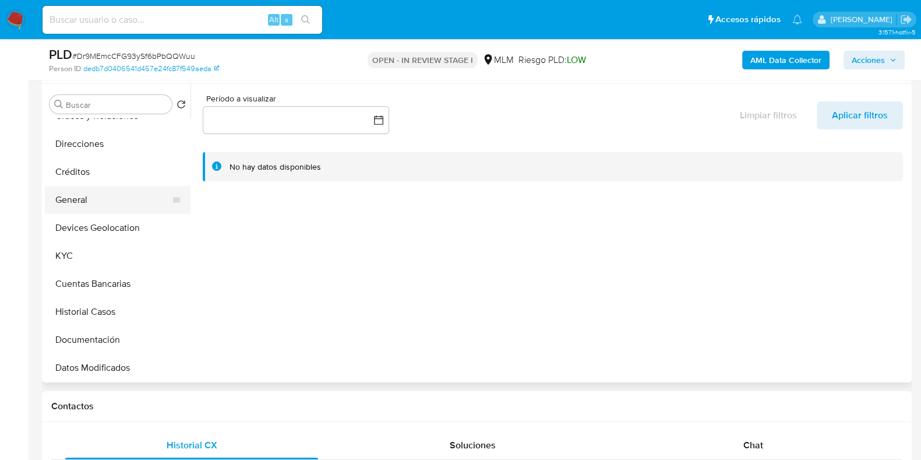
click at [96, 208] on button "General" at bounding box center [113, 200] width 136 height 28
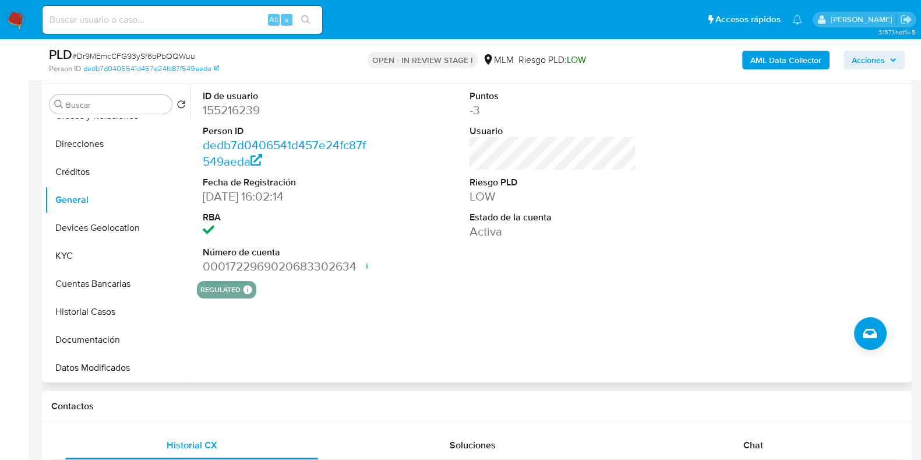
click at [246, 113] on dd "155216239" at bounding box center [286, 110] width 167 height 16
copy dd "155216239"
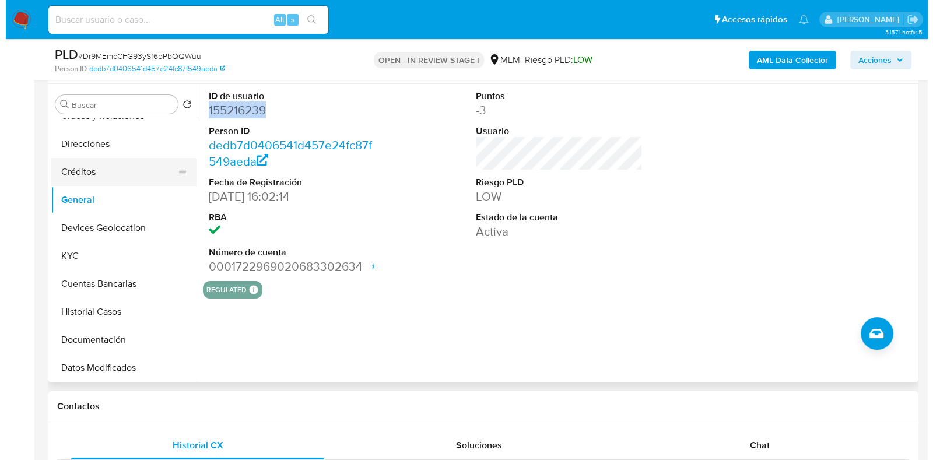
scroll to position [0, 0]
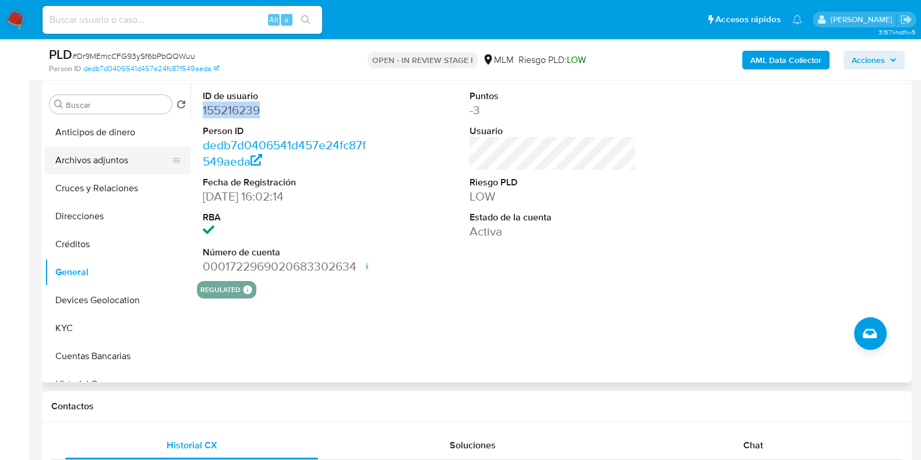
click at [119, 166] on button "Archivos adjuntos" at bounding box center [113, 160] width 136 height 28
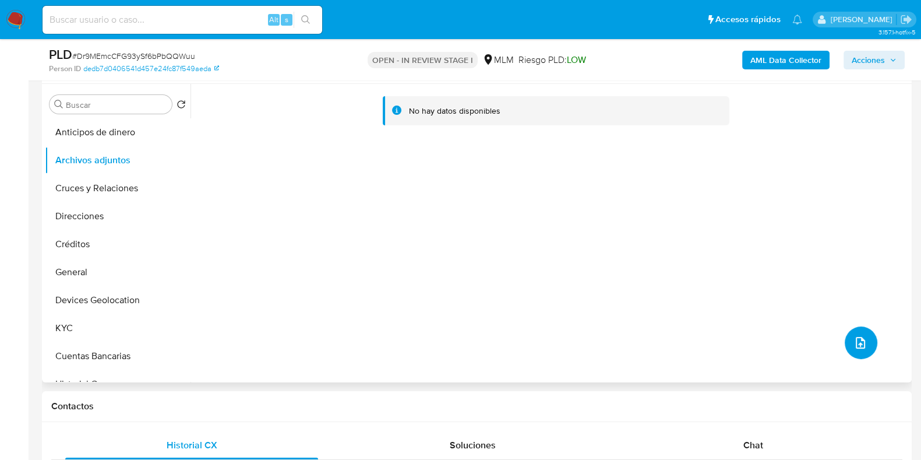
click at [847, 335] on button "upload-file" at bounding box center [861, 342] width 33 height 33
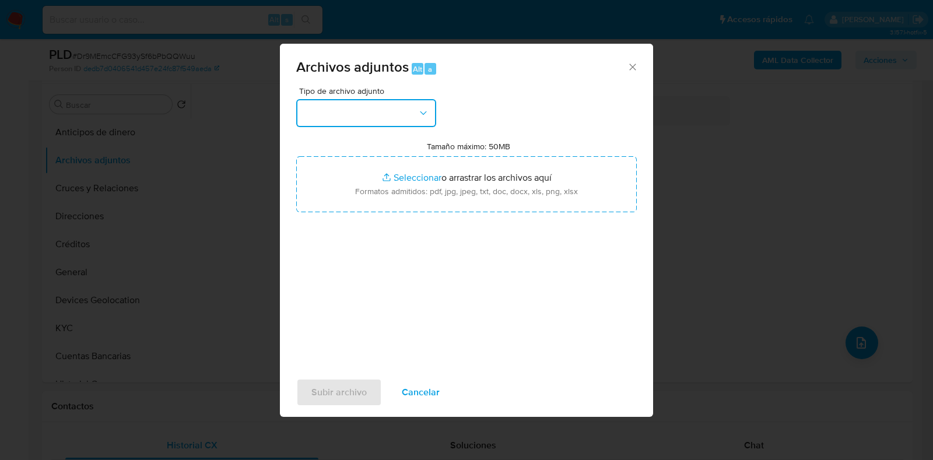
click at [364, 115] on button "button" at bounding box center [366, 113] width 140 height 28
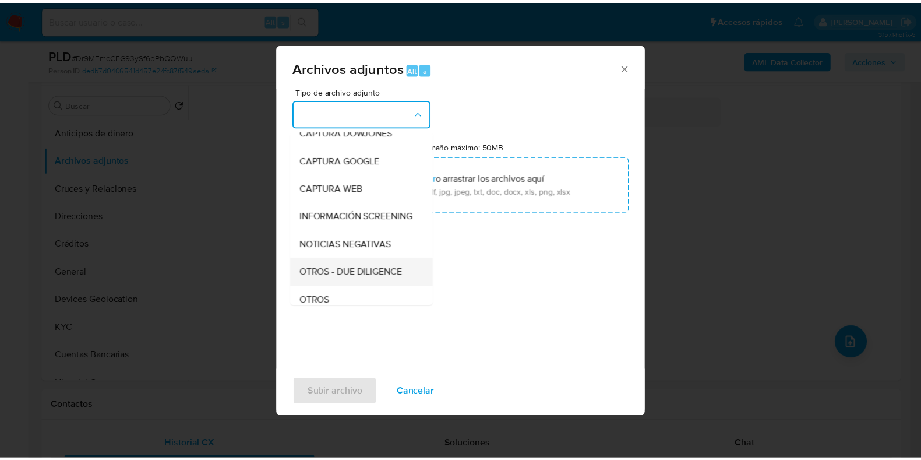
scroll to position [72, 0]
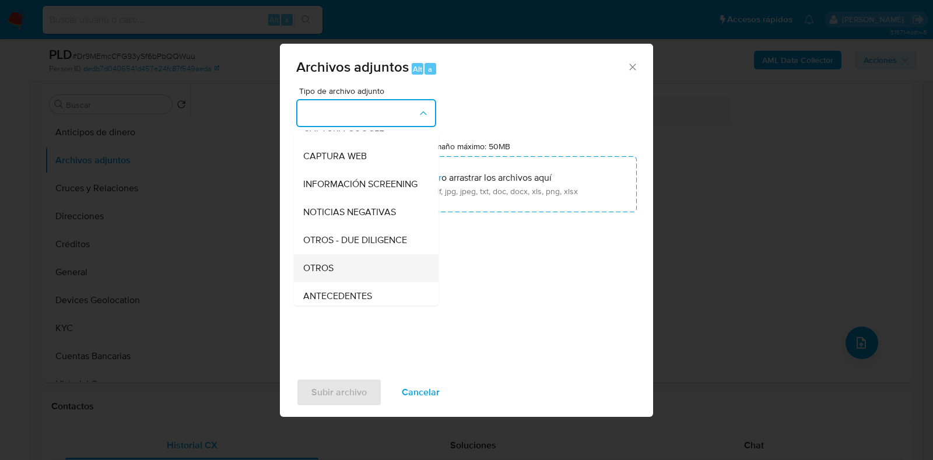
click at [329, 274] on span "OTROS" at bounding box center [318, 268] width 30 height 12
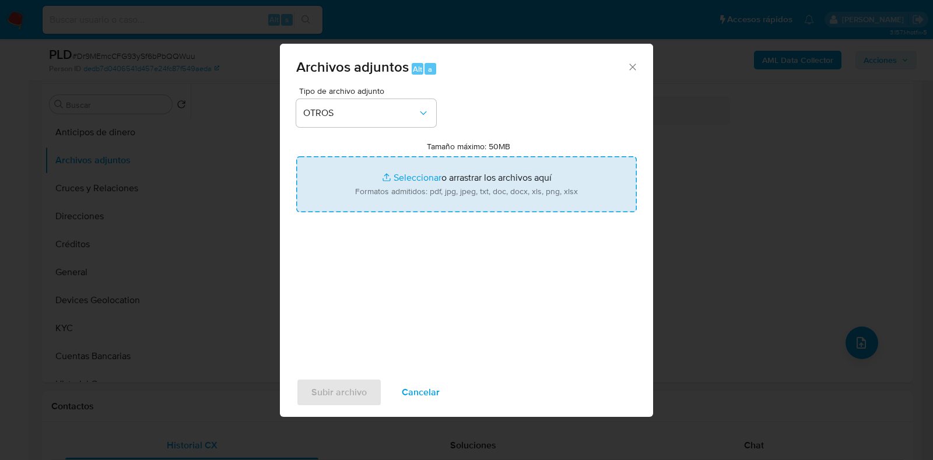
click at [417, 182] on input "Tamaño máximo: 50MB Seleccionar archivos" at bounding box center [466, 184] width 340 height 56
type input "C:\fakepath\155216239_FERNANDO [PERSON_NAME] ESCOBAR_AGO2025.pdf"
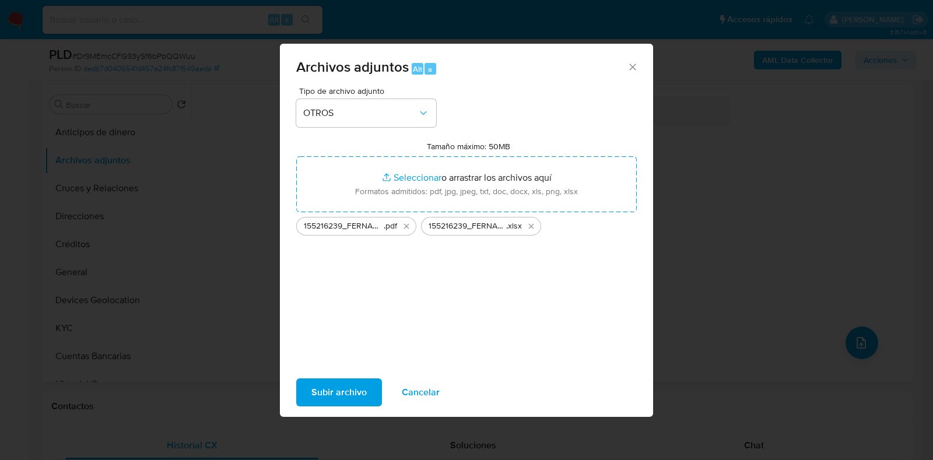
click at [351, 385] on span "Subir archivo" at bounding box center [338, 392] width 55 height 26
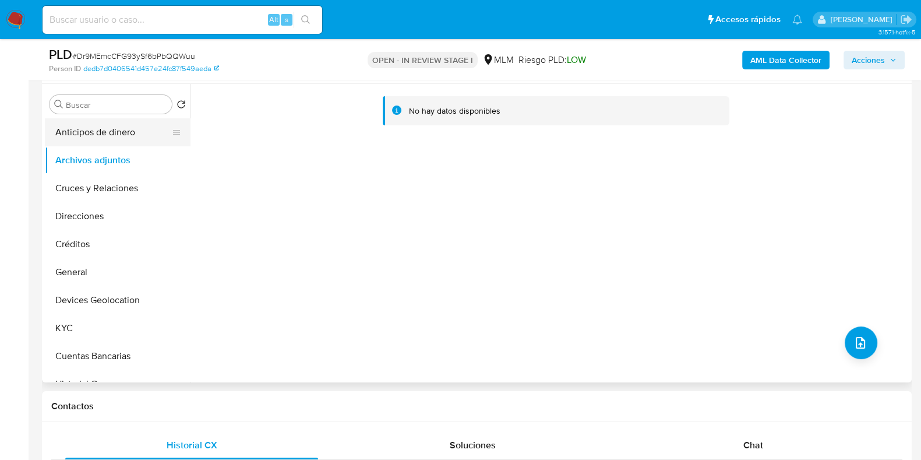
click at [94, 136] on button "Anticipos de dinero" at bounding box center [113, 132] width 136 height 28
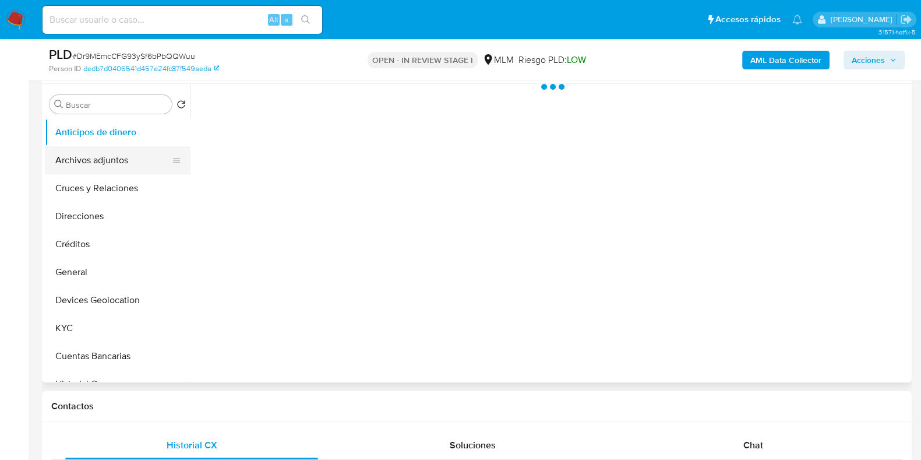
click at [89, 156] on button "Archivos adjuntos" at bounding box center [113, 160] width 136 height 28
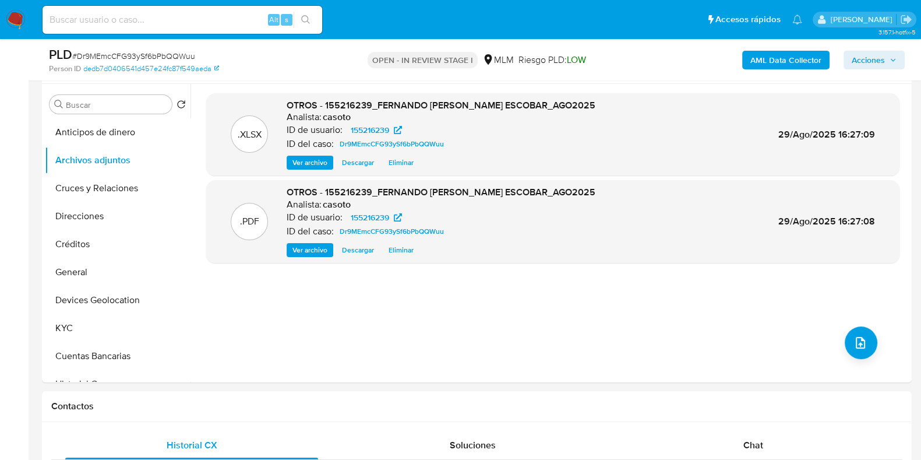
click at [859, 62] on span "Acciones" at bounding box center [868, 60] width 33 height 19
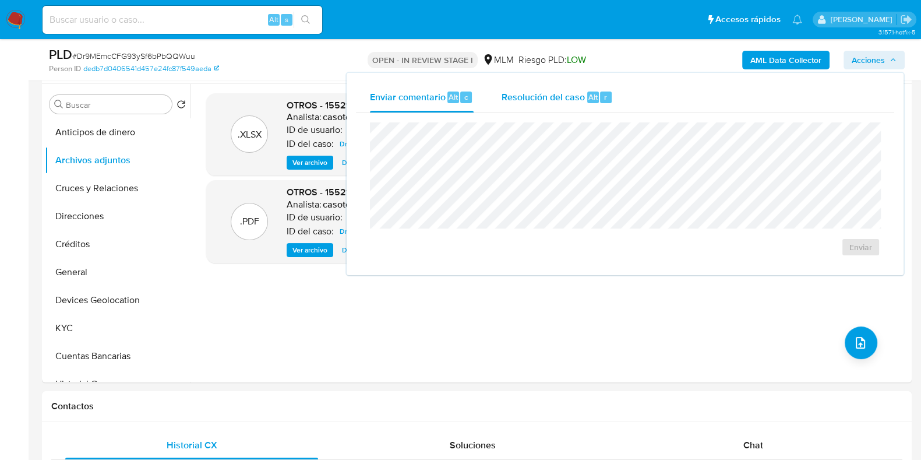
click at [580, 104] on div "Resolución del caso Alt r" at bounding box center [557, 97] width 111 height 30
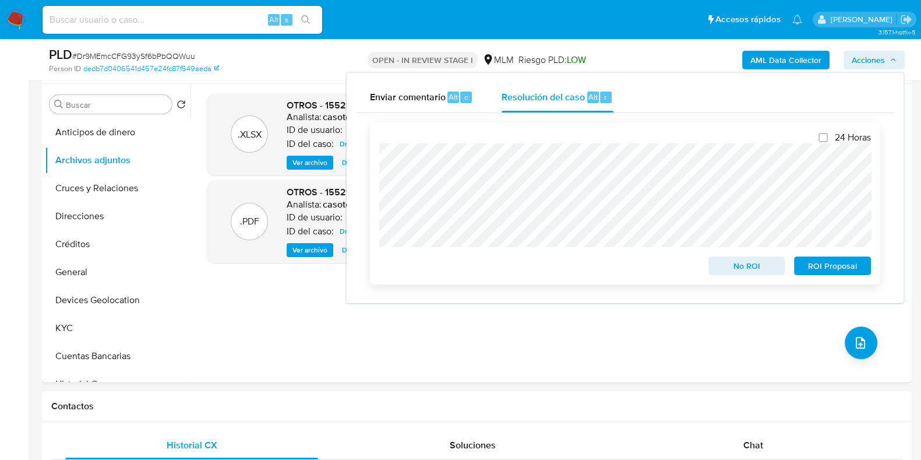
click at [814, 268] on span "ROI Proposal" at bounding box center [833, 266] width 61 height 16
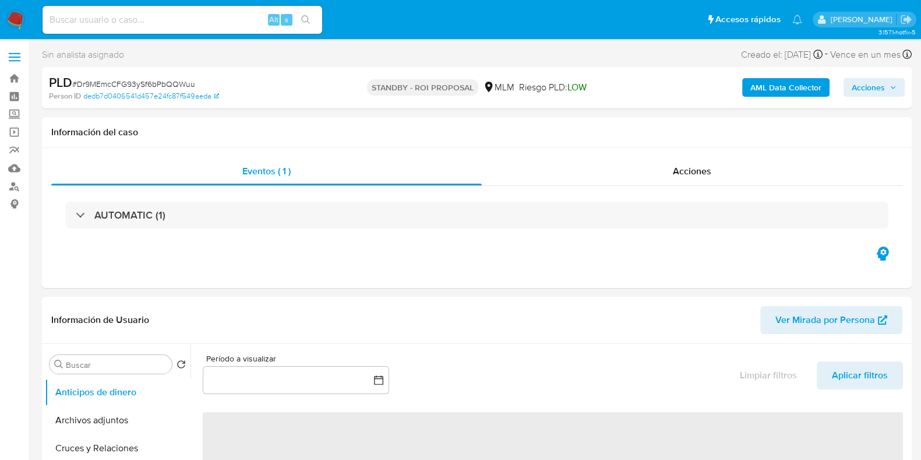
select select "10"
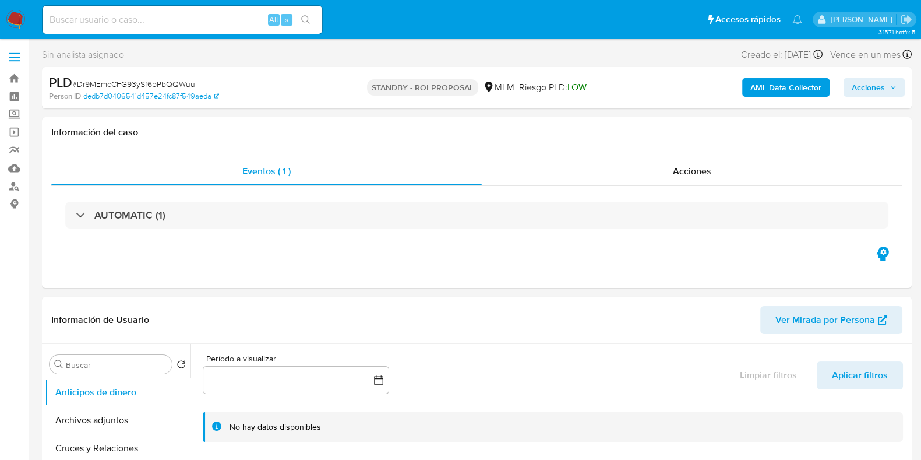
click at [177, 81] on span "# Dr9MEmcCFG93ySf6bPbQQWuu" at bounding box center [133, 84] width 123 height 12
copy span "Dr9MEmcCFG93ySf6bPbQQWuu"
select select "10"
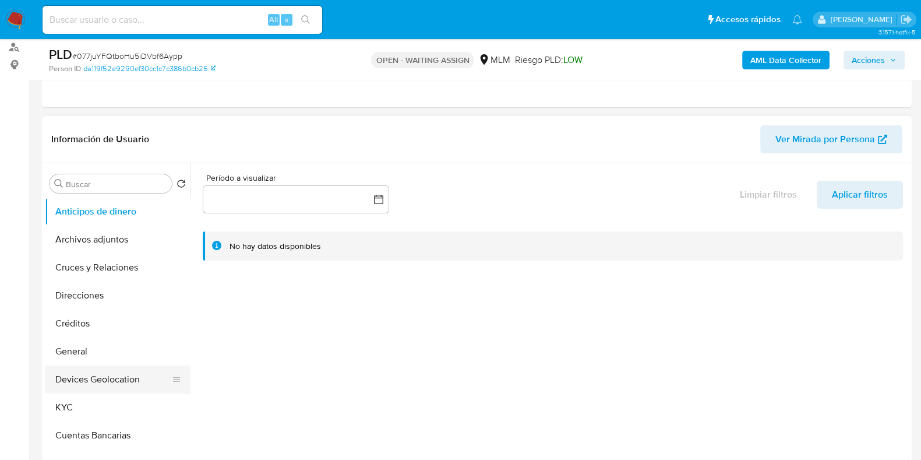
scroll to position [145, 0]
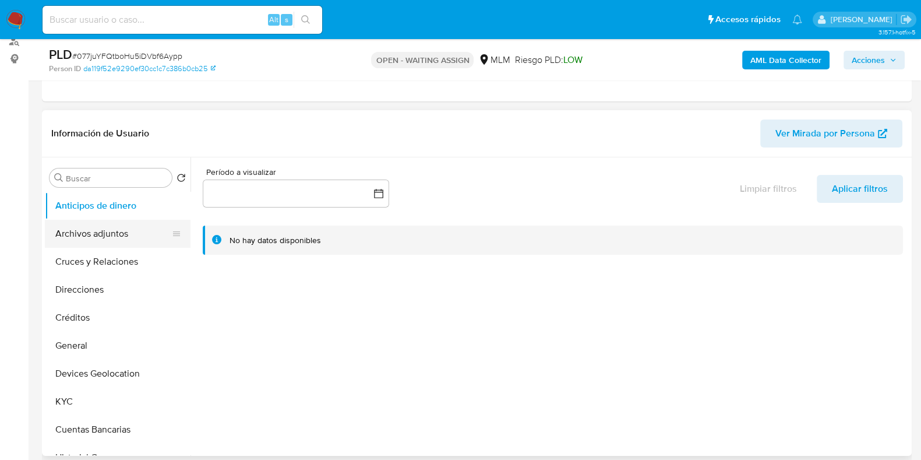
click at [73, 234] on button "Archivos adjuntos" at bounding box center [113, 234] width 136 height 28
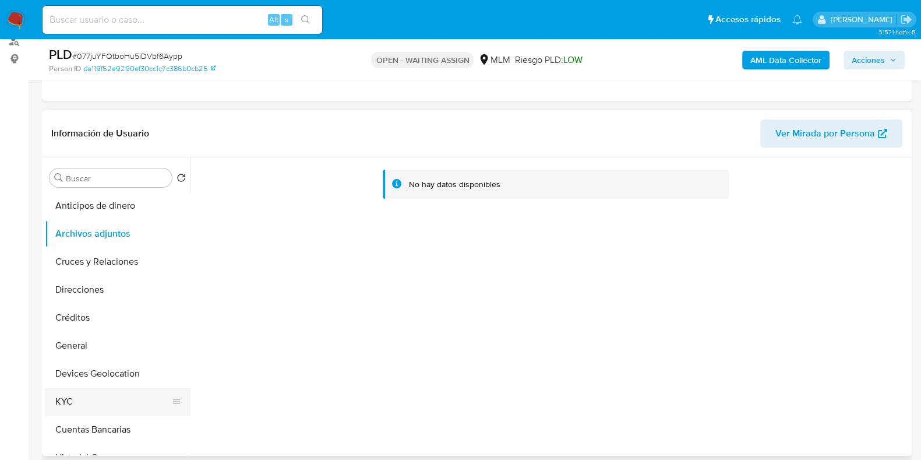
click at [100, 402] on button "KYC" at bounding box center [113, 402] width 136 height 28
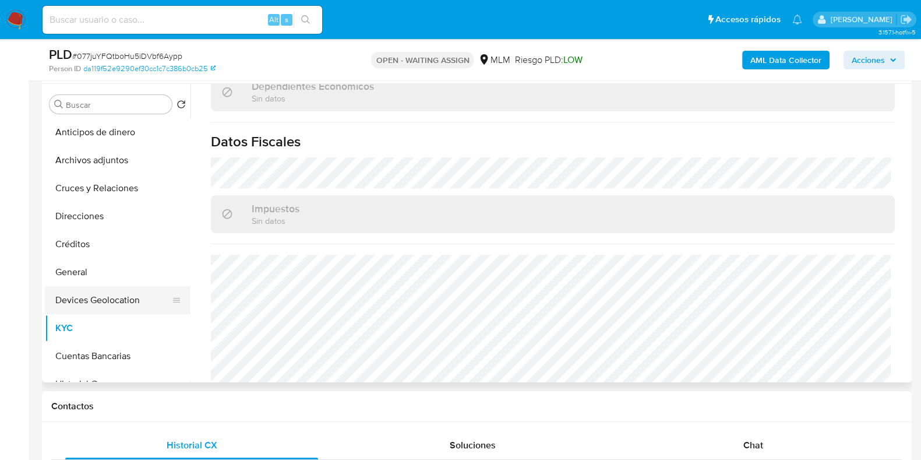
scroll to position [72, 0]
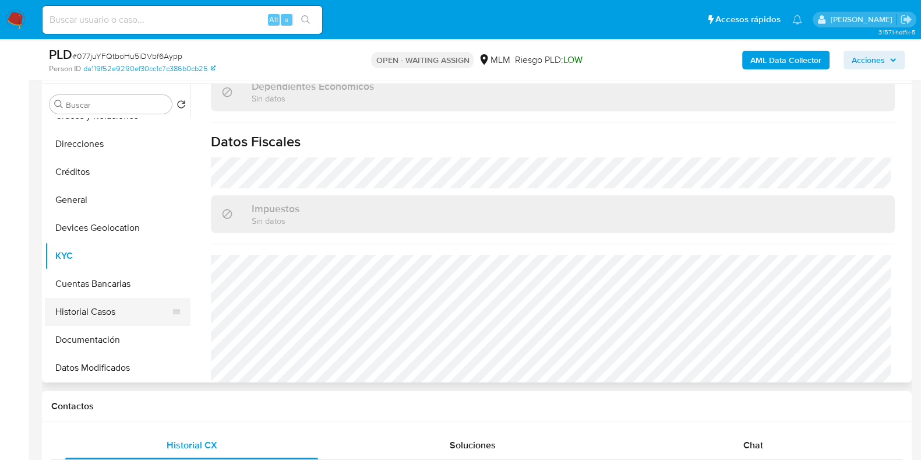
click at [93, 308] on button "Historial Casos" at bounding box center [113, 312] width 136 height 28
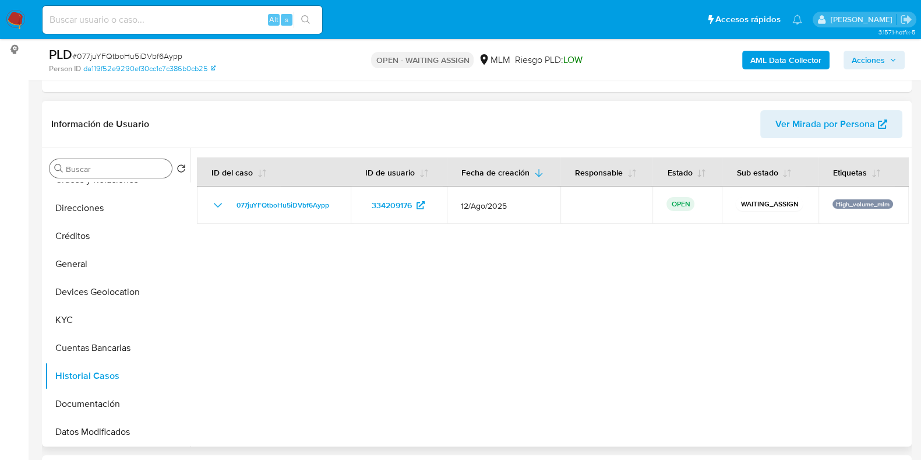
scroll to position [219, 0]
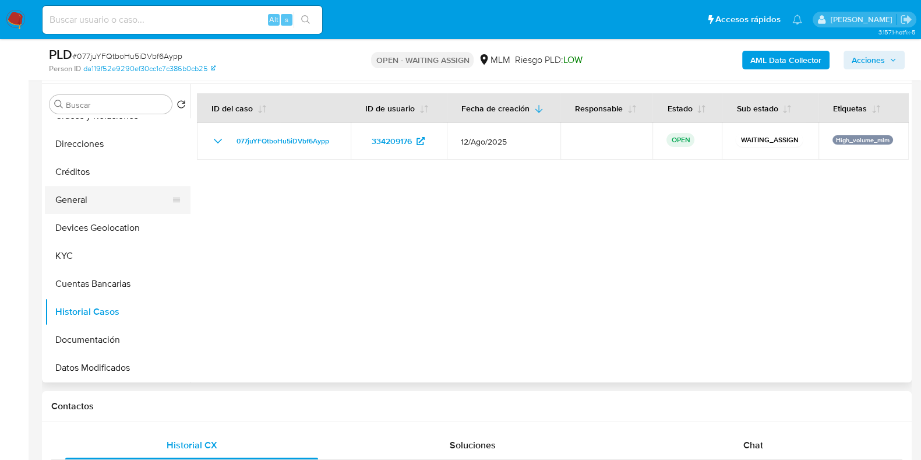
click at [71, 209] on button "General" at bounding box center [113, 200] width 136 height 28
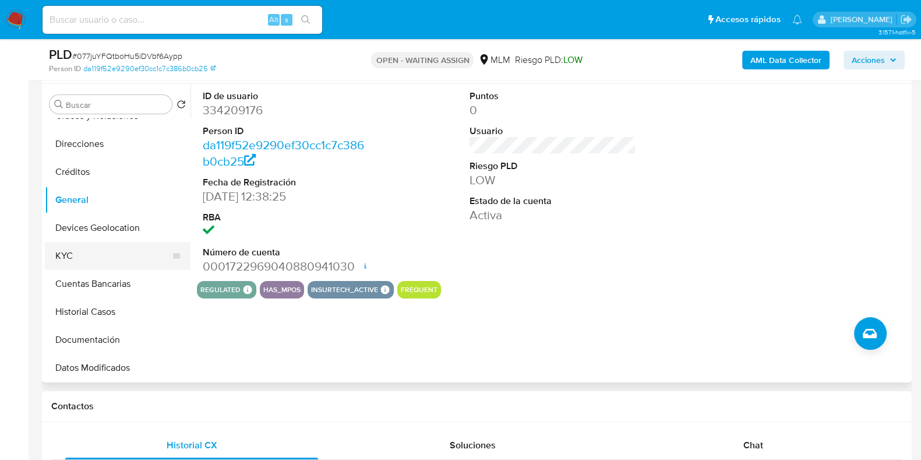
click at [84, 255] on button "KYC" at bounding box center [113, 256] width 136 height 28
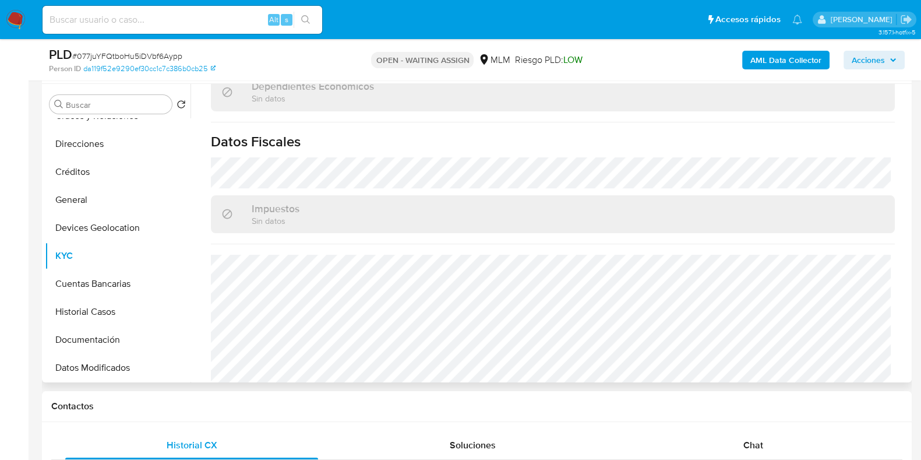
scroll to position [659, 0]
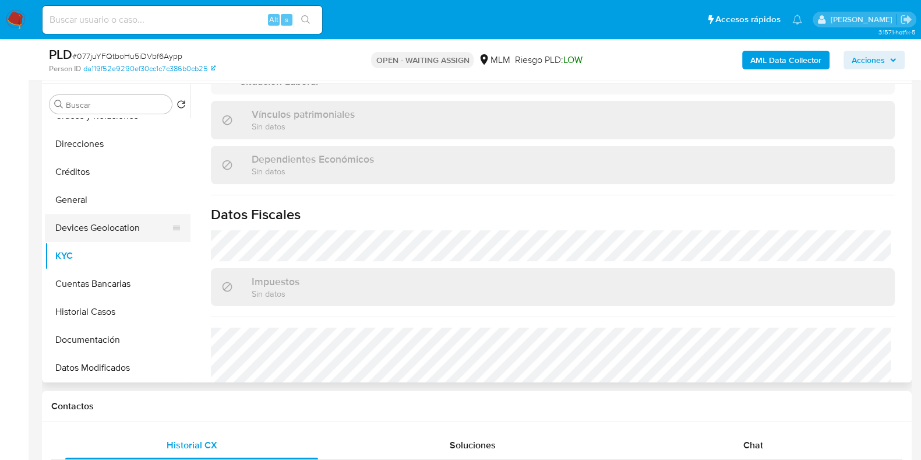
click at [120, 227] on button "Devices Geolocation" at bounding box center [113, 228] width 136 height 28
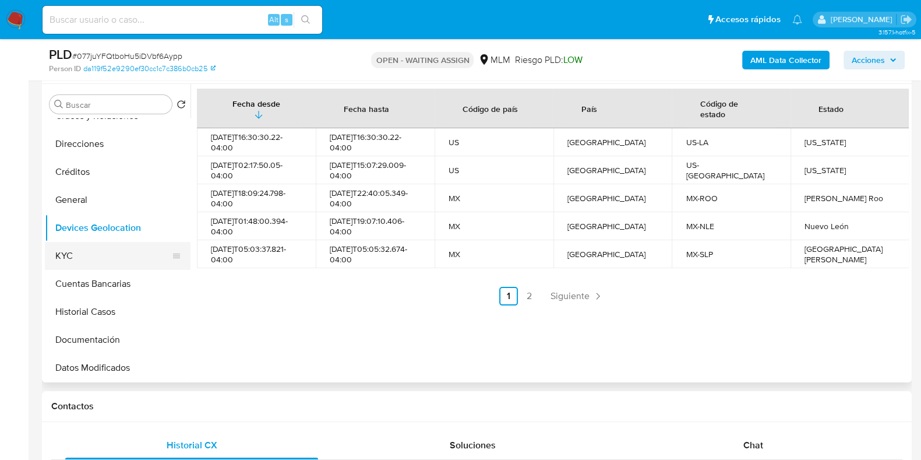
scroll to position [0, 0]
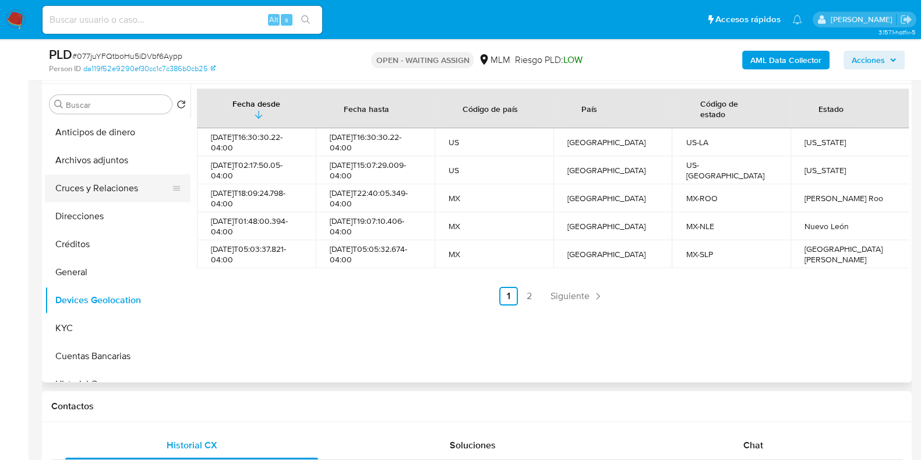
click at [100, 196] on button "Cruces y Relaciones" at bounding box center [113, 188] width 136 height 28
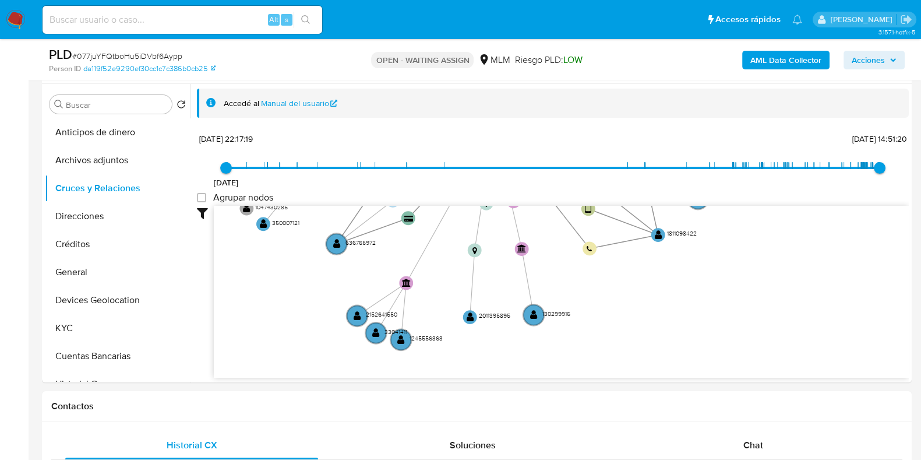
drag, startPoint x: 606, startPoint y: 269, endPoint x: 589, endPoint y: 76, distance: 194.3
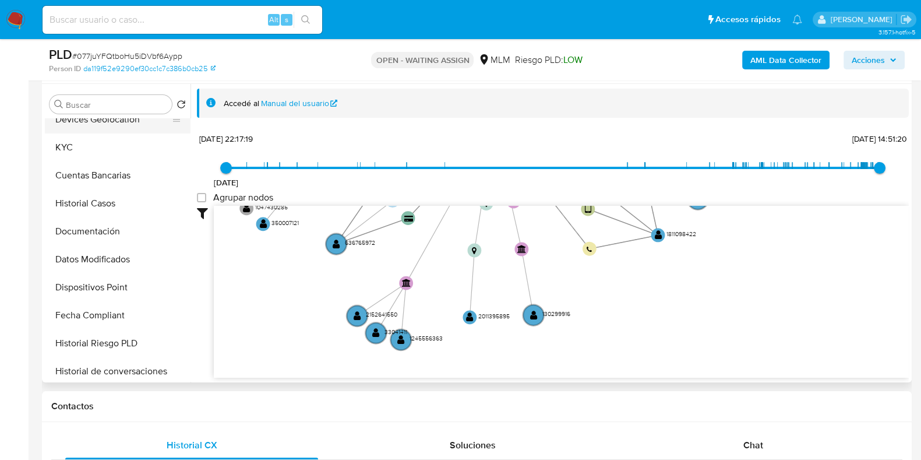
scroll to position [219, 0]
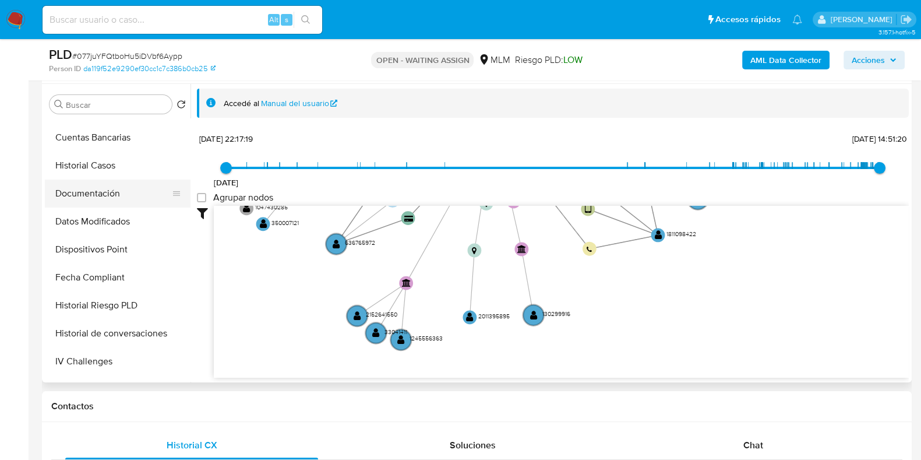
click at [110, 194] on button "Documentación" at bounding box center [113, 194] width 136 height 28
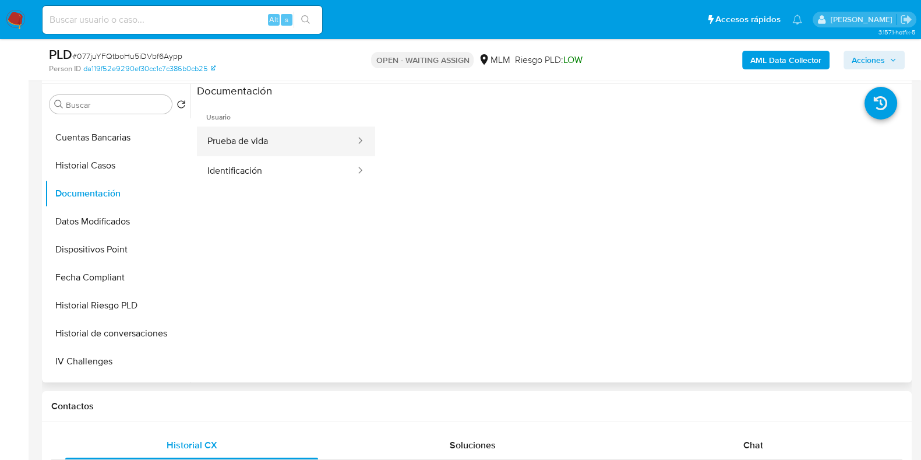
click at [241, 147] on button "Prueba de vida" at bounding box center [277, 141] width 160 height 30
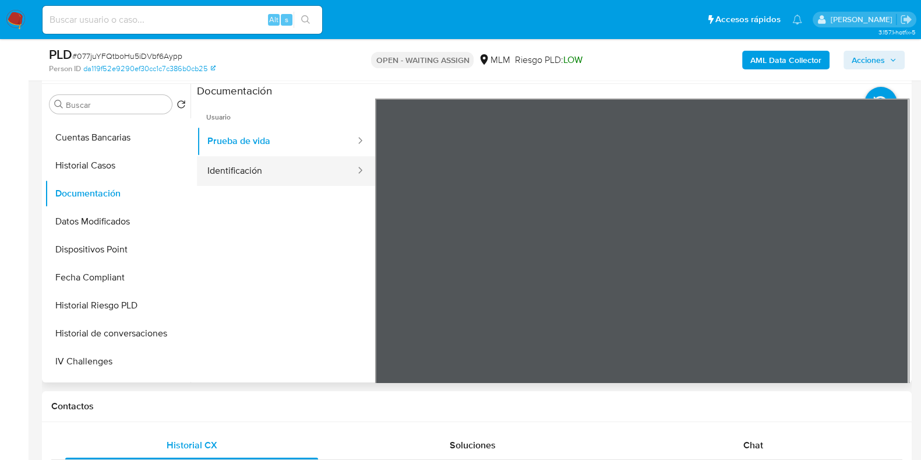
click at [266, 179] on button "Identificación" at bounding box center [277, 171] width 160 height 30
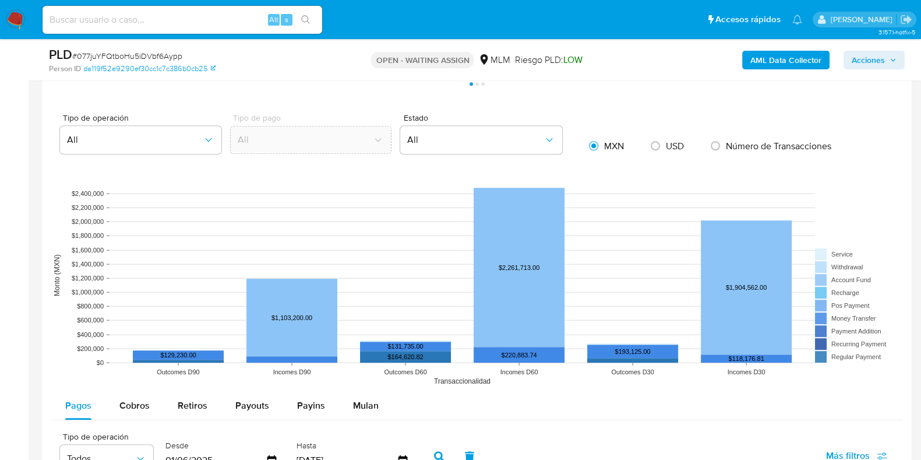
scroll to position [1019, 0]
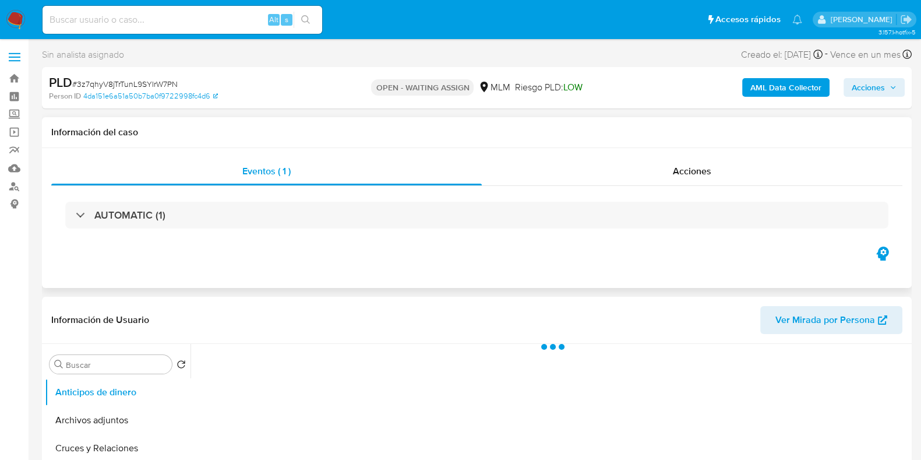
scroll to position [219, 0]
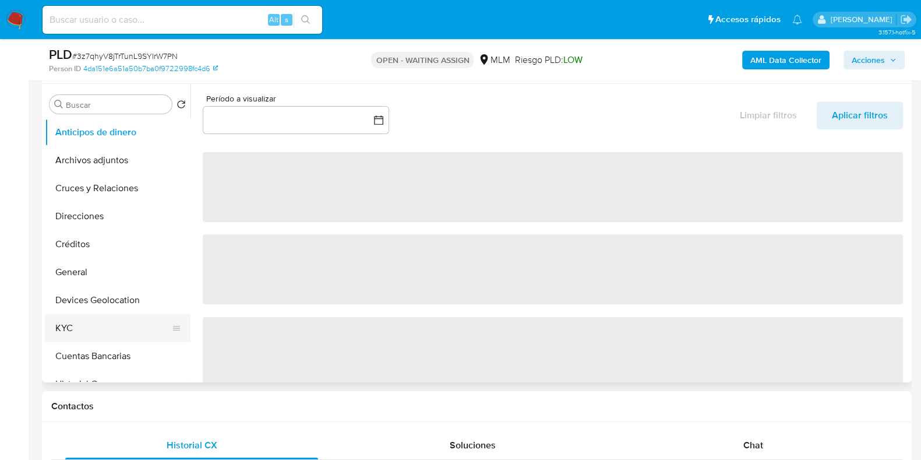
click at [93, 317] on button "KYC" at bounding box center [113, 328] width 136 height 28
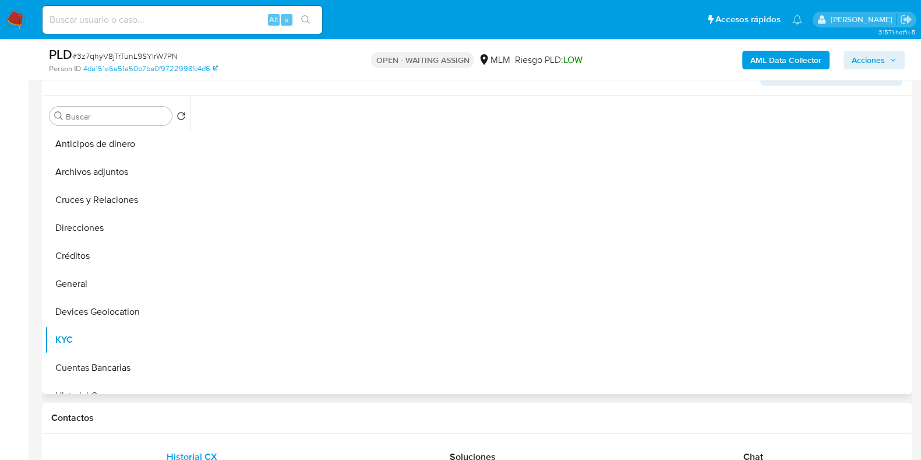
select select "10"
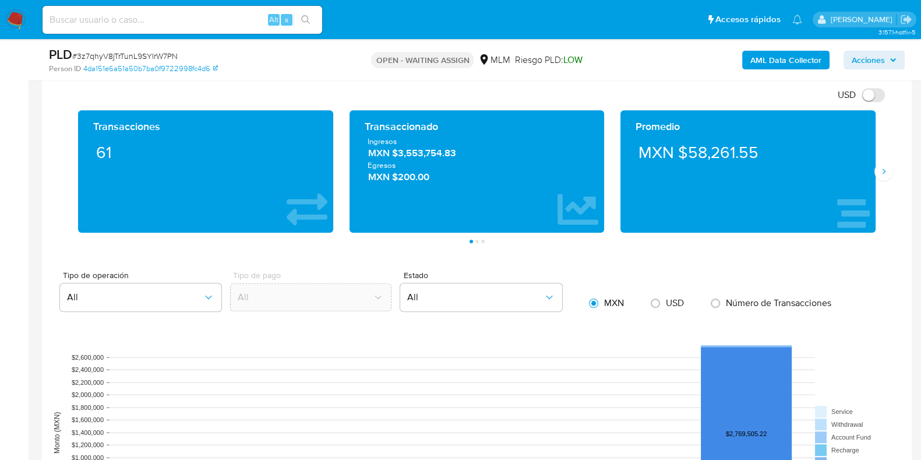
scroll to position [1092, 0]
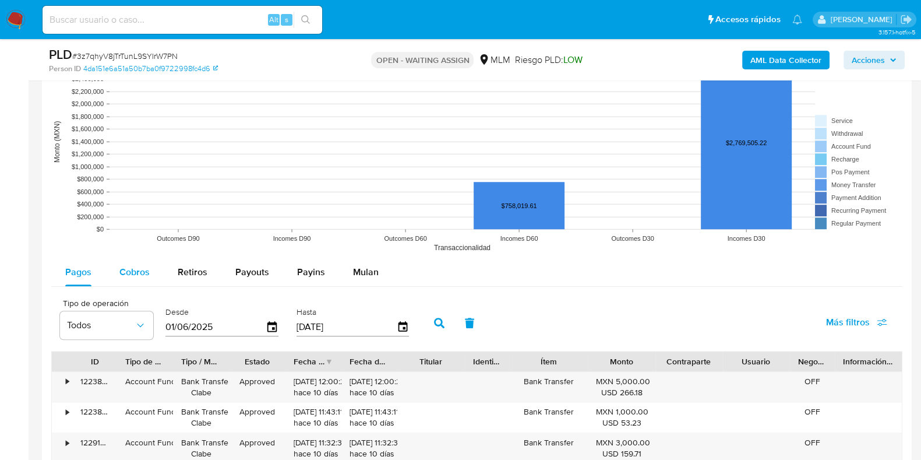
click at [155, 276] on button "Cobros" at bounding box center [134, 272] width 58 height 28
select select "10"
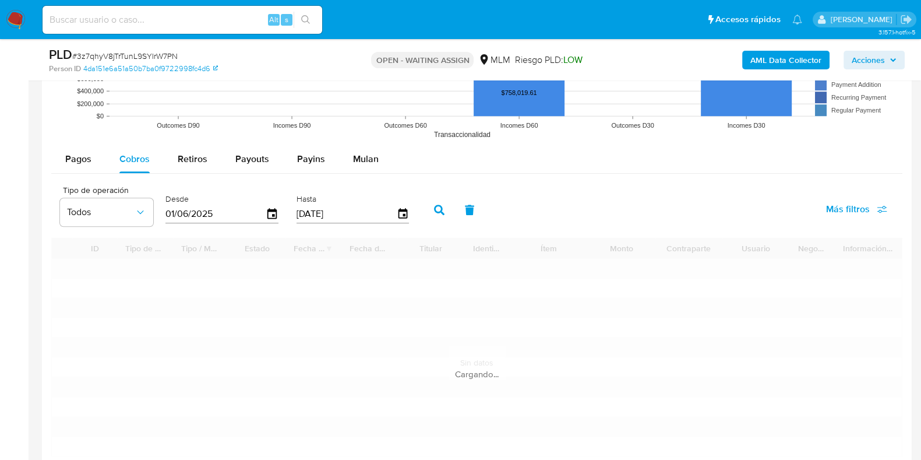
scroll to position [1384, 0]
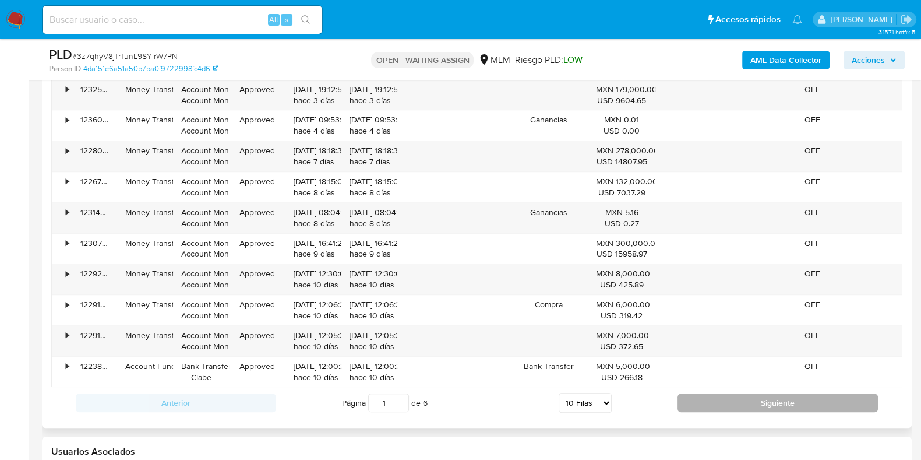
click at [709, 399] on button "Siguiente" at bounding box center [778, 402] width 200 height 19
type input "2"
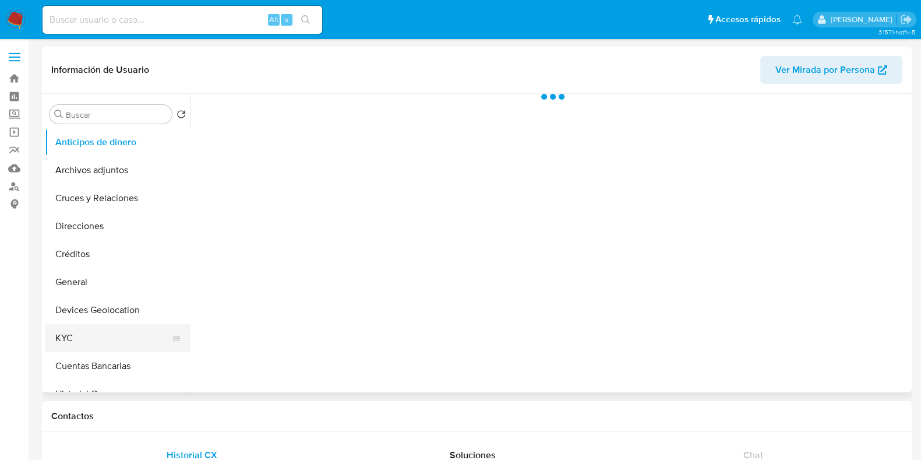
click at [74, 350] on button "KYC" at bounding box center [113, 338] width 136 height 28
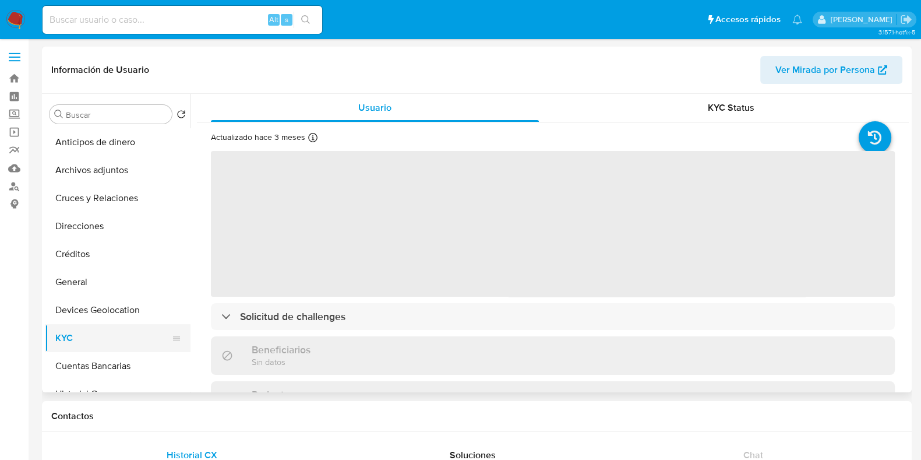
select select "10"
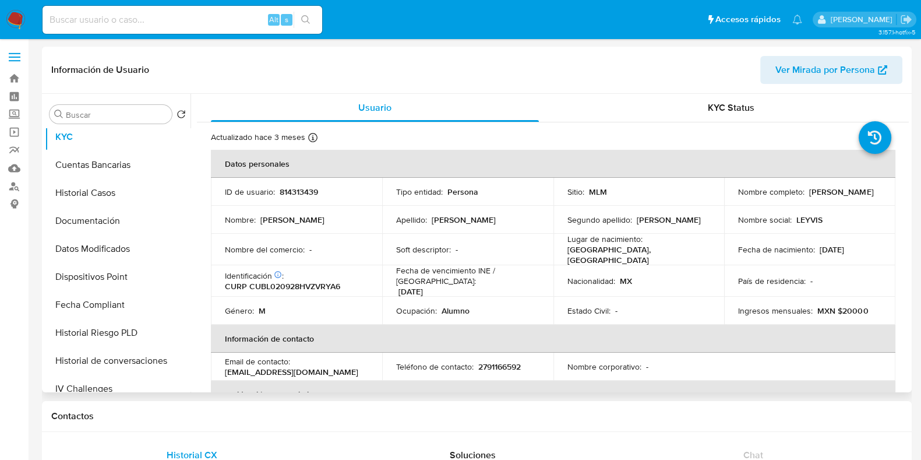
scroll to position [201, 0]
click at [108, 194] on button "Historial Casos" at bounding box center [113, 193] width 136 height 28
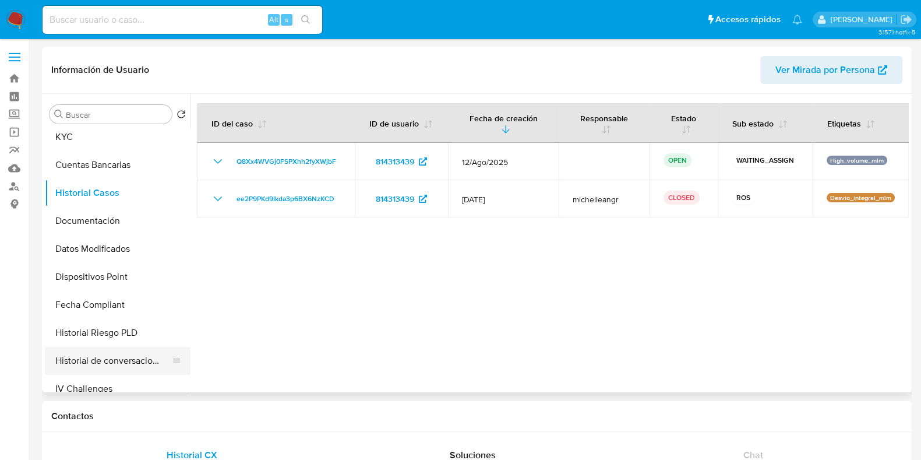
click at [100, 363] on button "Historial de conversaciones" at bounding box center [113, 361] width 136 height 28
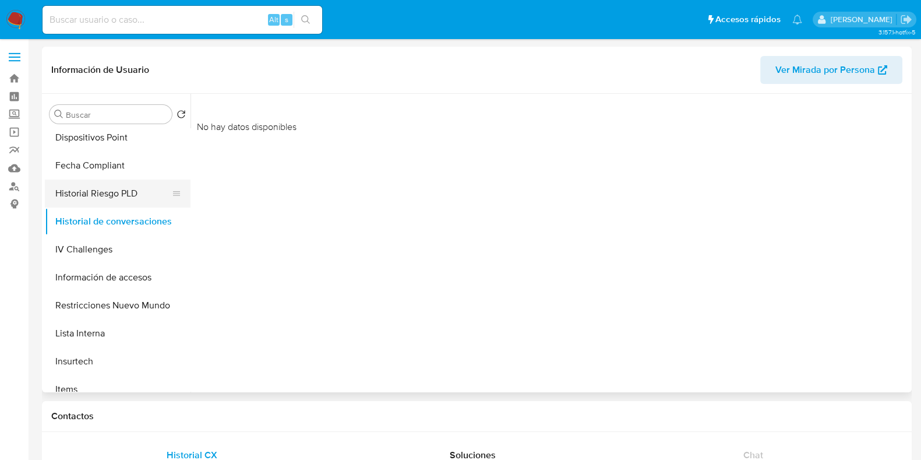
scroll to position [347, 0]
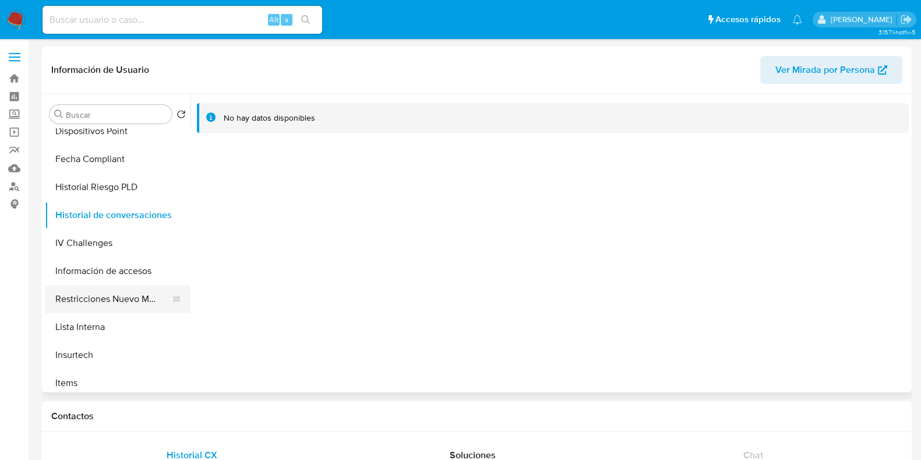
click at [124, 305] on button "Restricciones Nuevo Mundo" at bounding box center [113, 299] width 136 height 28
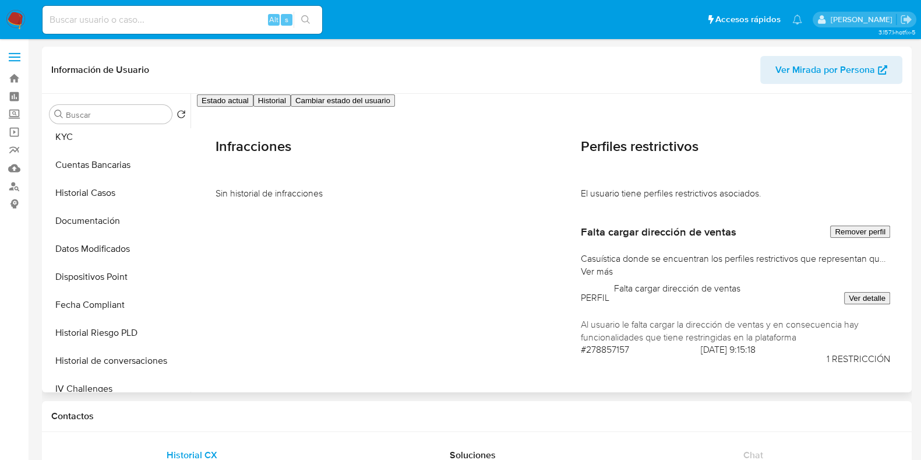
scroll to position [55, 0]
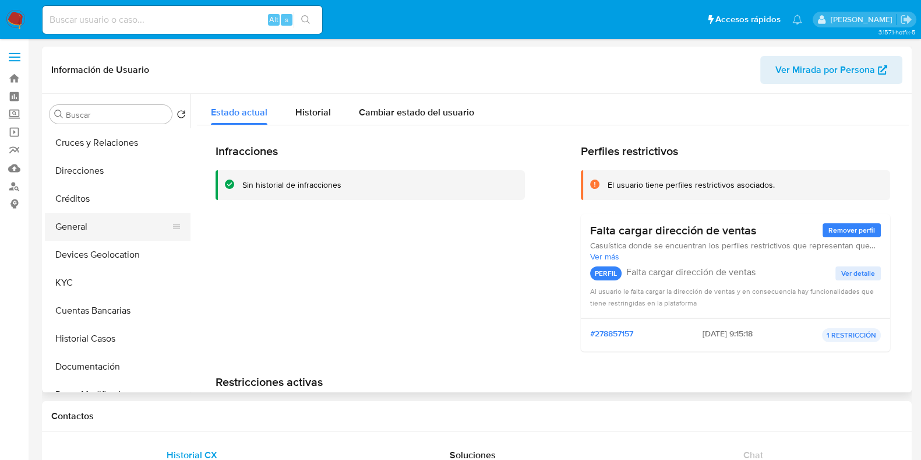
click at [85, 237] on button "General" at bounding box center [113, 227] width 136 height 28
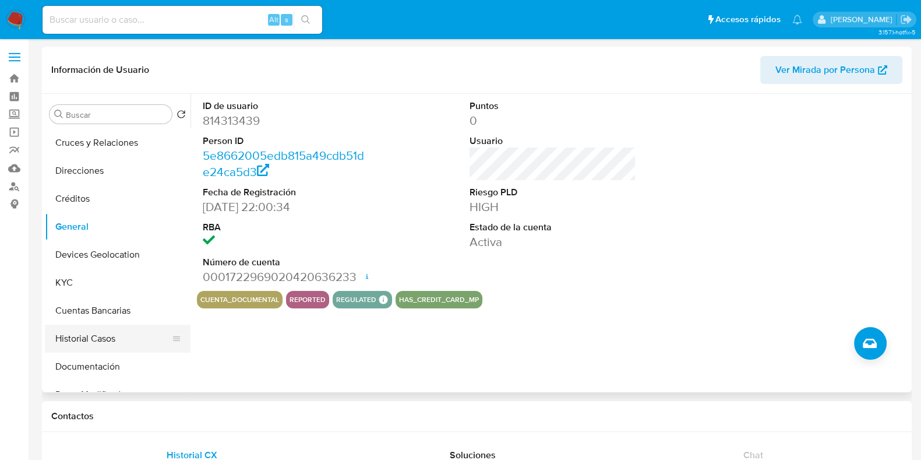
click at [91, 336] on button "Historial Casos" at bounding box center [113, 339] width 136 height 28
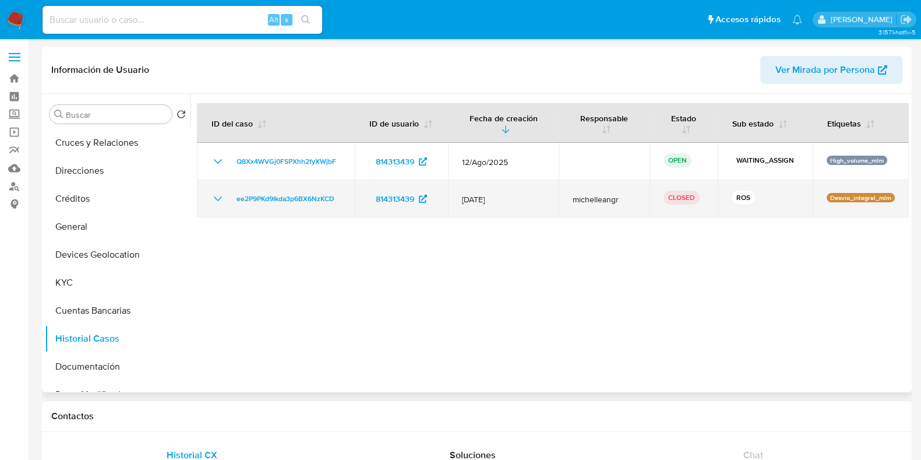
click at [213, 204] on icon "Mostrar/Ocultar" at bounding box center [218, 199] width 14 height 14
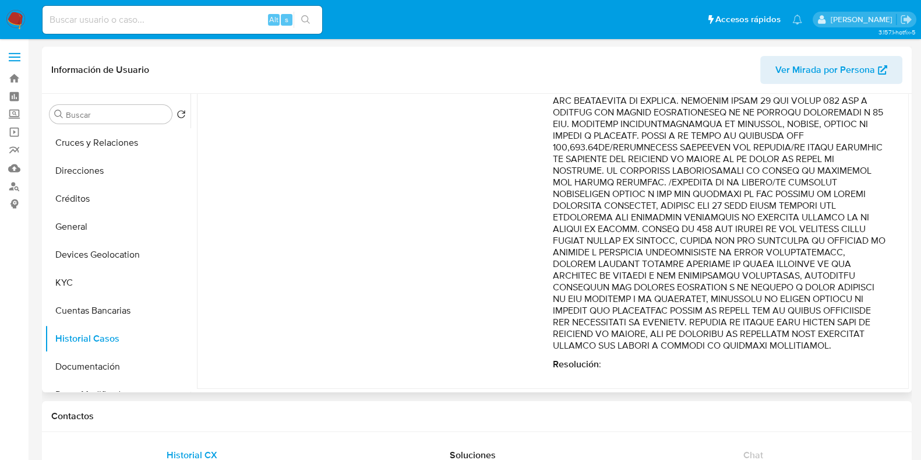
scroll to position [621, 0]
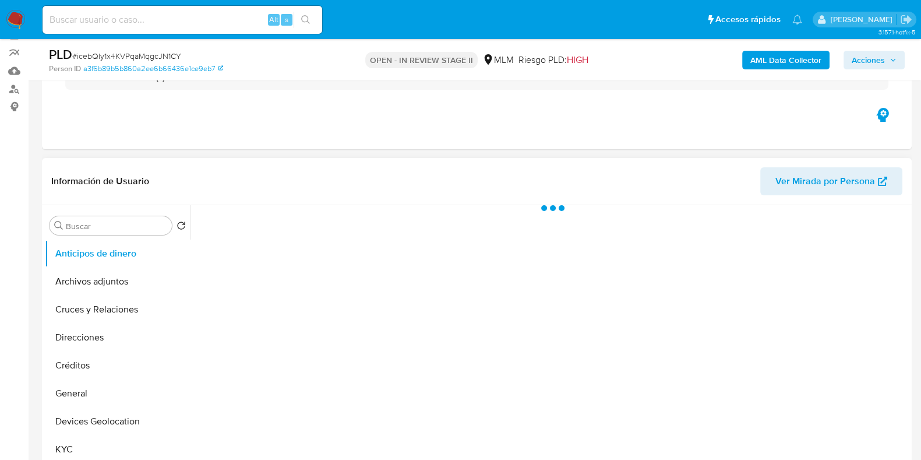
scroll to position [145, 0]
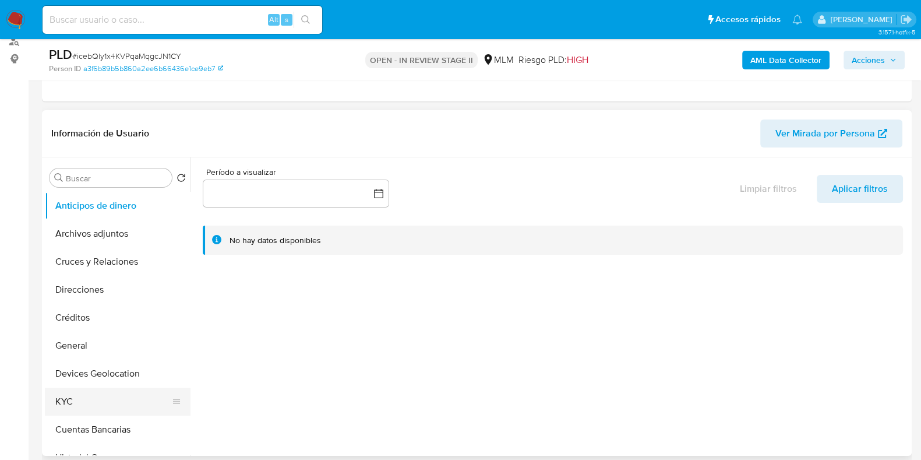
select select "10"
click at [71, 402] on button "KYC" at bounding box center [113, 402] width 136 height 28
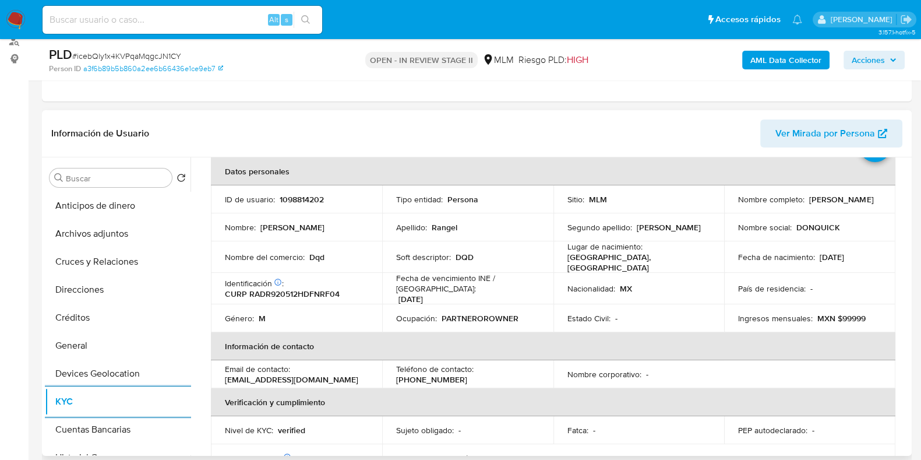
scroll to position [0, 0]
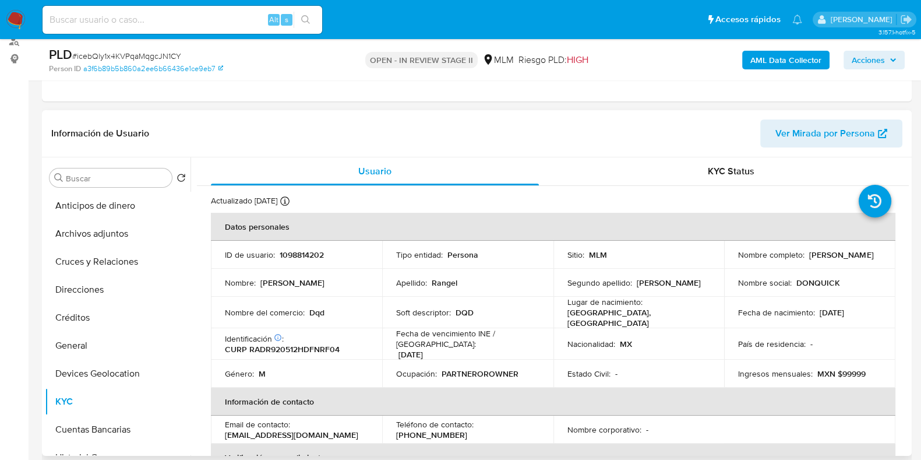
drag, startPoint x: 825, startPoint y: 259, endPoint x: 733, endPoint y: 261, distance: 92.1
click at [733, 261] on td "Nombre completo : [PERSON_NAME]" at bounding box center [809, 255] width 171 height 28
copy p "[PERSON_NAME]"
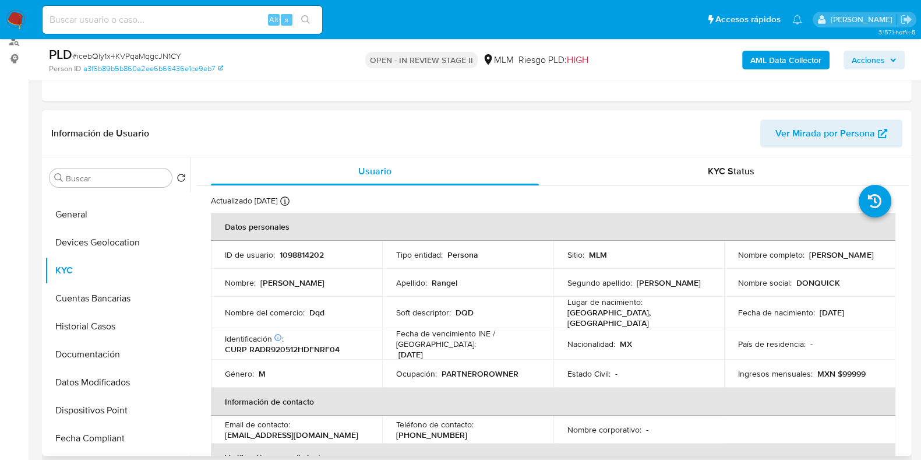
scroll to position [145, 0]
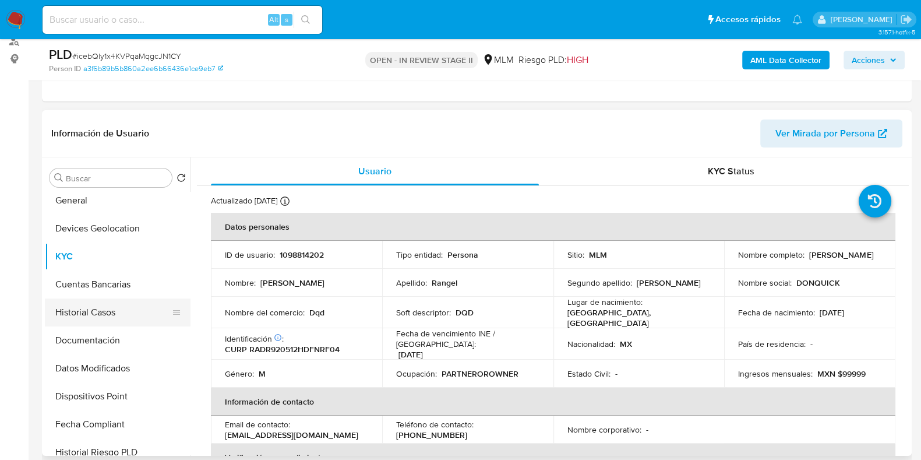
click at [87, 307] on button "Historial Casos" at bounding box center [113, 312] width 136 height 28
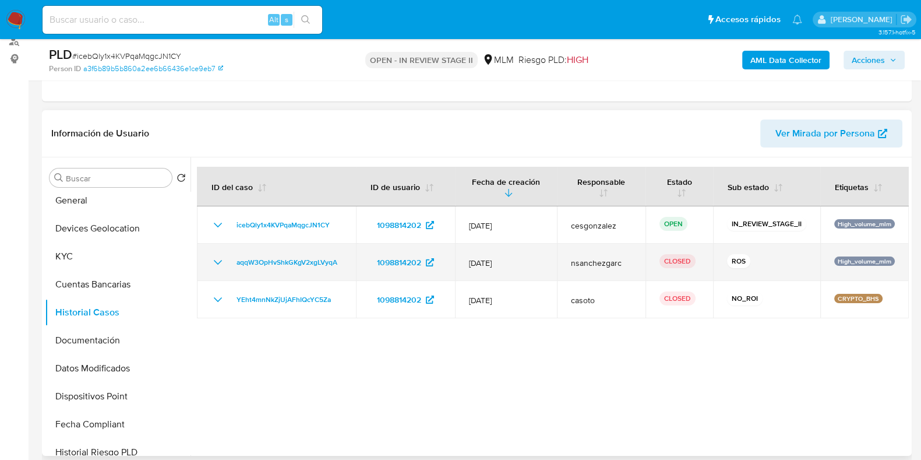
click at [223, 259] on icon "Mostrar/Ocultar" at bounding box center [218, 262] width 14 height 14
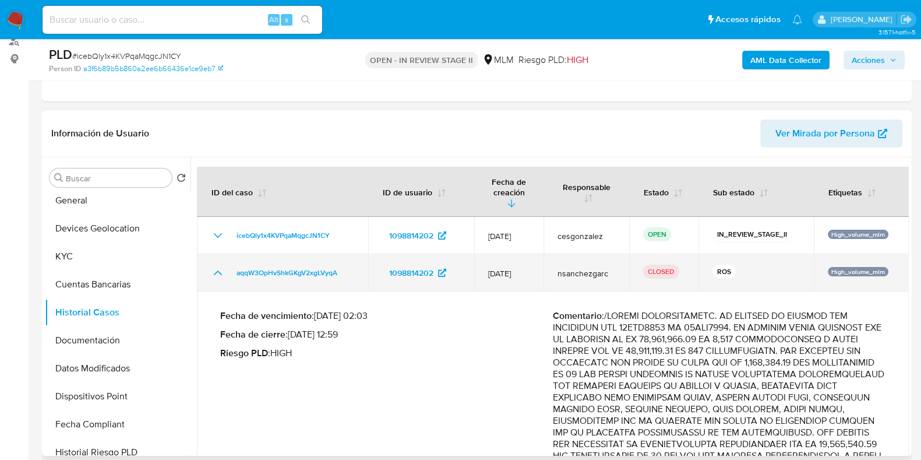
drag, startPoint x: 532, startPoint y: 263, endPoint x: 482, endPoint y: 258, distance: 49.9
click at [482, 258] on td "[DATE]" at bounding box center [508, 272] width 69 height 37
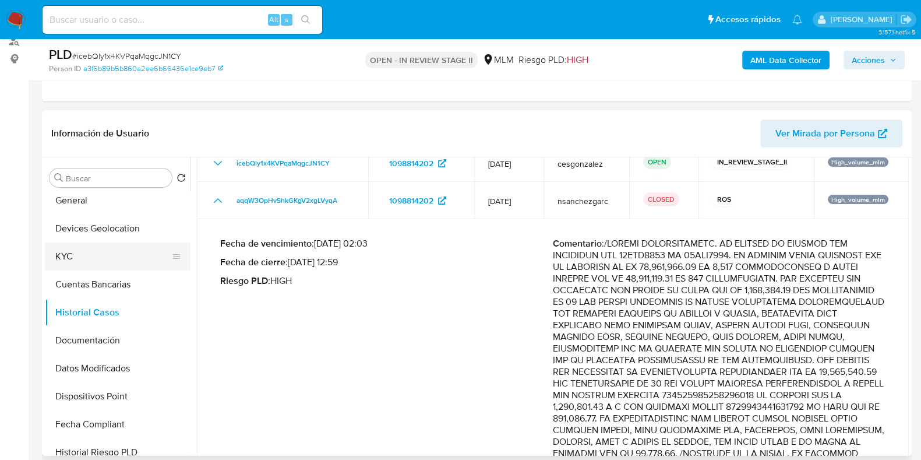
scroll to position [0, 0]
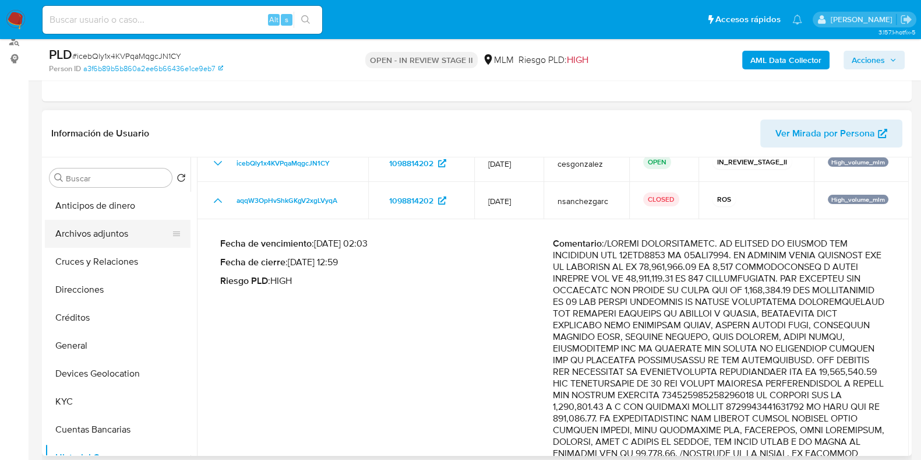
click at [103, 237] on button "Archivos adjuntos" at bounding box center [113, 234] width 136 height 28
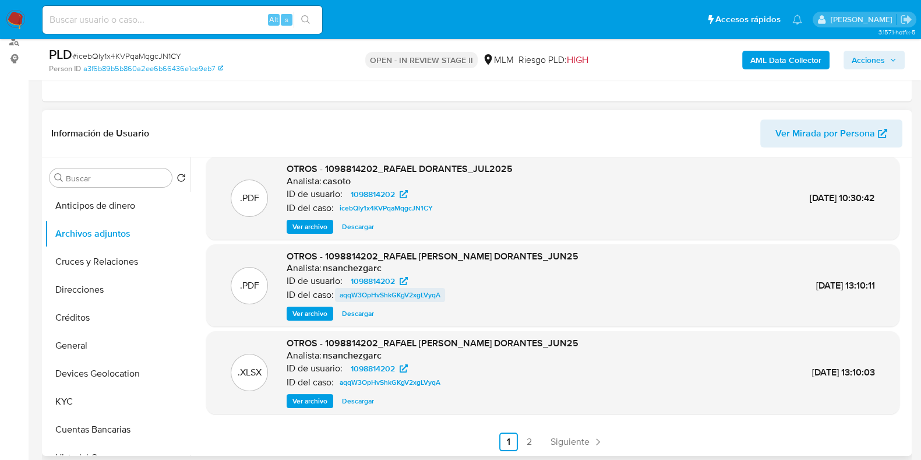
scroll to position [98, 0]
click at [319, 402] on span "Ver archivo" at bounding box center [310, 400] width 35 height 12
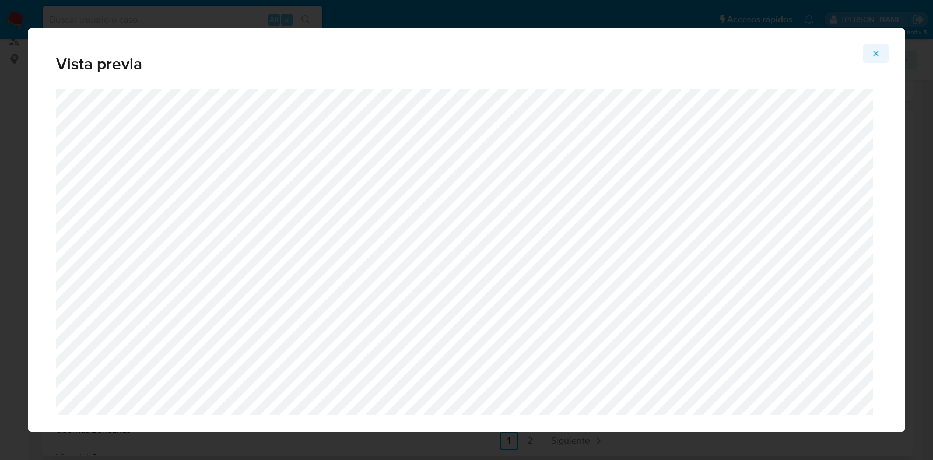
click at [873, 53] on icon "Attachment preview" at bounding box center [875, 53] width 9 height 9
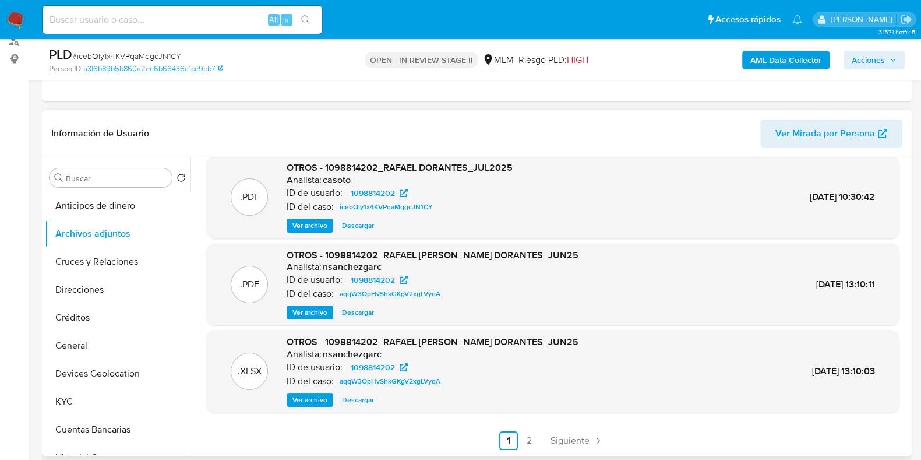
click at [370, 404] on span "Descargar" at bounding box center [358, 400] width 32 height 12
click at [117, 348] on button "General" at bounding box center [113, 346] width 136 height 28
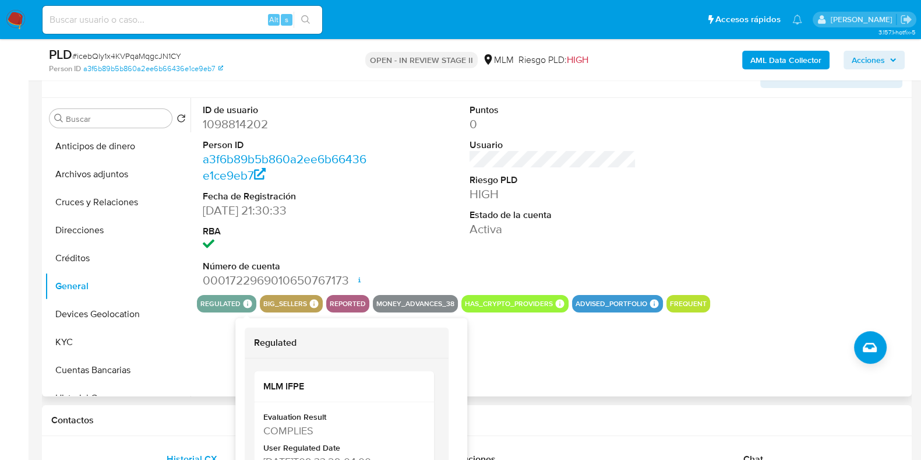
scroll to position [291, 0]
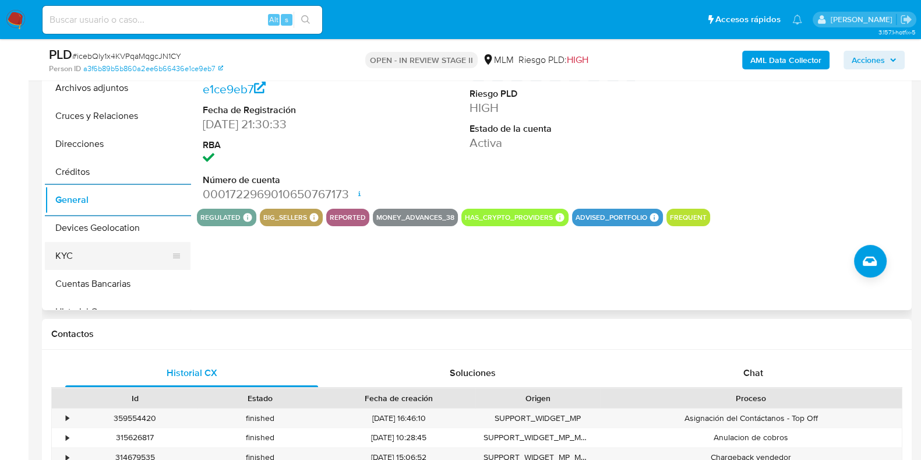
click at [92, 246] on button "KYC" at bounding box center [113, 256] width 136 height 28
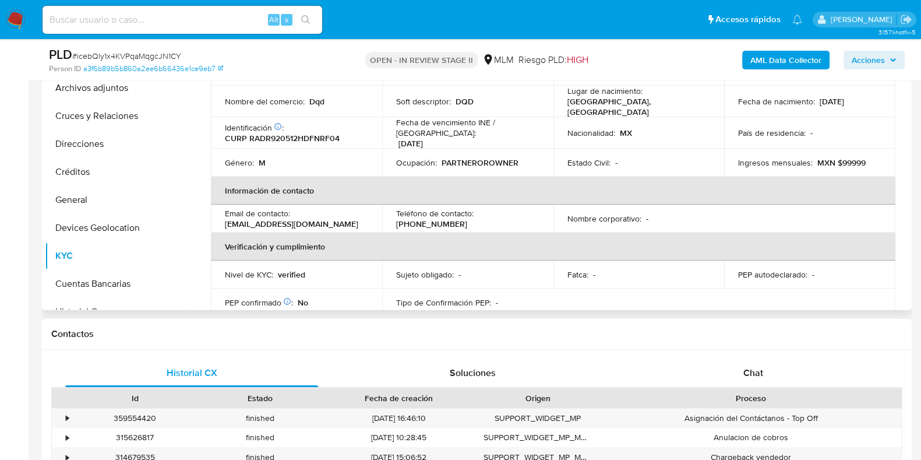
scroll to position [0, 0]
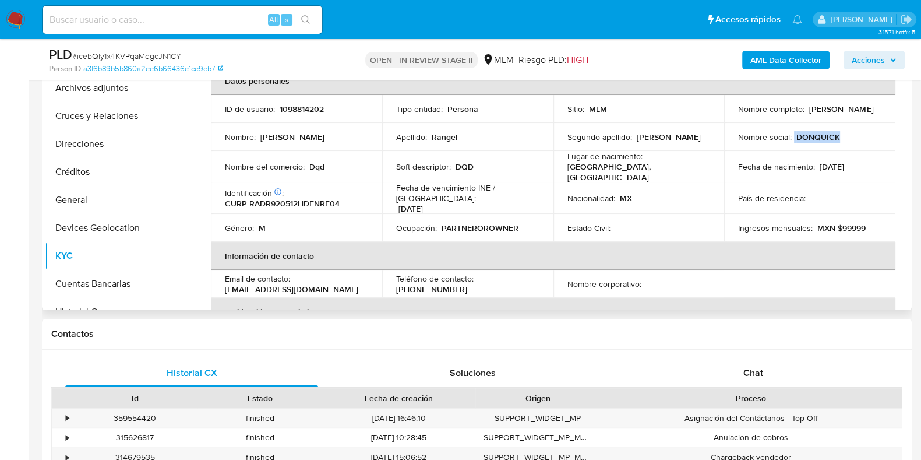
drag, startPoint x: 838, startPoint y: 138, endPoint x: 790, endPoint y: 140, distance: 47.8
click at [790, 140] on div "Nombre social : DONQUICK" at bounding box center [809, 137] width 143 height 10
copy div "DONQUICK"
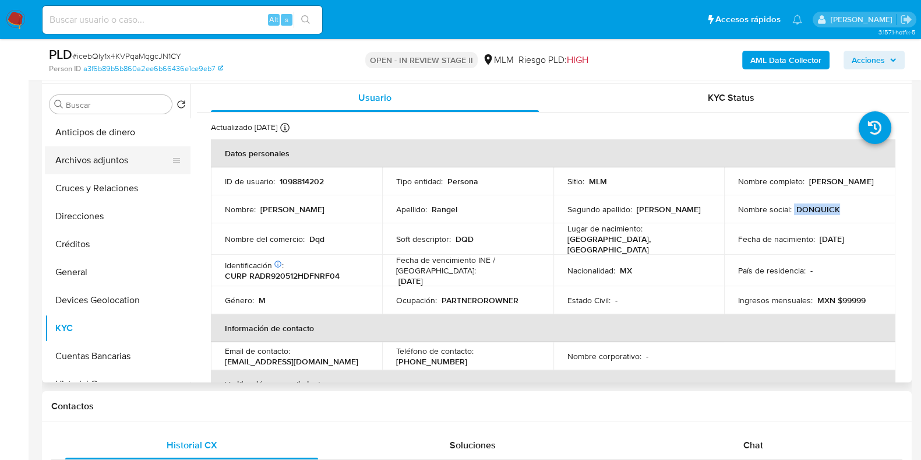
click at [125, 167] on button "Archivos adjuntos" at bounding box center [113, 160] width 136 height 28
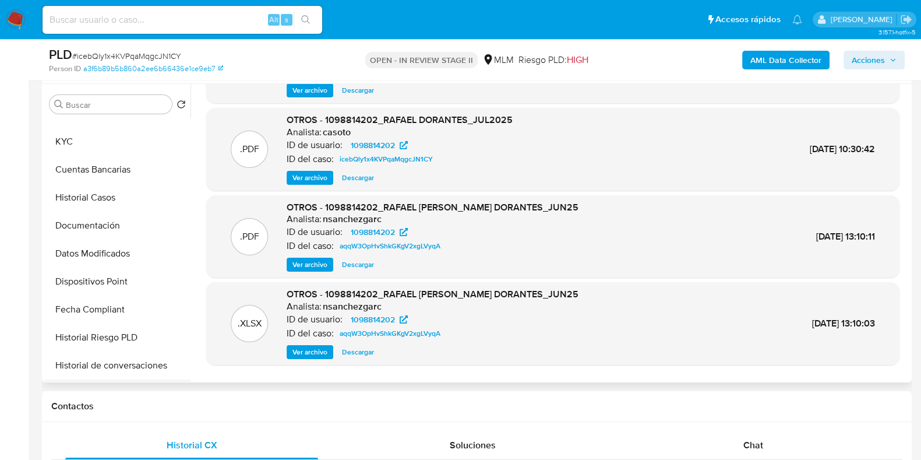
scroll to position [291, 0]
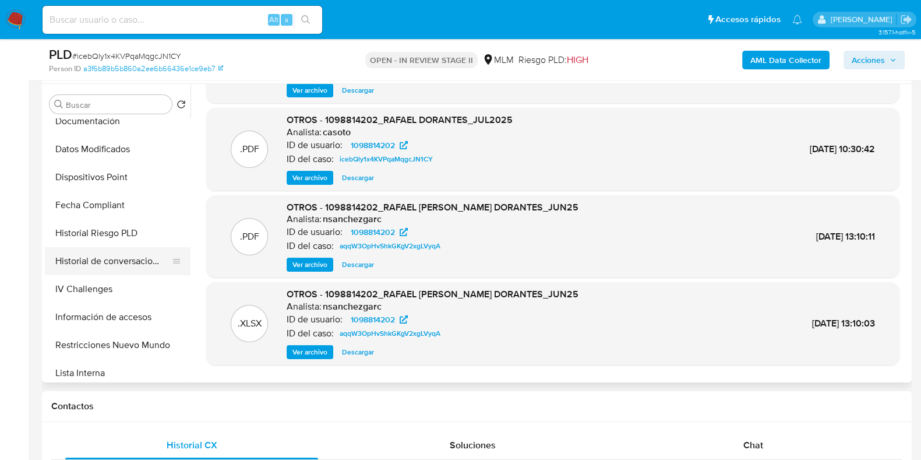
click at [122, 264] on button "Historial de conversaciones" at bounding box center [113, 261] width 136 height 28
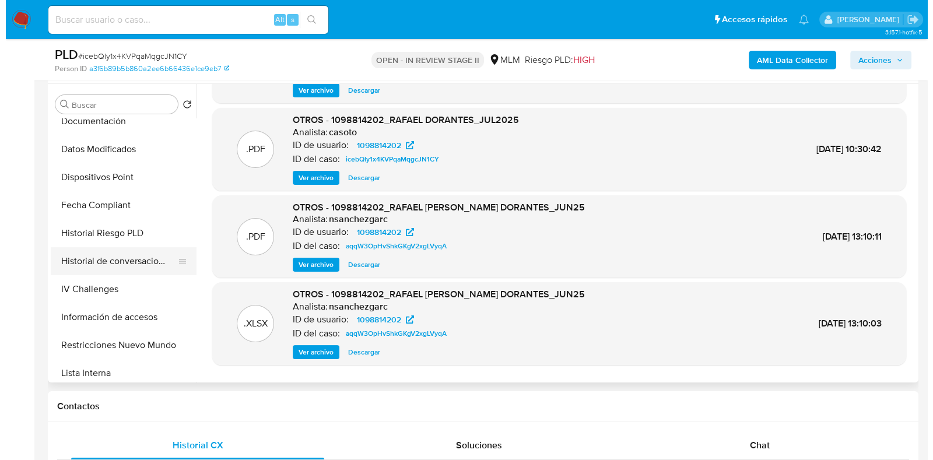
scroll to position [0, 0]
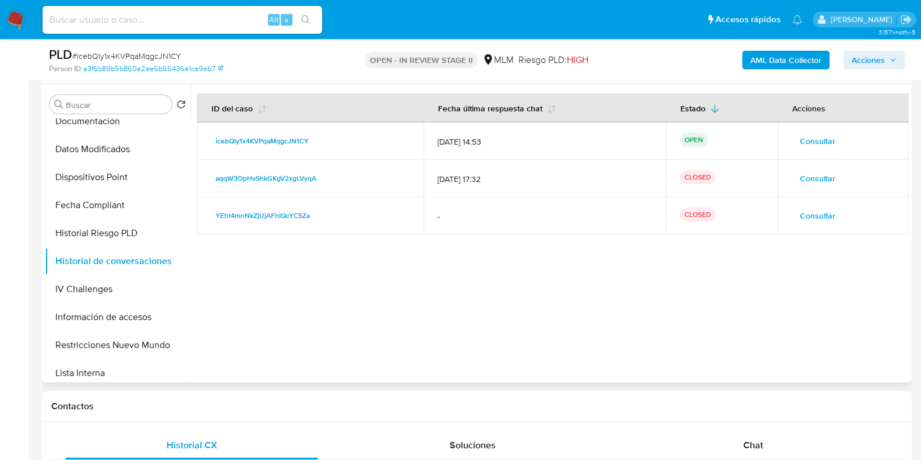
click at [828, 140] on span "Consultar" at bounding box center [818, 141] width 36 height 16
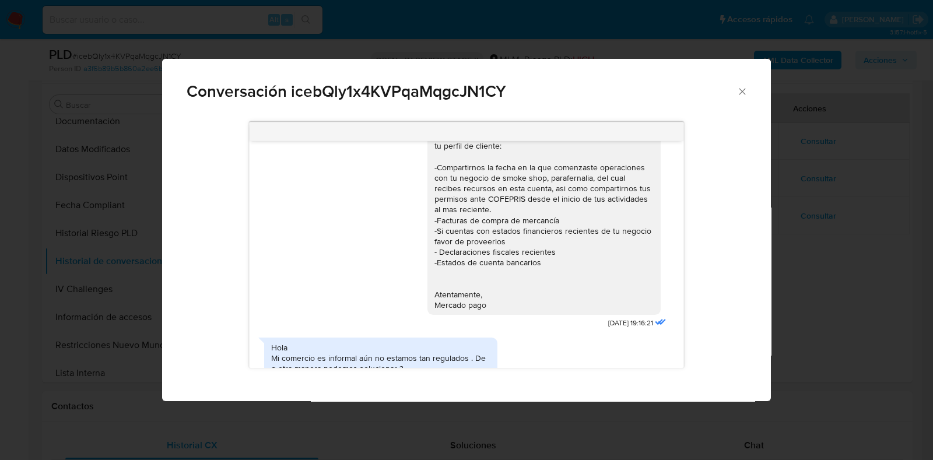
scroll to position [219, 0]
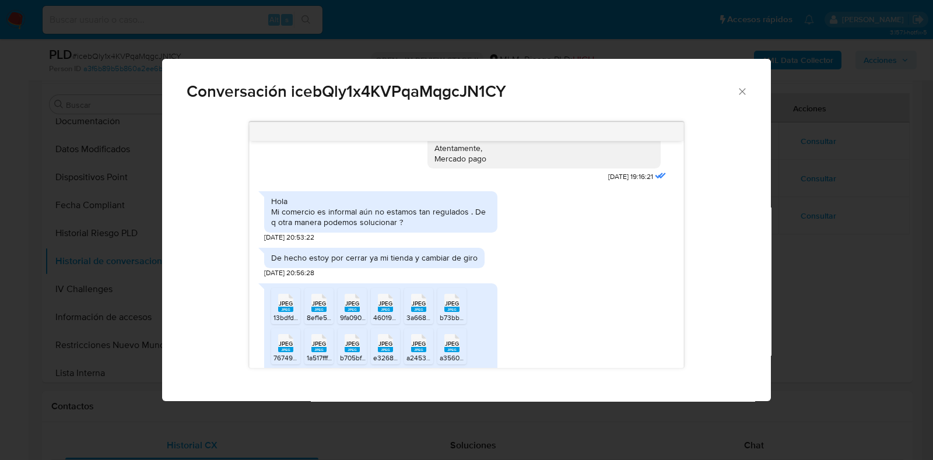
click at [740, 94] on icon "Cerrar" at bounding box center [742, 92] width 12 height 12
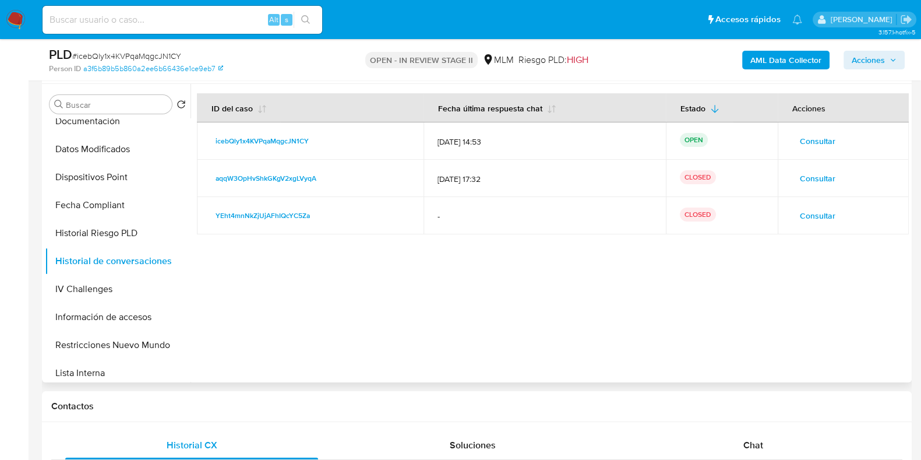
click at [818, 175] on span "Consultar" at bounding box center [818, 178] width 36 height 16
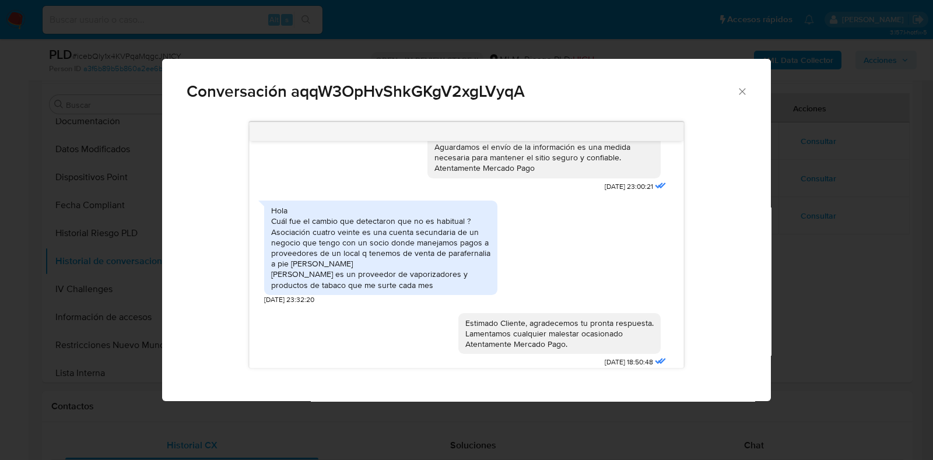
scroll to position [121, 0]
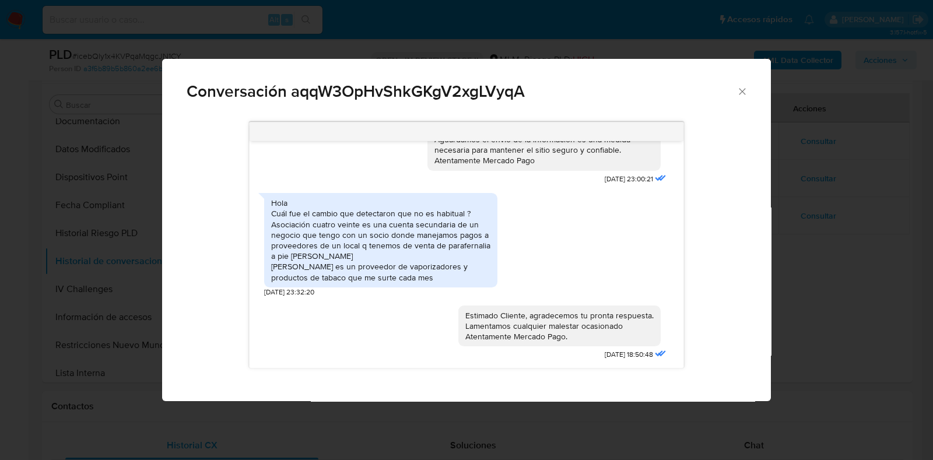
click at [737, 87] on icon "Cerrar" at bounding box center [742, 92] width 12 height 12
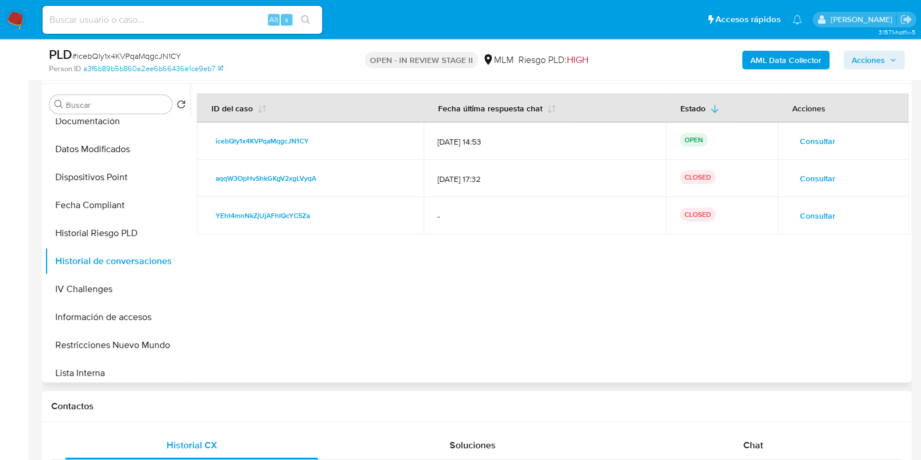
click at [802, 145] on span "Consultar" at bounding box center [818, 141] width 36 height 16
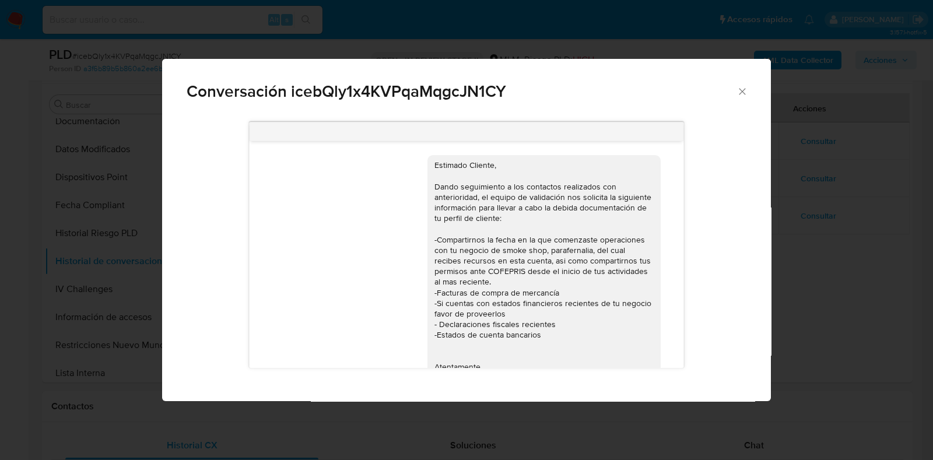
scroll to position [631, 0]
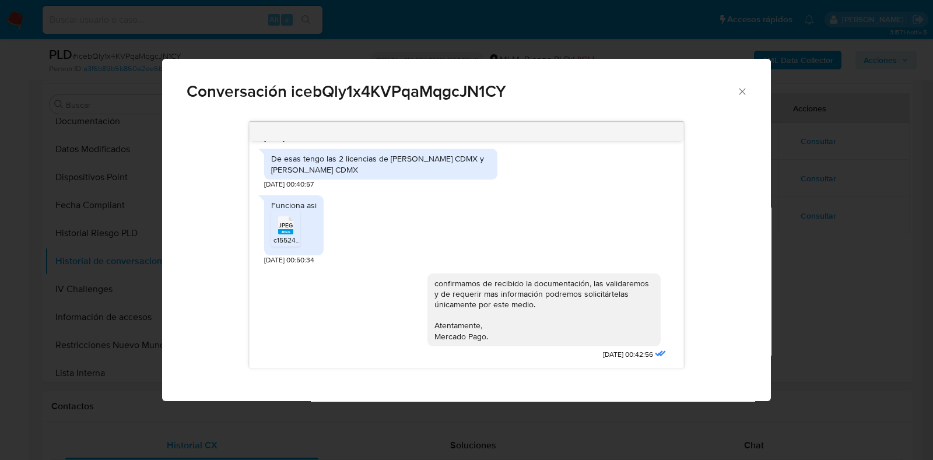
click at [743, 94] on icon "Cerrar" at bounding box center [742, 92] width 12 height 12
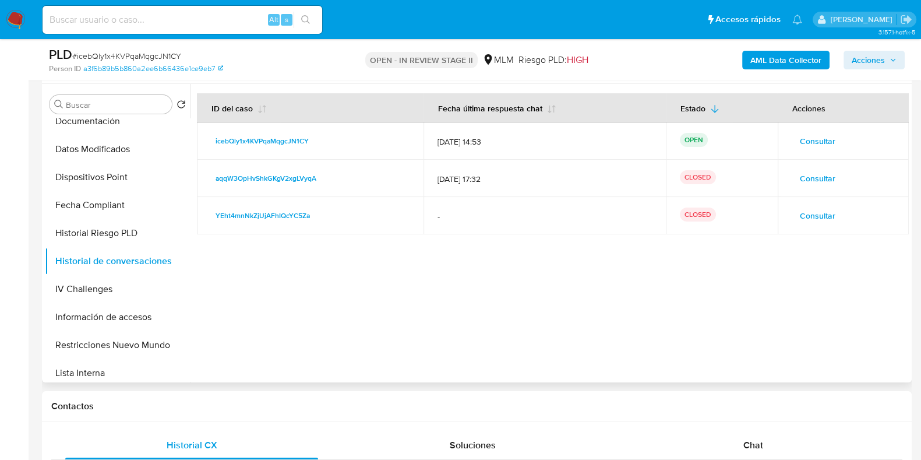
click at [805, 214] on span "Consultar" at bounding box center [818, 215] width 36 height 16
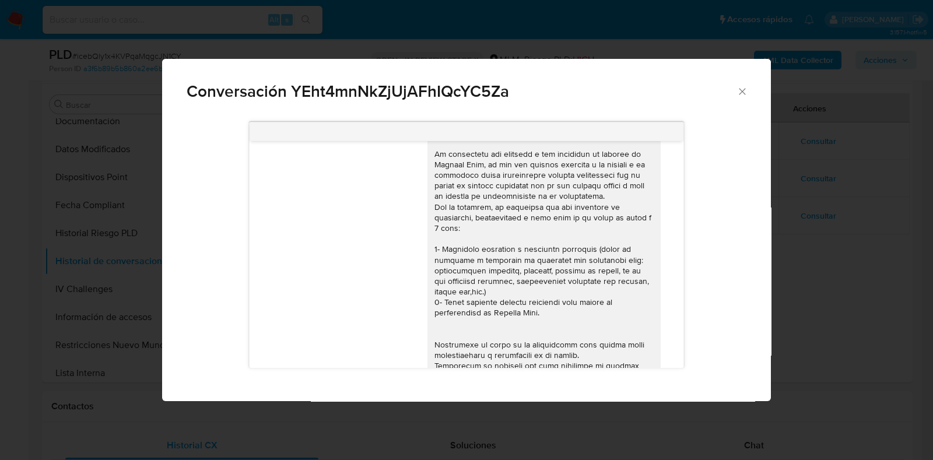
scroll to position [0, 0]
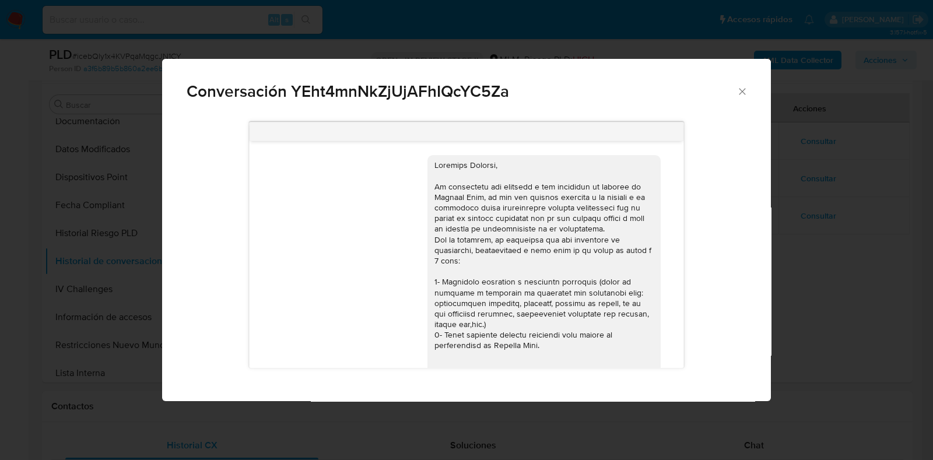
click at [734, 92] on span "Conversación YEht4mnNkZjUjAFhIQcYC5Za" at bounding box center [462, 91] width 550 height 16
click at [742, 93] on icon "Cerrar" at bounding box center [742, 92] width 12 height 12
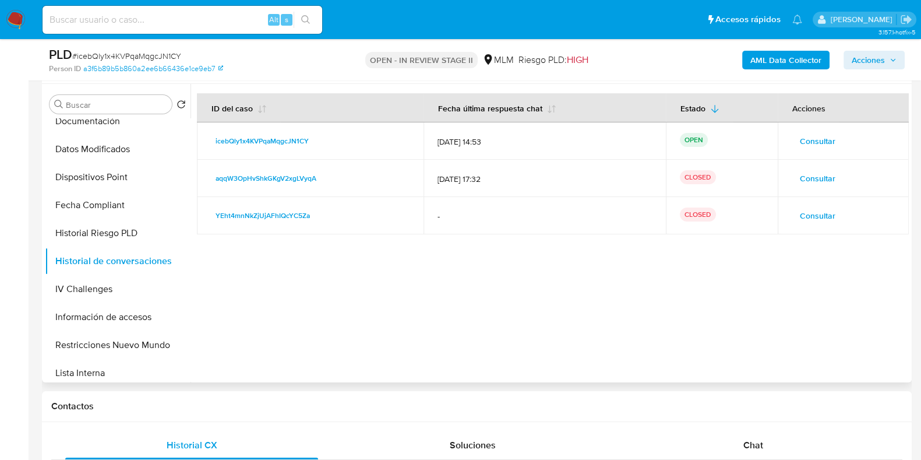
click at [810, 174] on span "Consultar" at bounding box center [818, 178] width 36 height 16
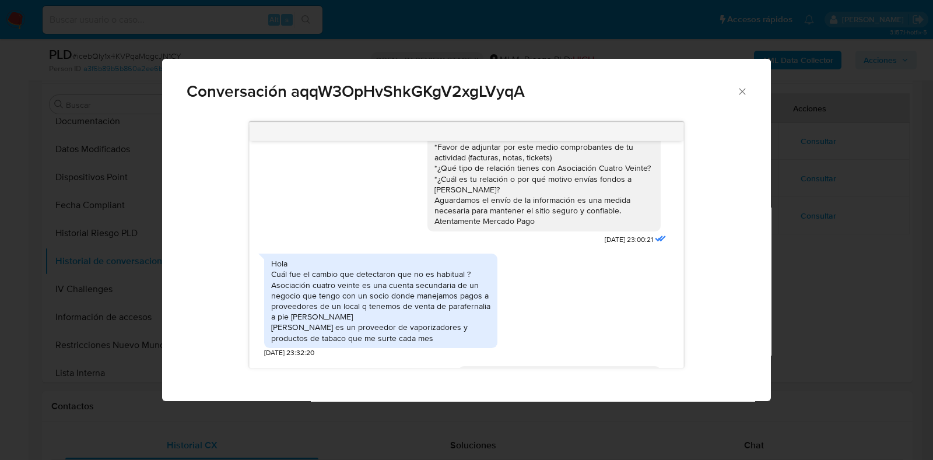
scroll to position [121, 0]
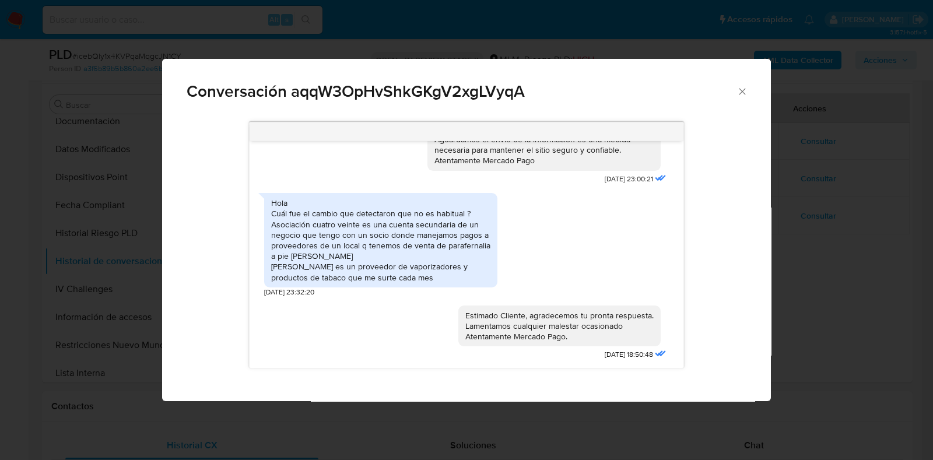
click at [739, 94] on icon "Cerrar" at bounding box center [741, 91] width 6 height 6
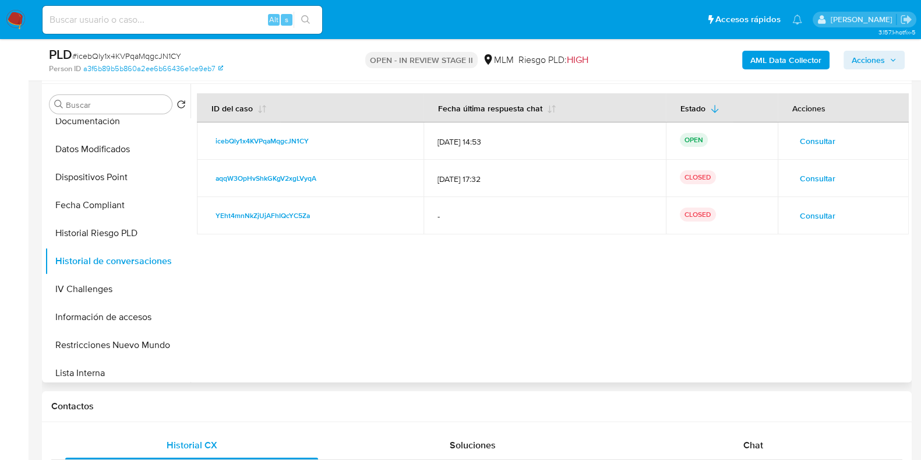
click at [796, 145] on button "Consultar" at bounding box center [818, 141] width 52 height 19
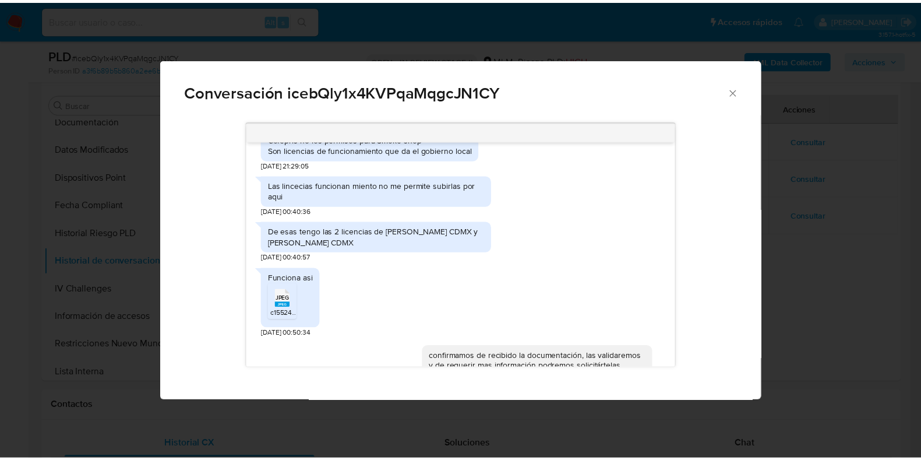
scroll to position [486, 0]
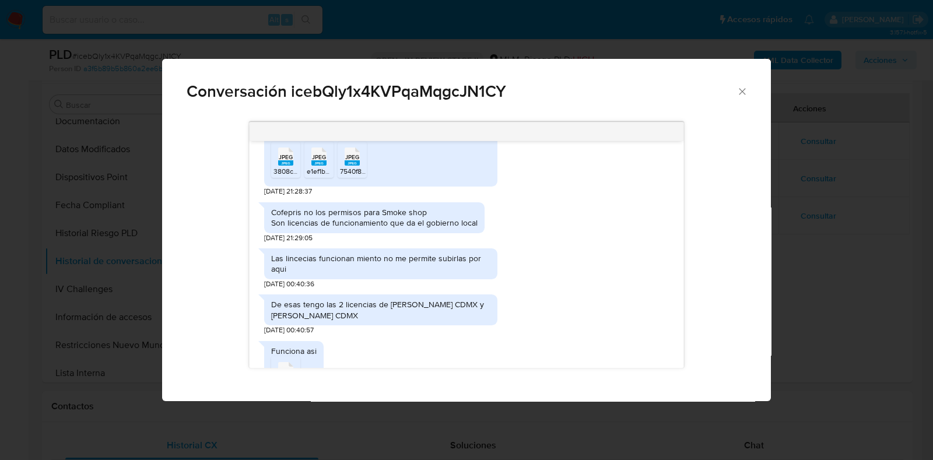
click at [737, 97] on icon "Cerrar" at bounding box center [742, 92] width 12 height 12
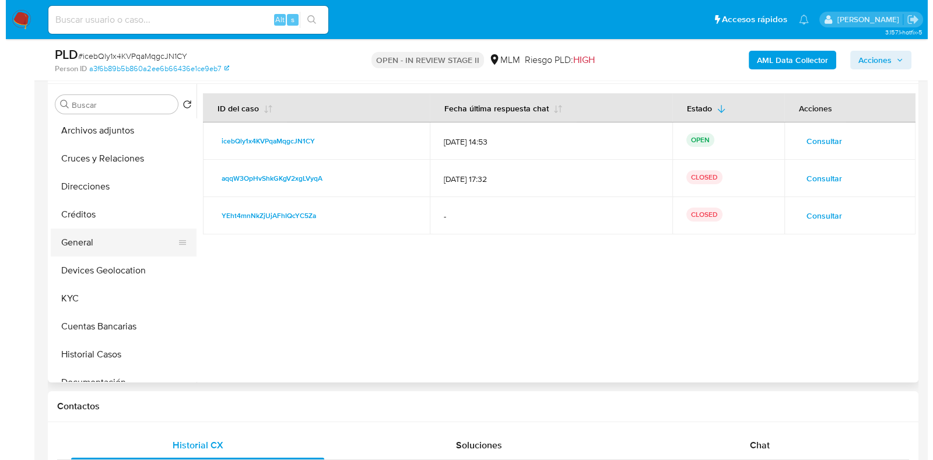
scroll to position [0, 0]
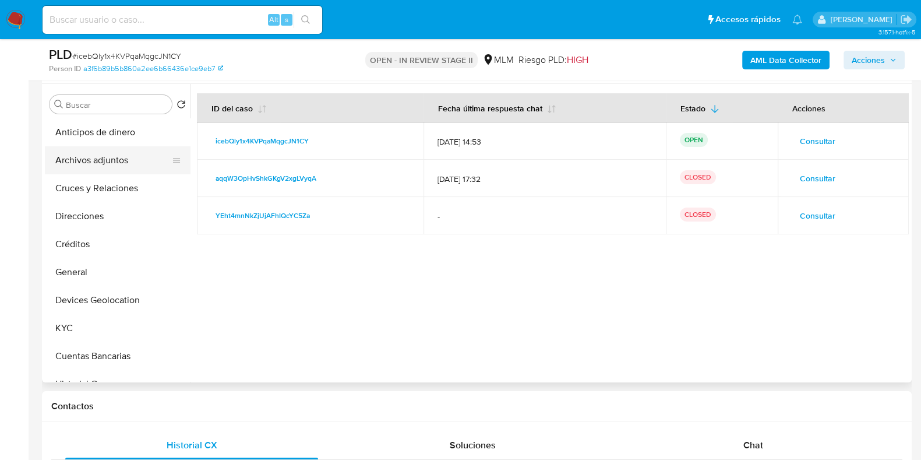
click at [119, 161] on button "Archivos adjuntos" at bounding box center [113, 160] width 136 height 28
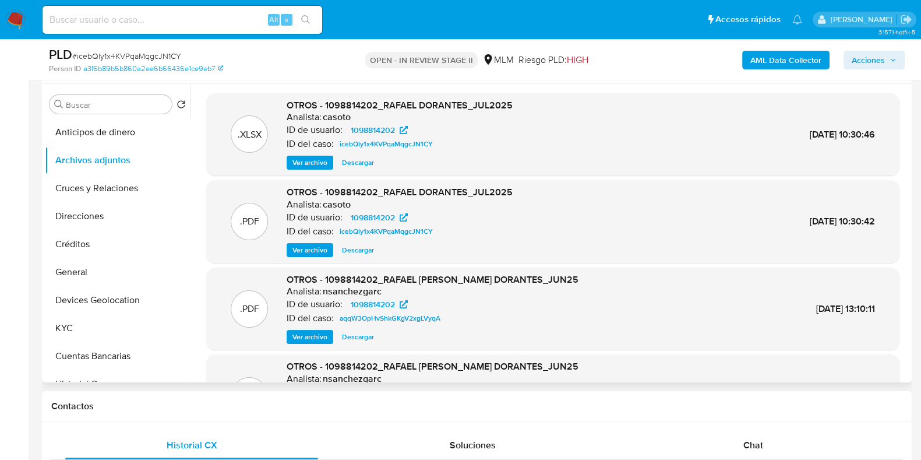
click at [312, 255] on span "Ver archivo" at bounding box center [310, 250] width 35 height 12
